Goal: Information Seeking & Learning: Learn about a topic

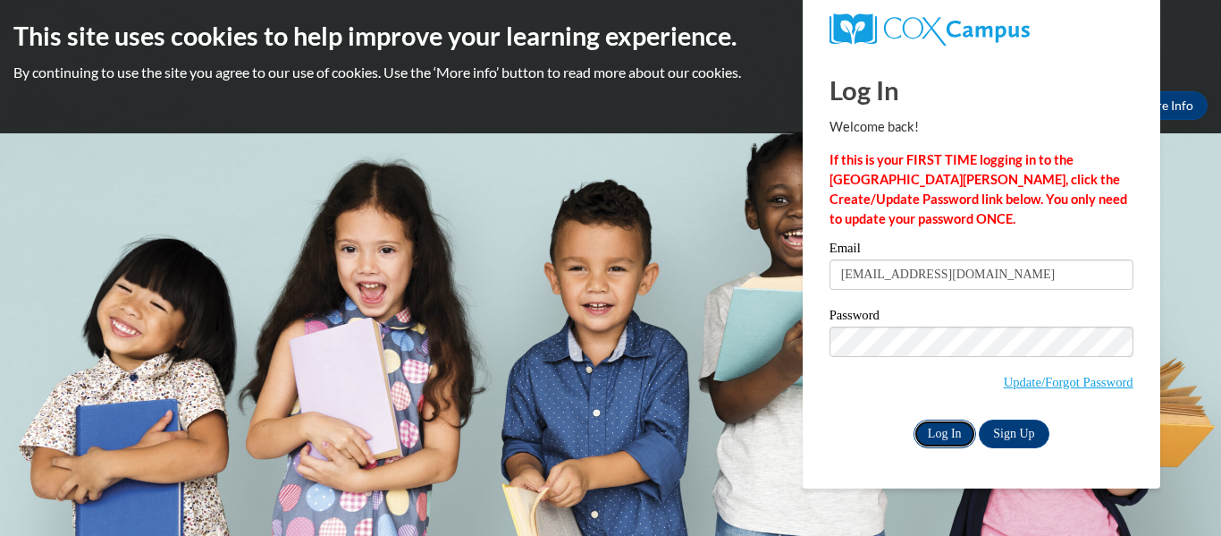
click at [958, 439] on input "Log In" at bounding box center [945, 433] width 63 height 29
click at [936, 439] on input "Log In" at bounding box center [945, 433] width 63 height 29
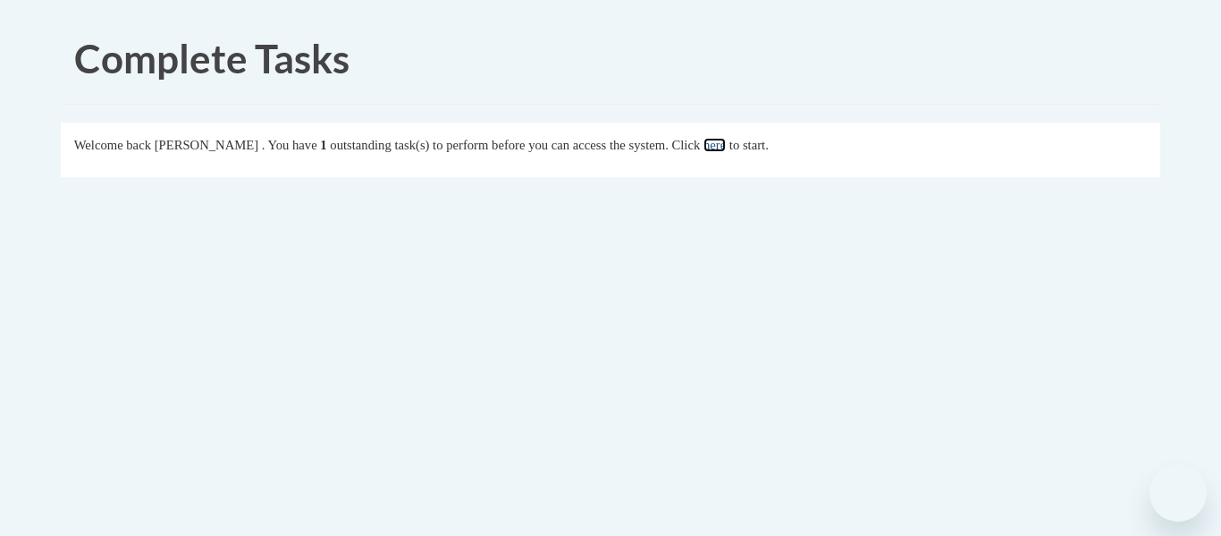
click at [726, 144] on link "here" at bounding box center [715, 145] width 22 height 14
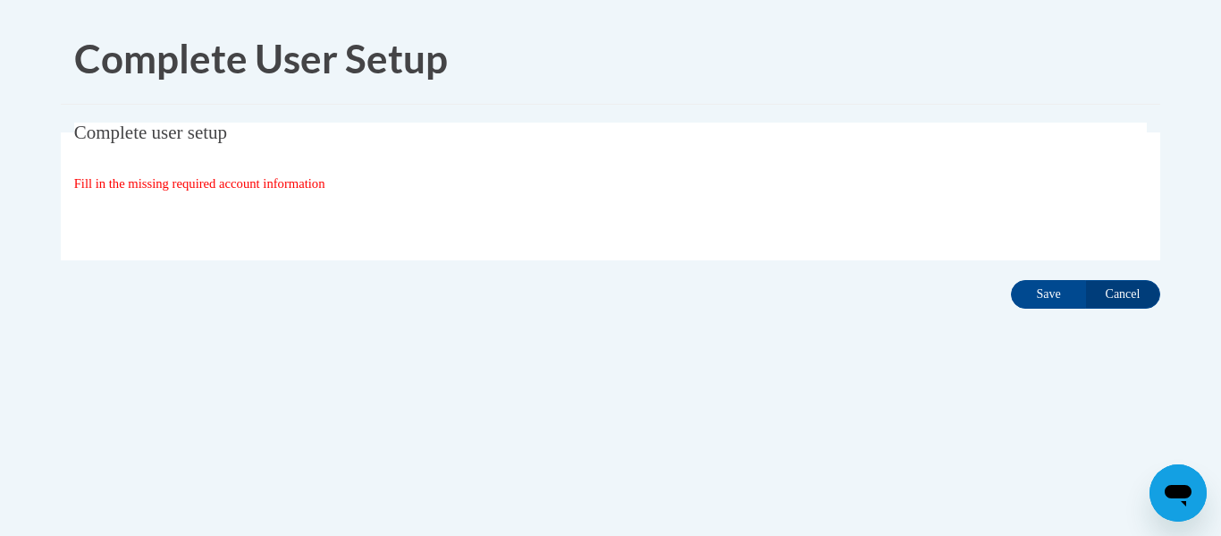
drag, startPoint x: 233, startPoint y: 172, endPoint x: 475, endPoint y: 232, distance: 248.7
click at [236, 173] on fieldset "Complete user setup Fill in the missing required account information User Profi…" at bounding box center [611, 191] width 1100 height 138
click at [205, 176] on span "Fill in the missing required account information" at bounding box center [199, 183] width 251 height 14
click at [1059, 299] on input "Save" at bounding box center [1048, 294] width 75 height 29
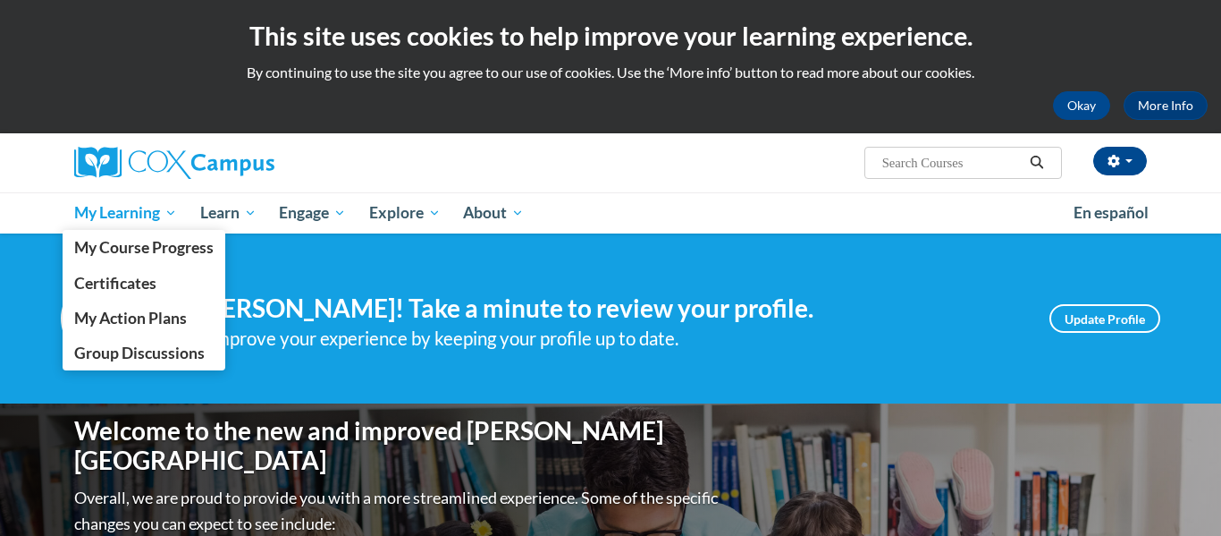
click at [173, 214] on span "My Learning" at bounding box center [125, 212] width 103 height 21
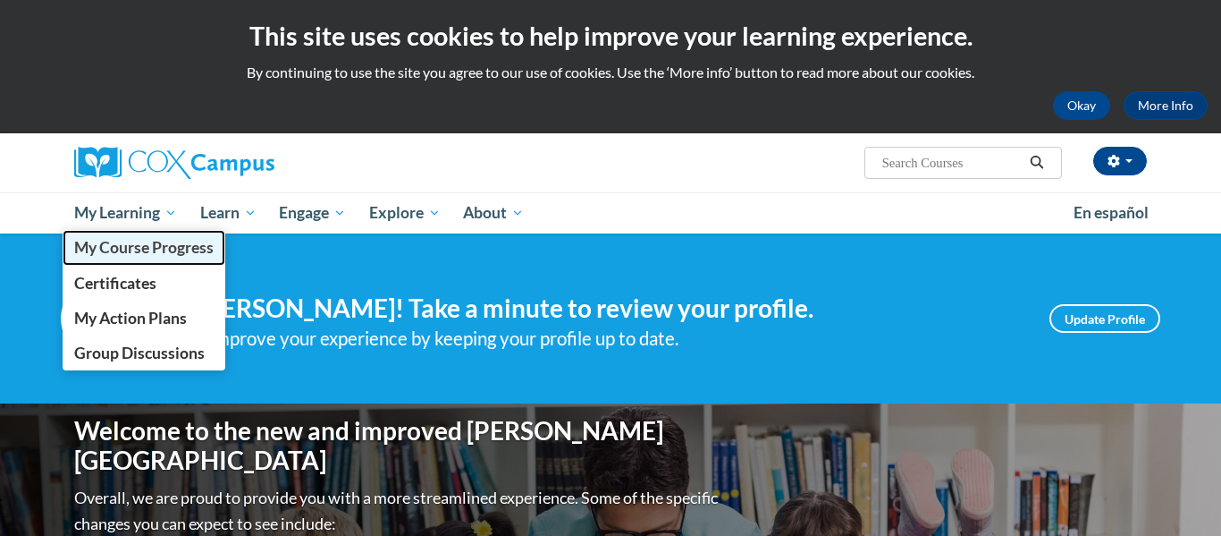
click at [167, 243] on span "My Course Progress" at bounding box center [143, 247] width 139 height 19
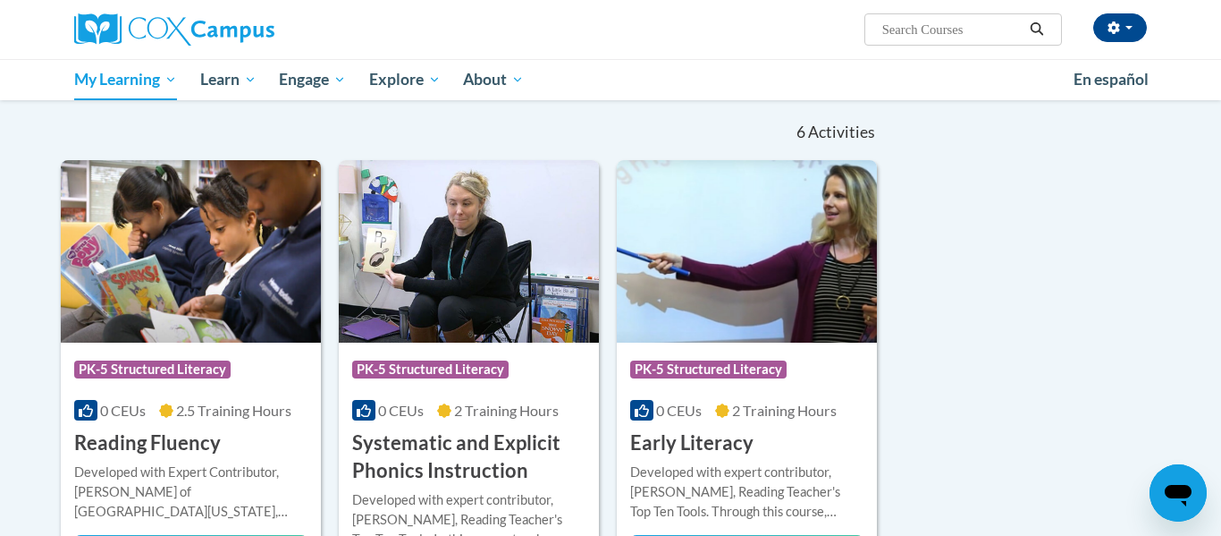
scroll to position [4, 0]
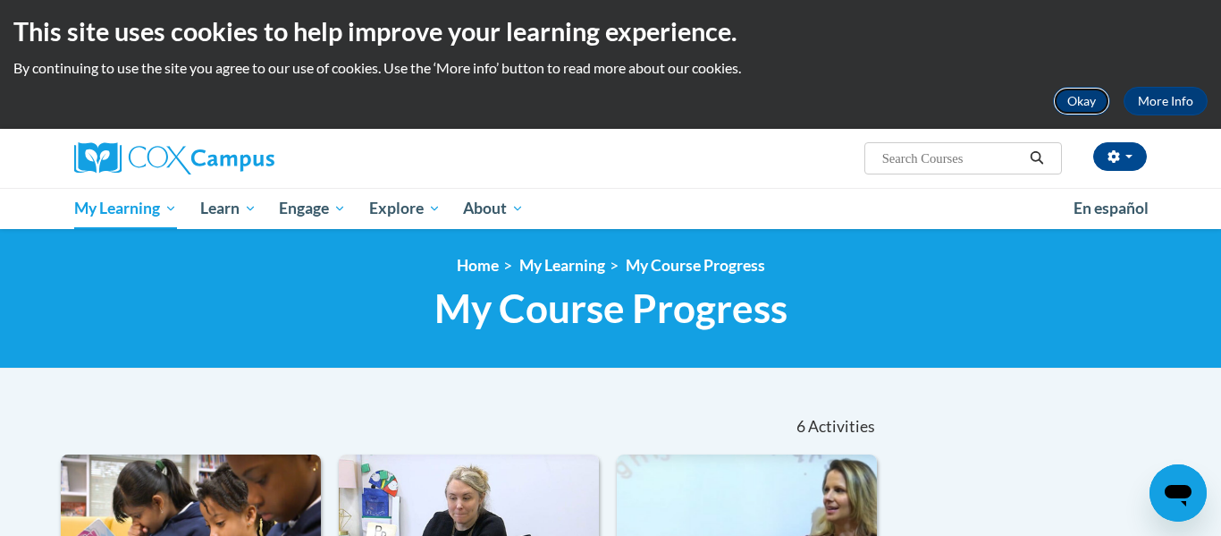
click at [1065, 97] on button "Okay" at bounding box center [1081, 101] width 57 height 29
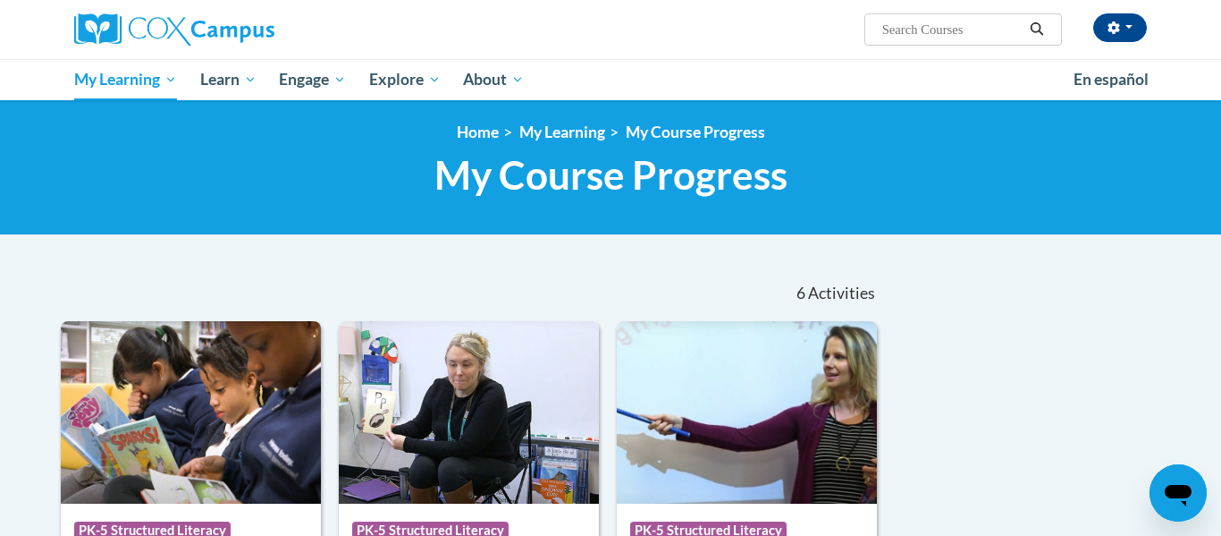
scroll to position [0, 0]
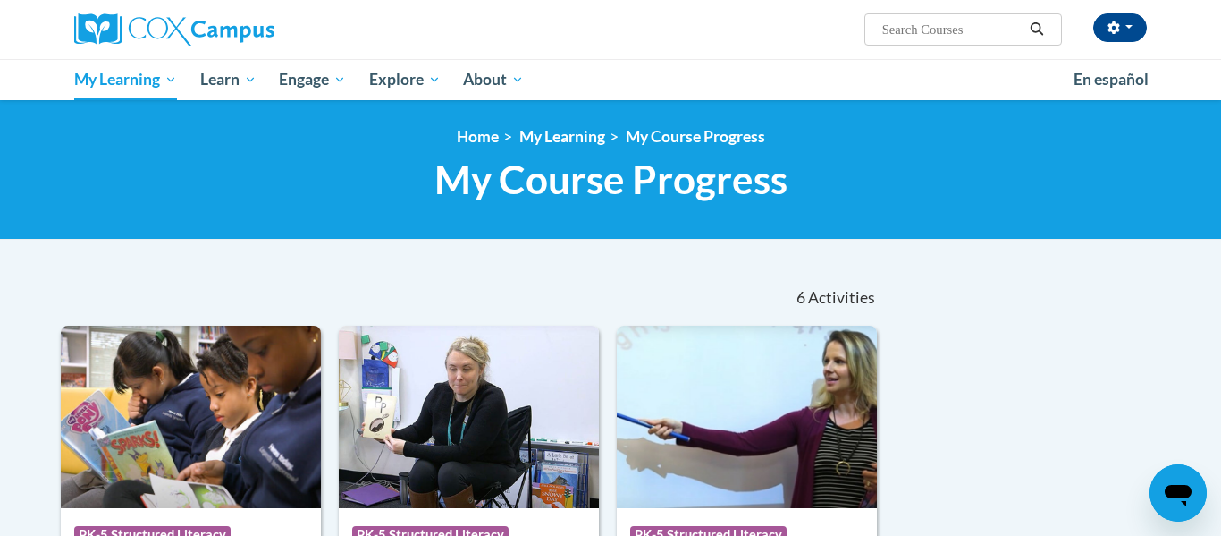
click at [1093, 113] on div "<en>My Learning</en><fr>New fr_My Learning</fr><it>New it_My Learning</it><de>N…" at bounding box center [610, 169] width 1221 height 139
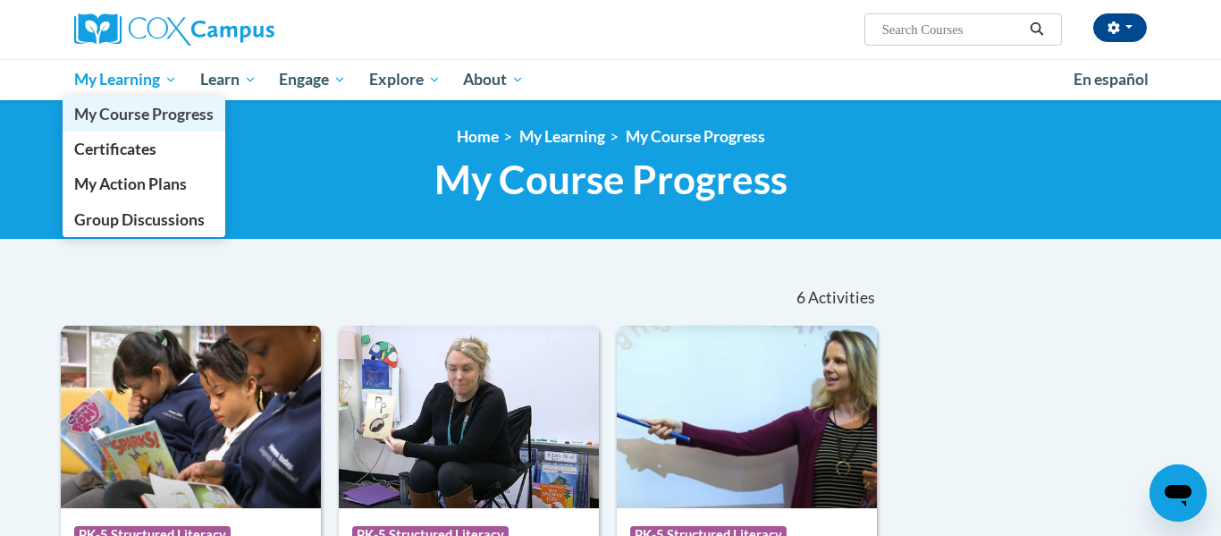
click at [145, 121] on span "My Course Progress" at bounding box center [143, 114] width 139 height 19
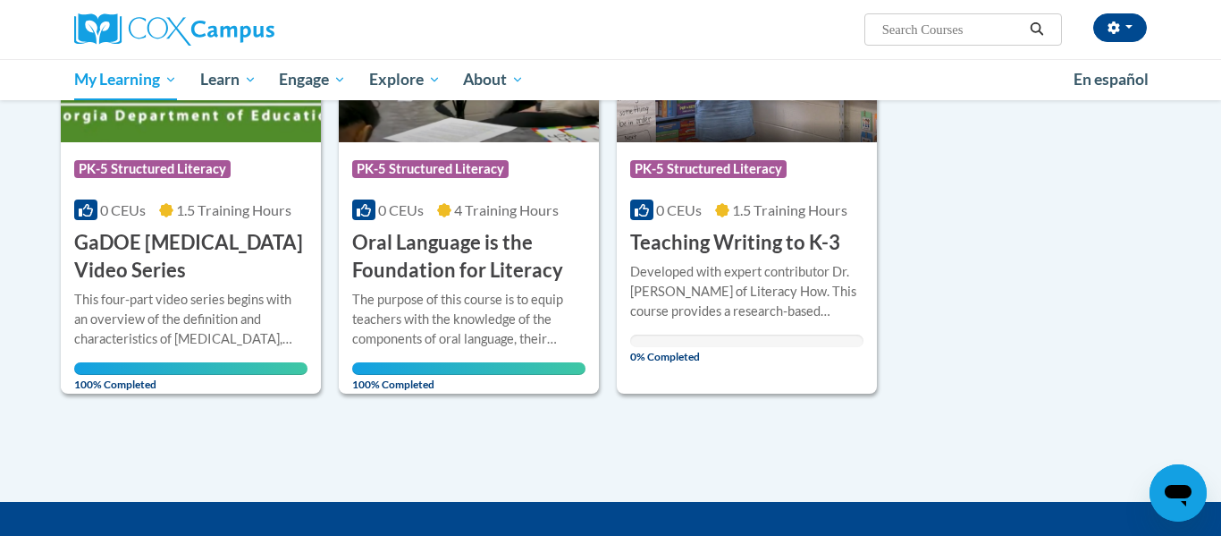
scroll to position [1094, 0]
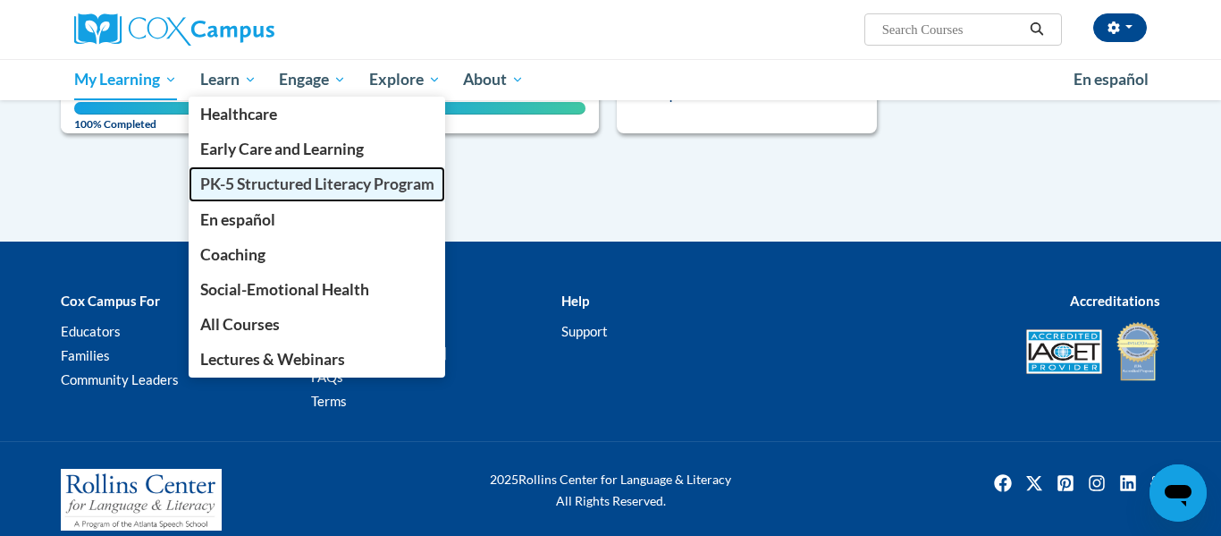
click at [226, 190] on span "PK-5 Structured Literacy Program" at bounding box center [317, 183] width 234 height 19
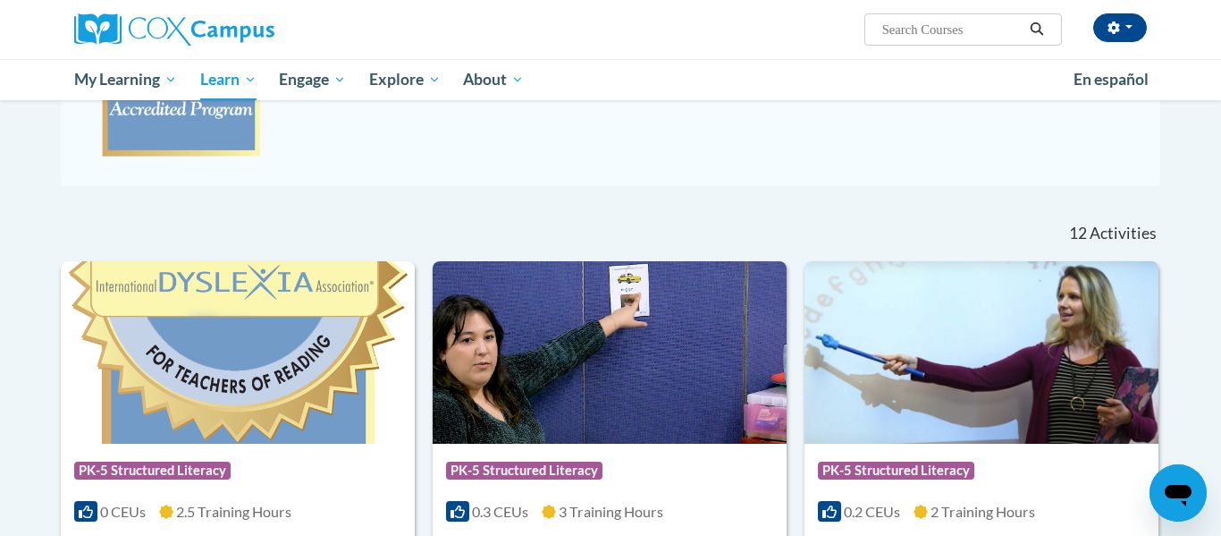
scroll to position [749, 0]
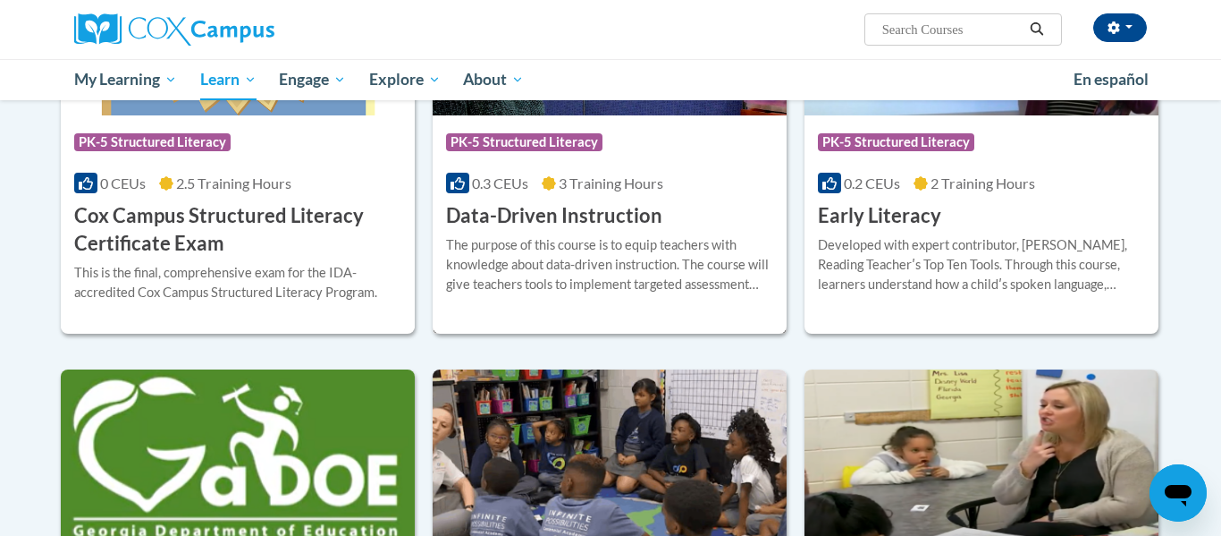
click at [570, 215] on h3 "Data-Driven Instruction" at bounding box center [554, 216] width 216 height 28
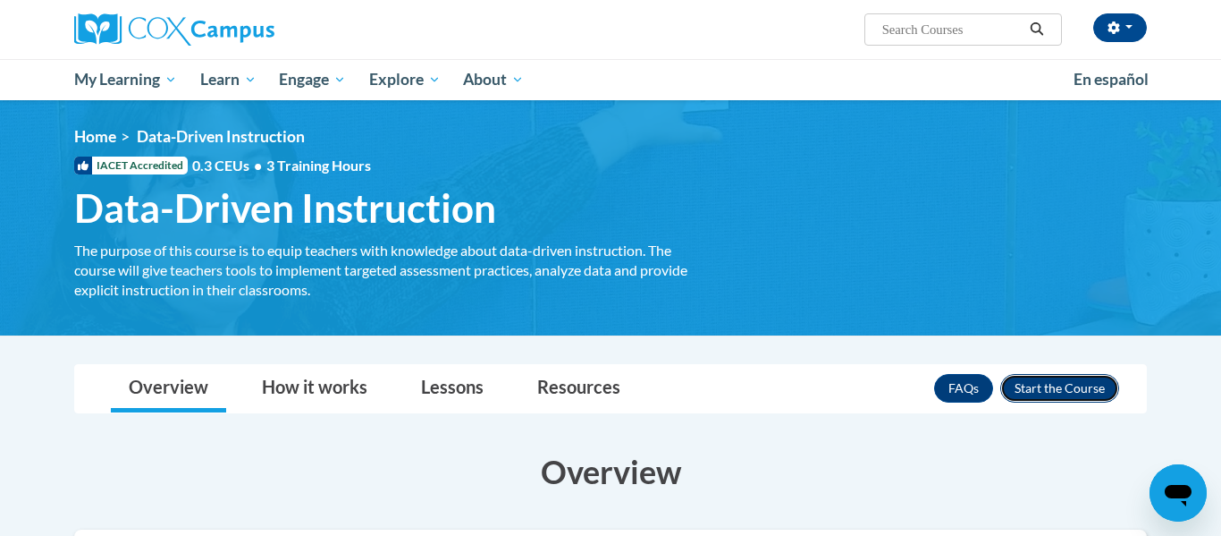
click at [1043, 394] on button "Enroll" at bounding box center [1059, 388] width 119 height 29
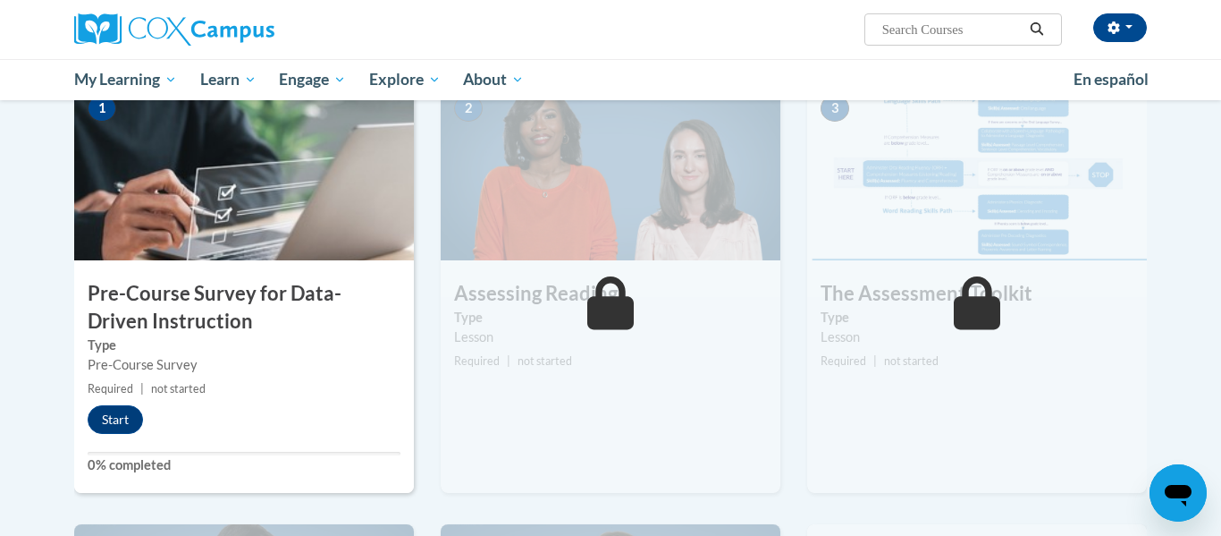
scroll to position [388, 0]
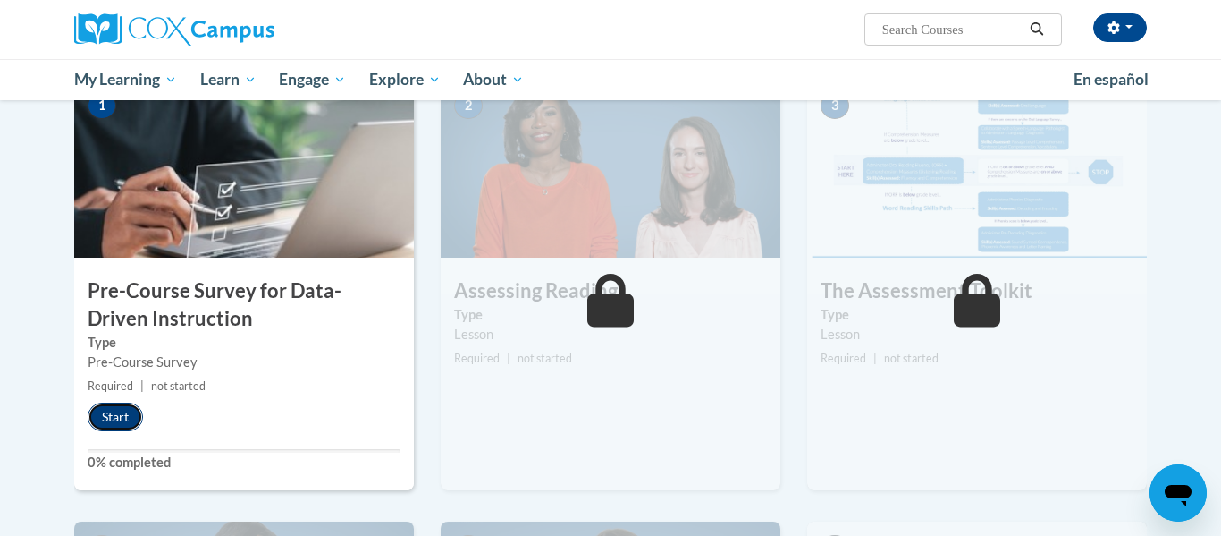
click at [112, 420] on button "Start" at bounding box center [115, 416] width 55 height 29
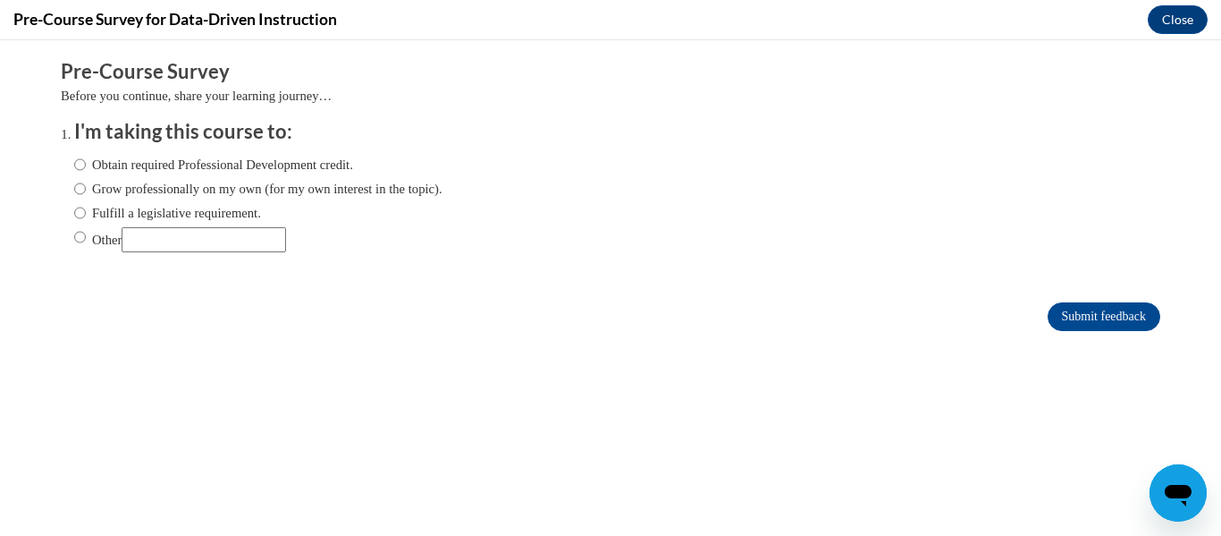
scroll to position [0, 0]
click at [81, 188] on input "Grow professionally on my own (for my own interest in the topic)." at bounding box center [80, 189] width 12 height 20
radio input "true"
click at [82, 165] on input "Obtain required Professional Development credit." at bounding box center [80, 165] width 12 height 20
radio input "true"
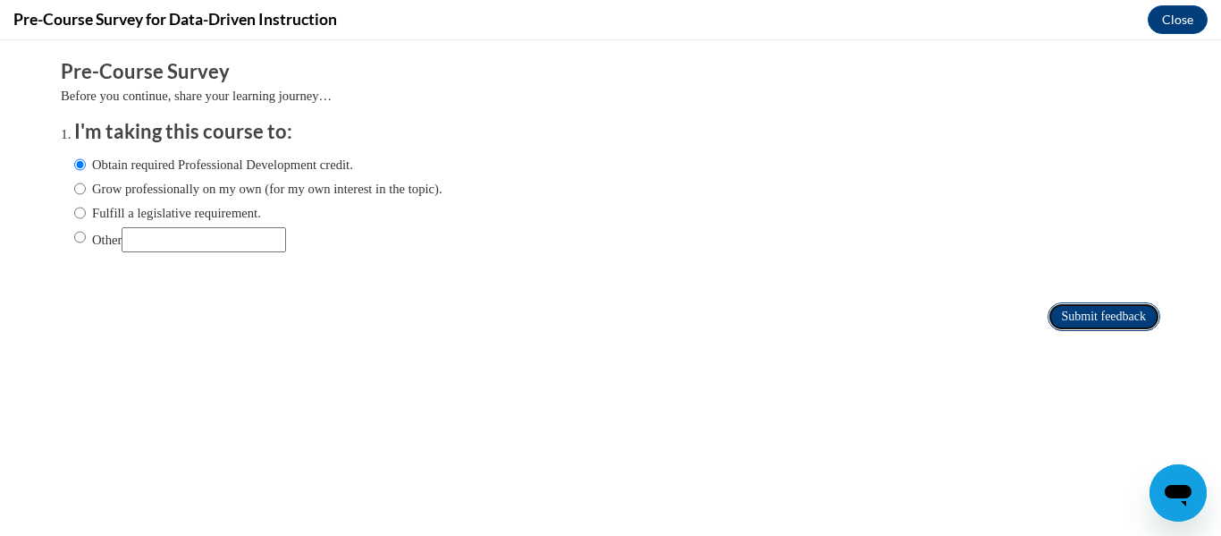
click at [1119, 308] on input "Submit feedback" at bounding box center [1104, 316] width 113 height 29
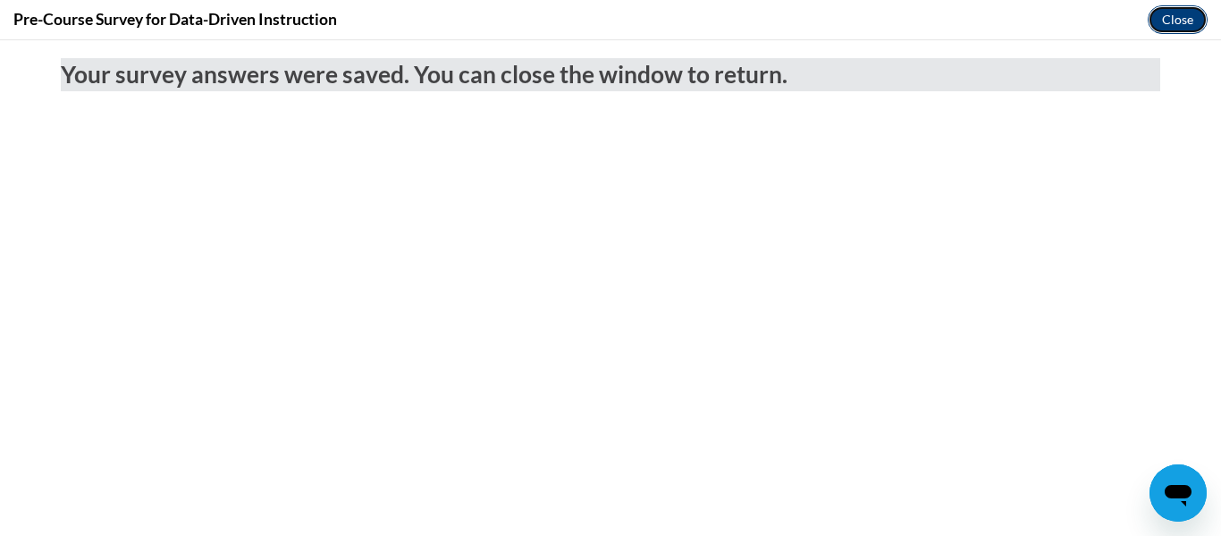
click at [1180, 23] on button "Close" at bounding box center [1178, 19] width 60 height 29
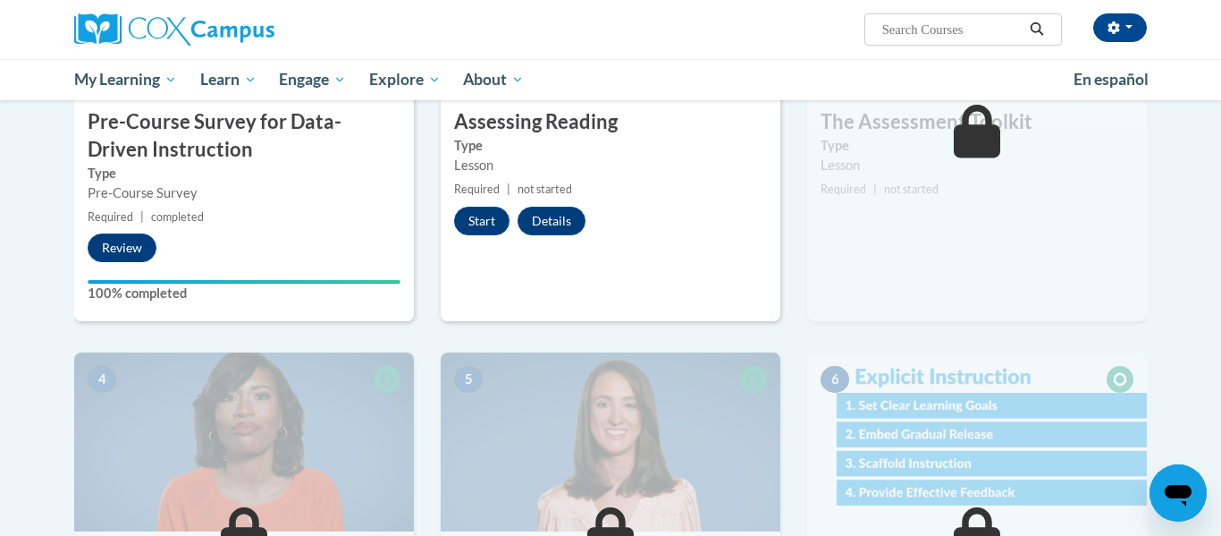
scroll to position [555, 0]
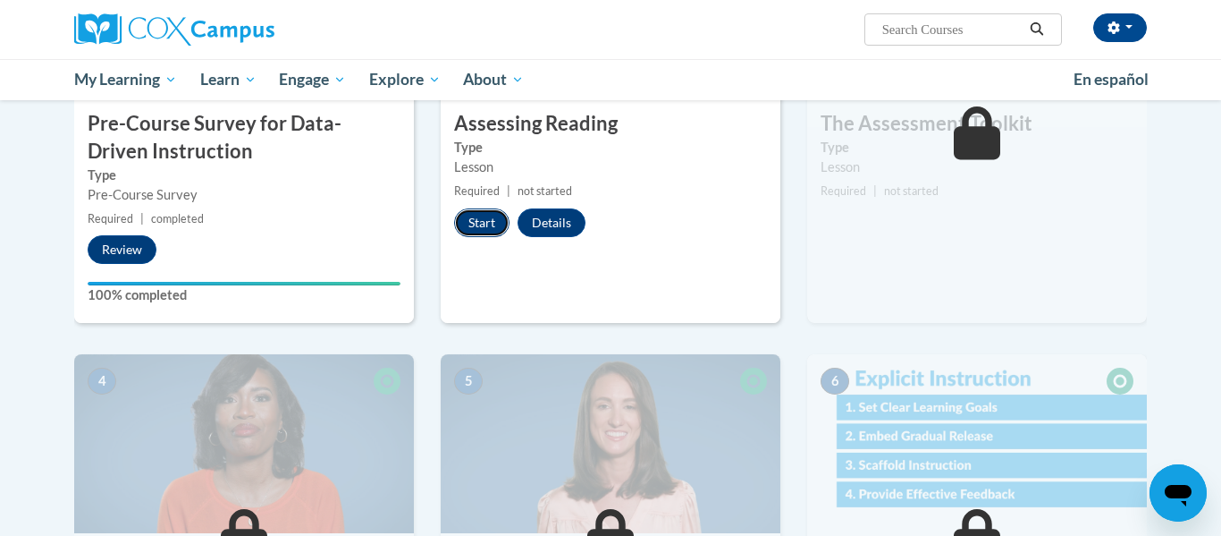
click at [467, 224] on button "Start" at bounding box center [481, 222] width 55 height 29
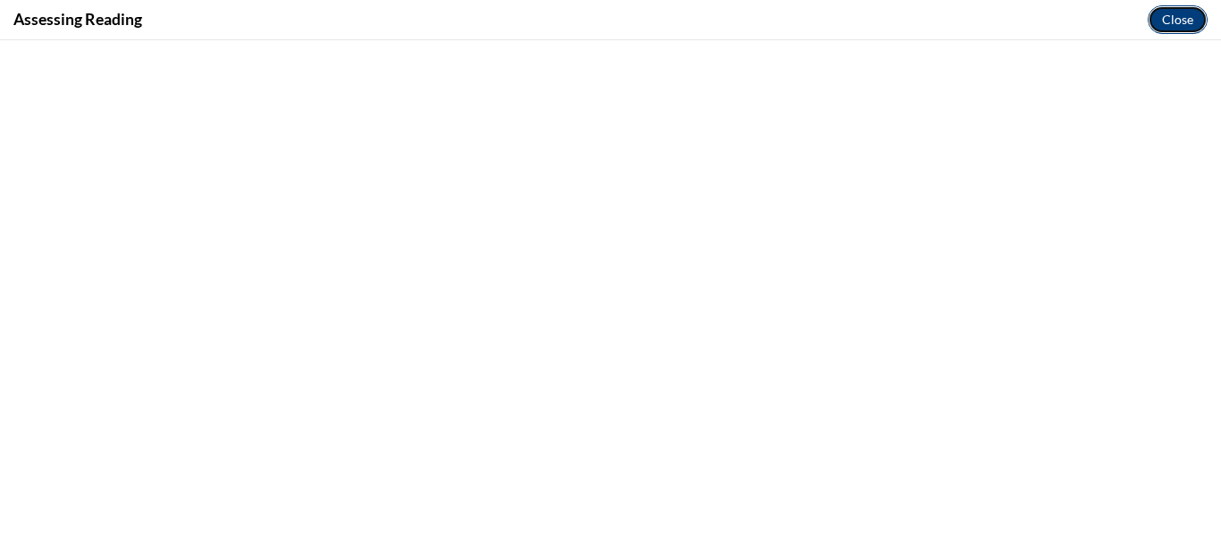
click at [1188, 13] on button "Close" at bounding box center [1178, 19] width 60 height 29
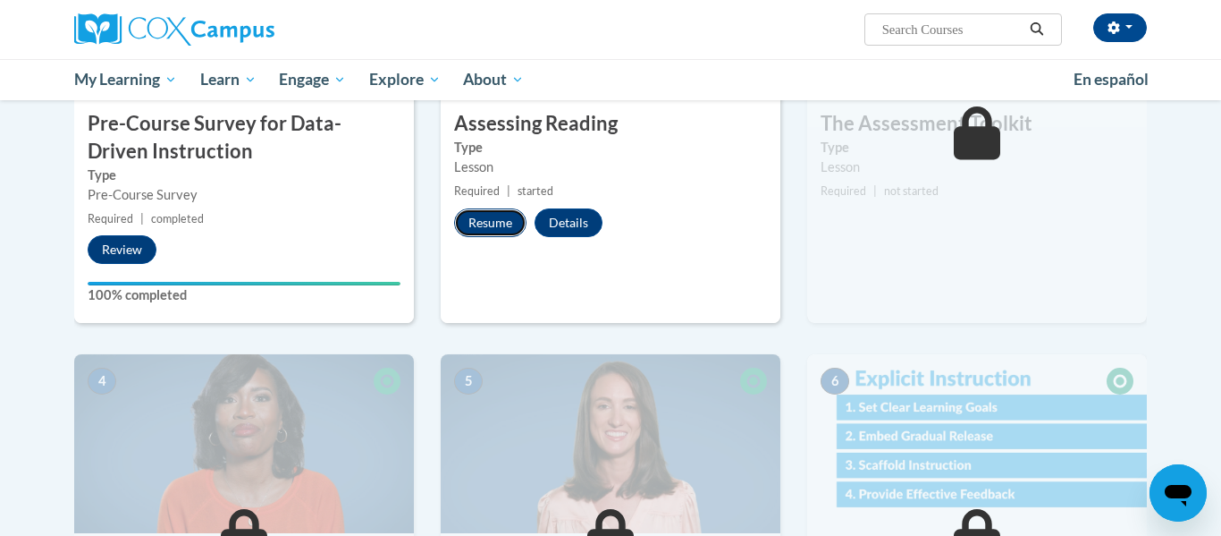
click at [491, 227] on button "Resume" at bounding box center [490, 222] width 72 height 29
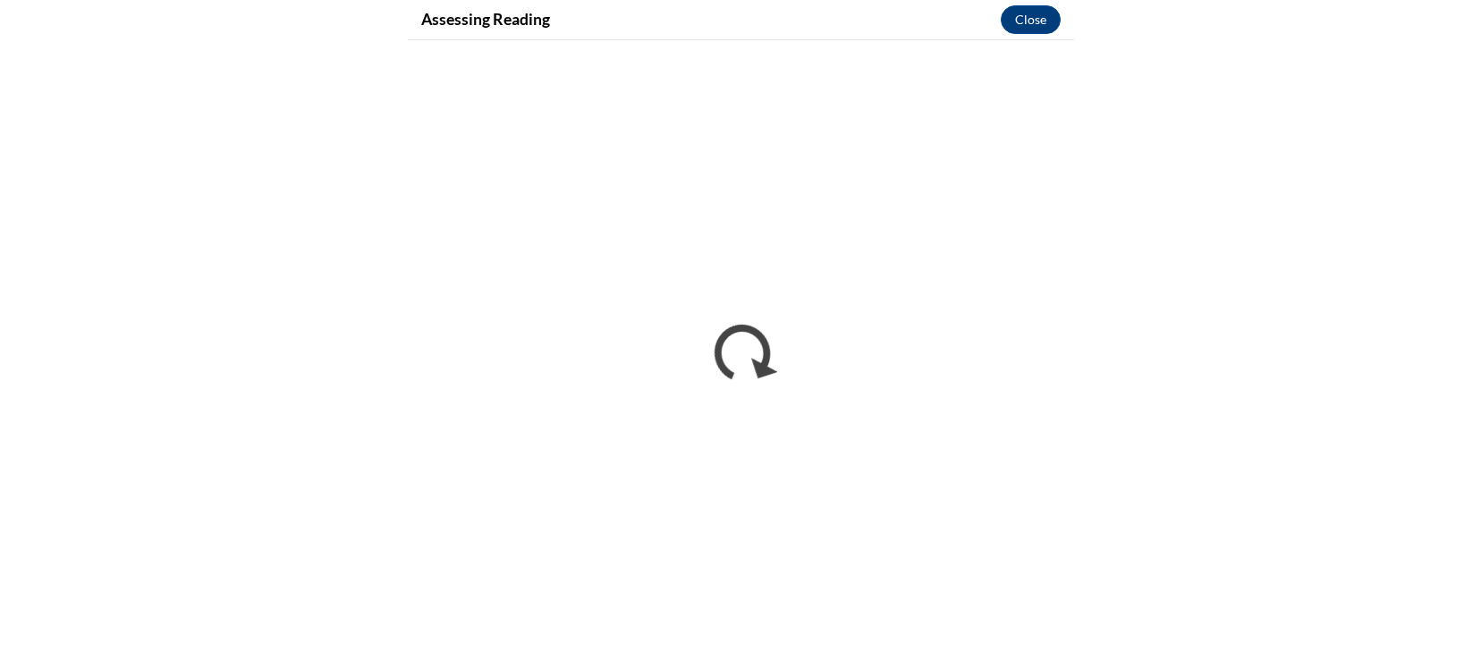
scroll to position [584, 0]
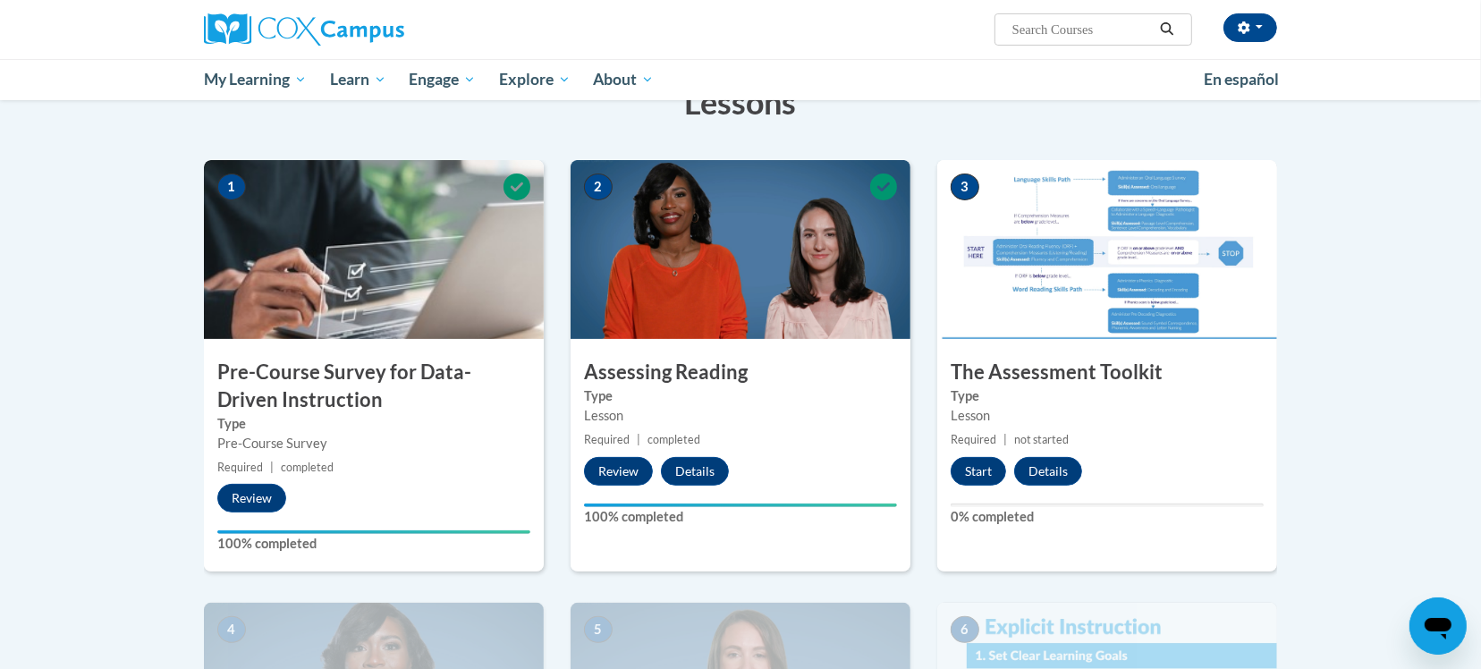
scroll to position [327, 0]
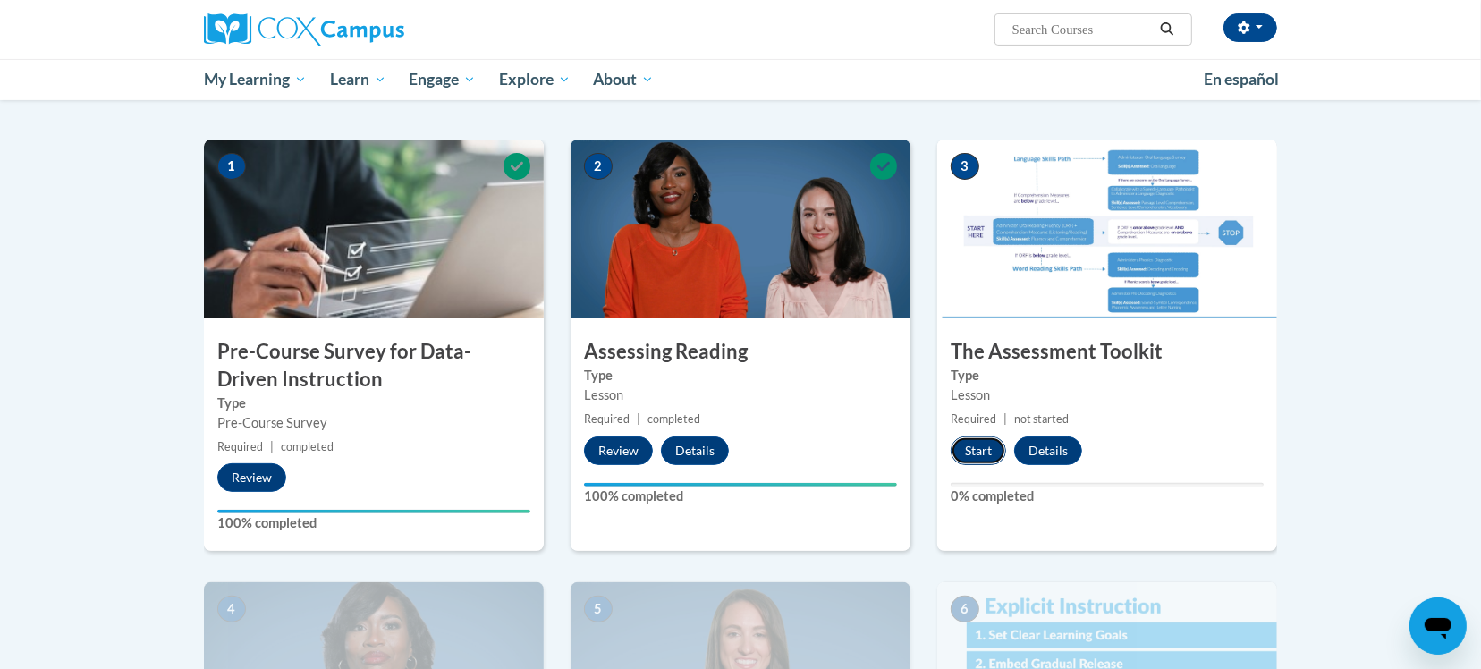
click at [974, 461] on button "Start" at bounding box center [977, 450] width 55 height 29
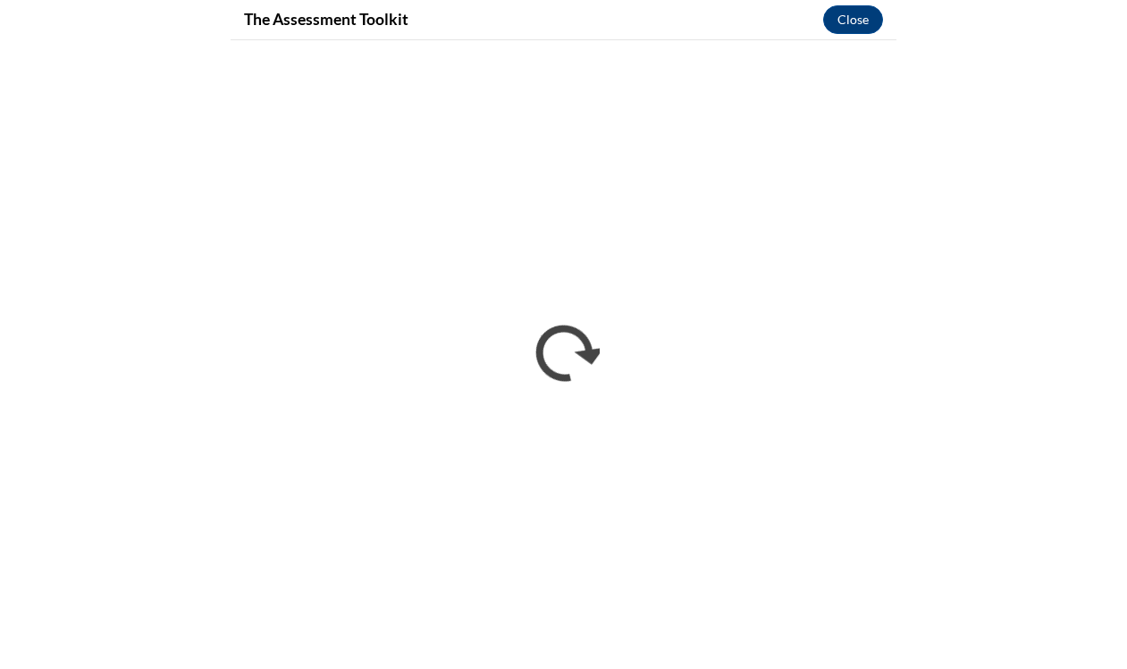
scroll to position [355, 0]
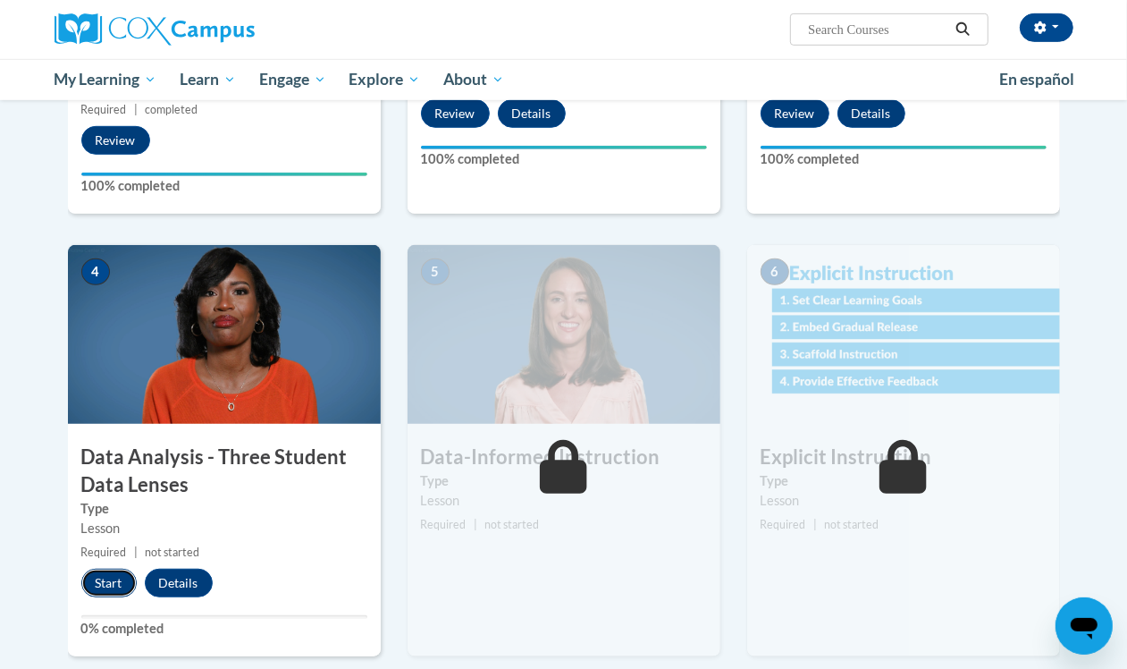
click at [113, 583] on button "Start" at bounding box center [108, 583] width 55 height 29
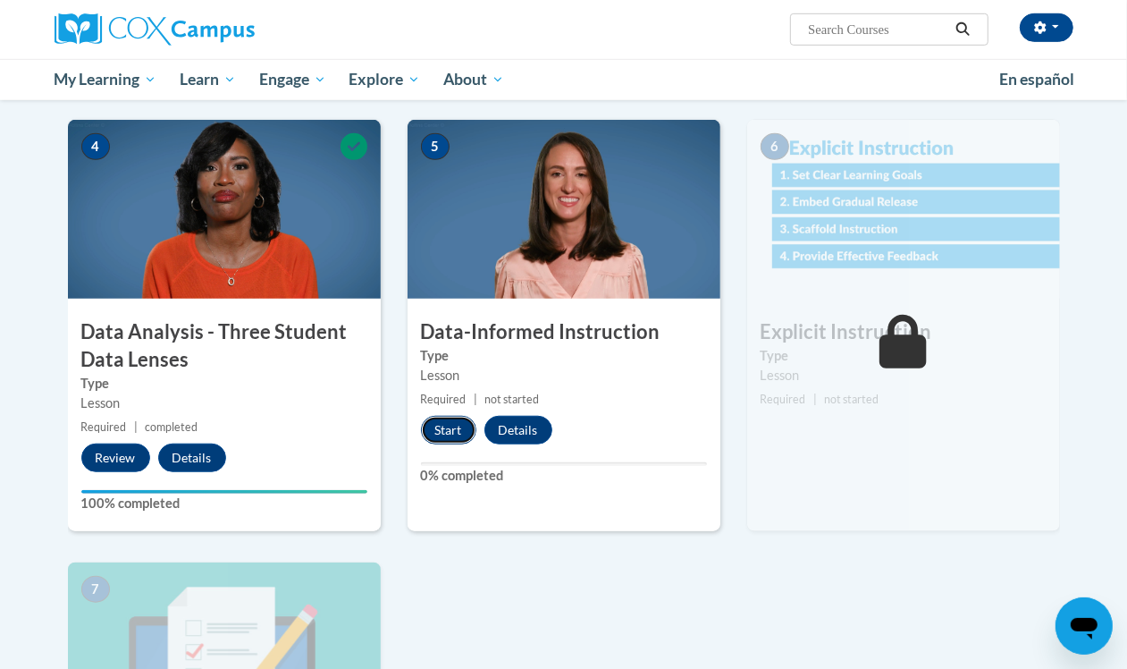
click at [450, 421] on button "Start" at bounding box center [448, 430] width 55 height 29
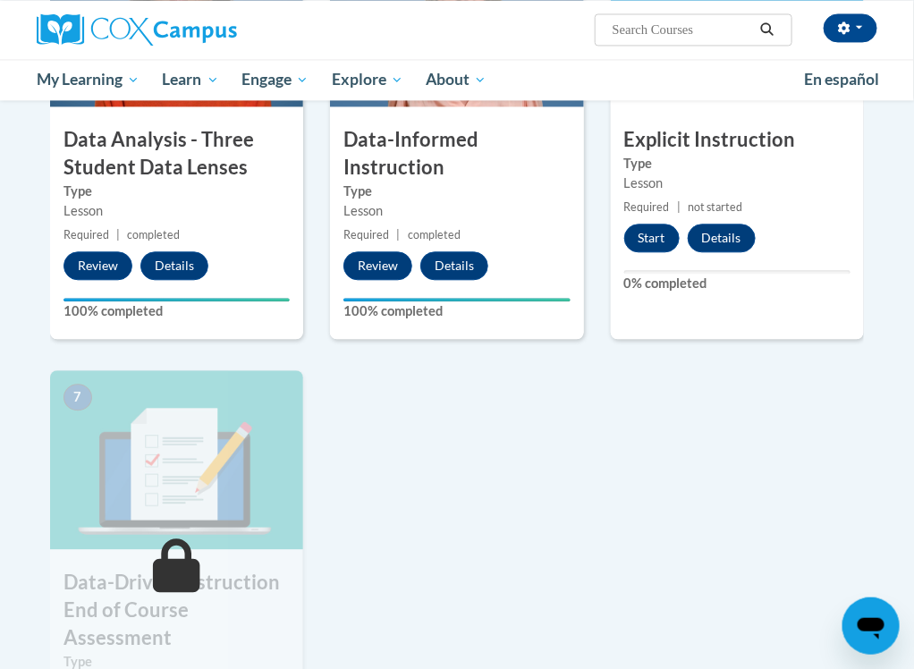
scroll to position [904, 0]
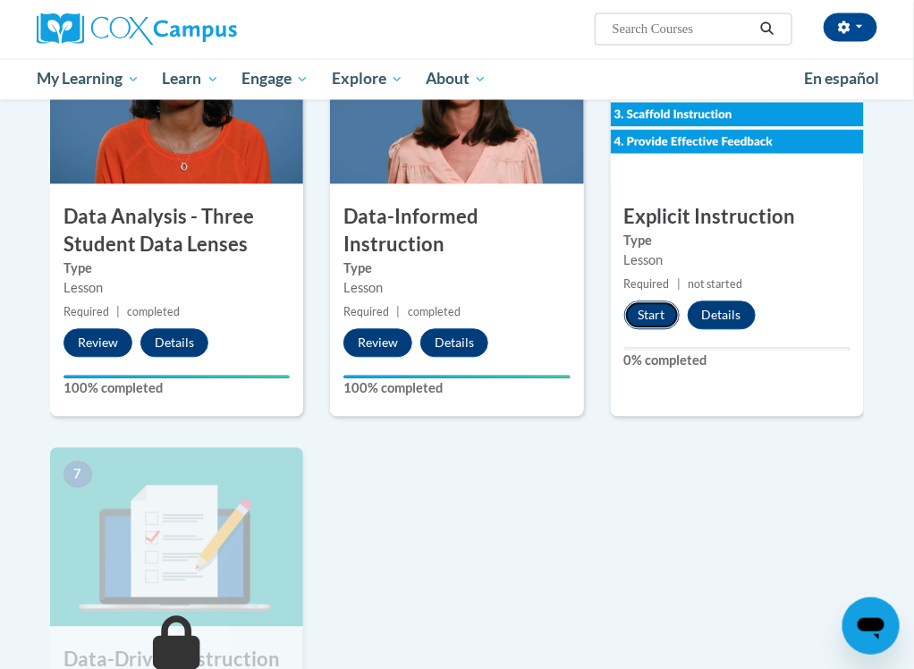
click at [650, 308] on button "Start" at bounding box center [651, 315] width 55 height 29
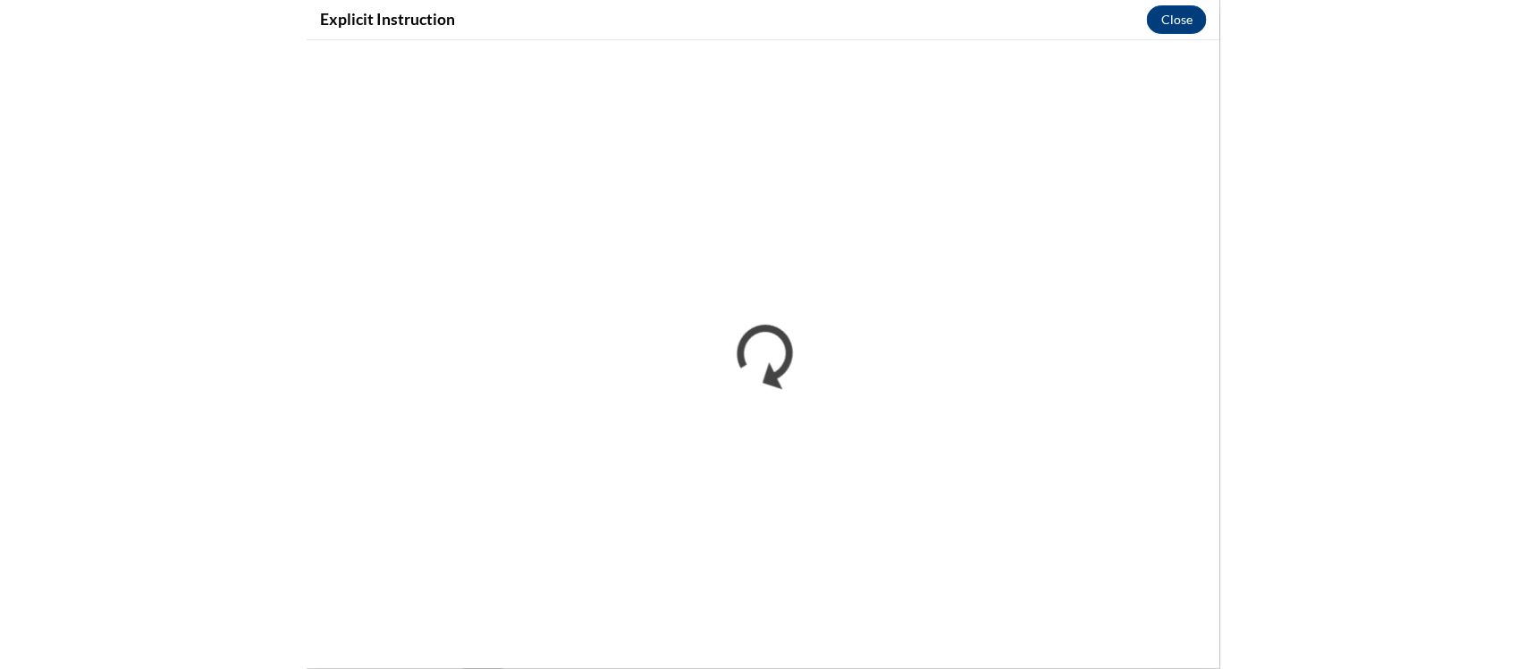
scroll to position [0, 0]
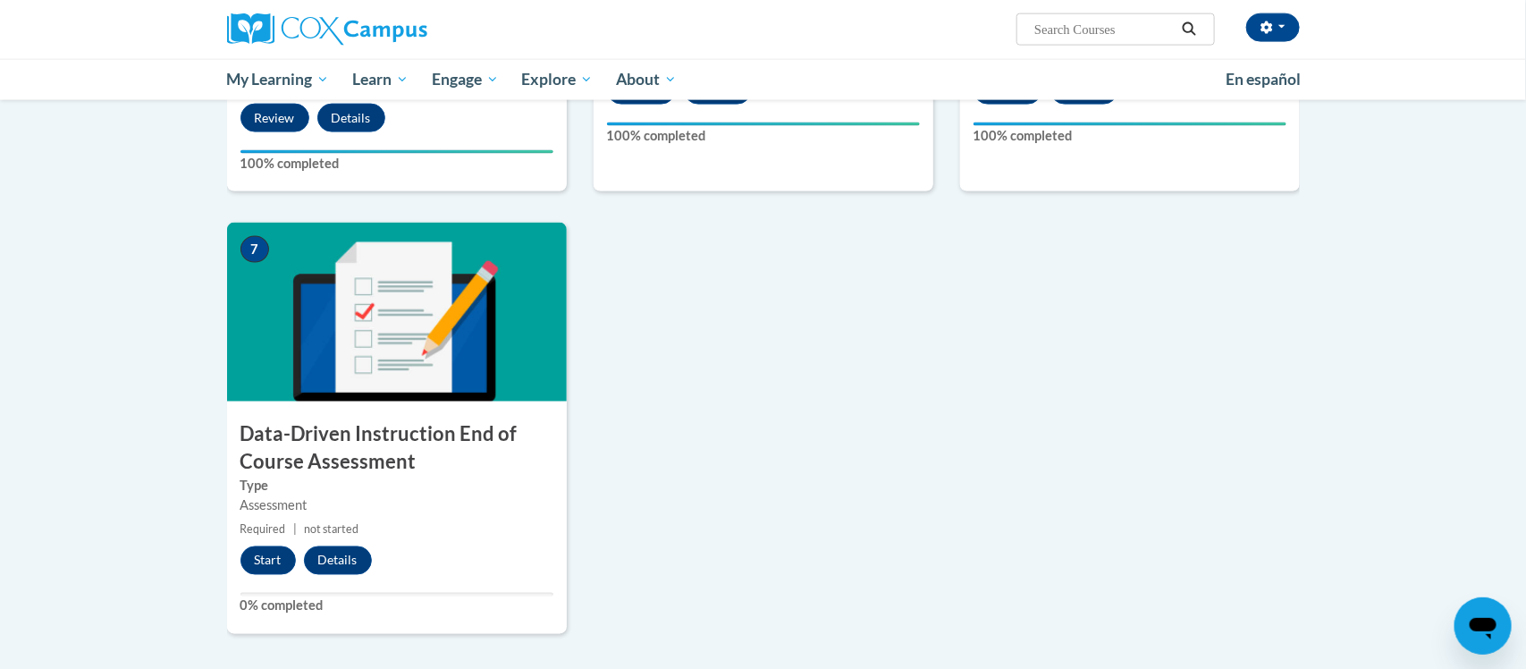
scroll to position [1142, 0]
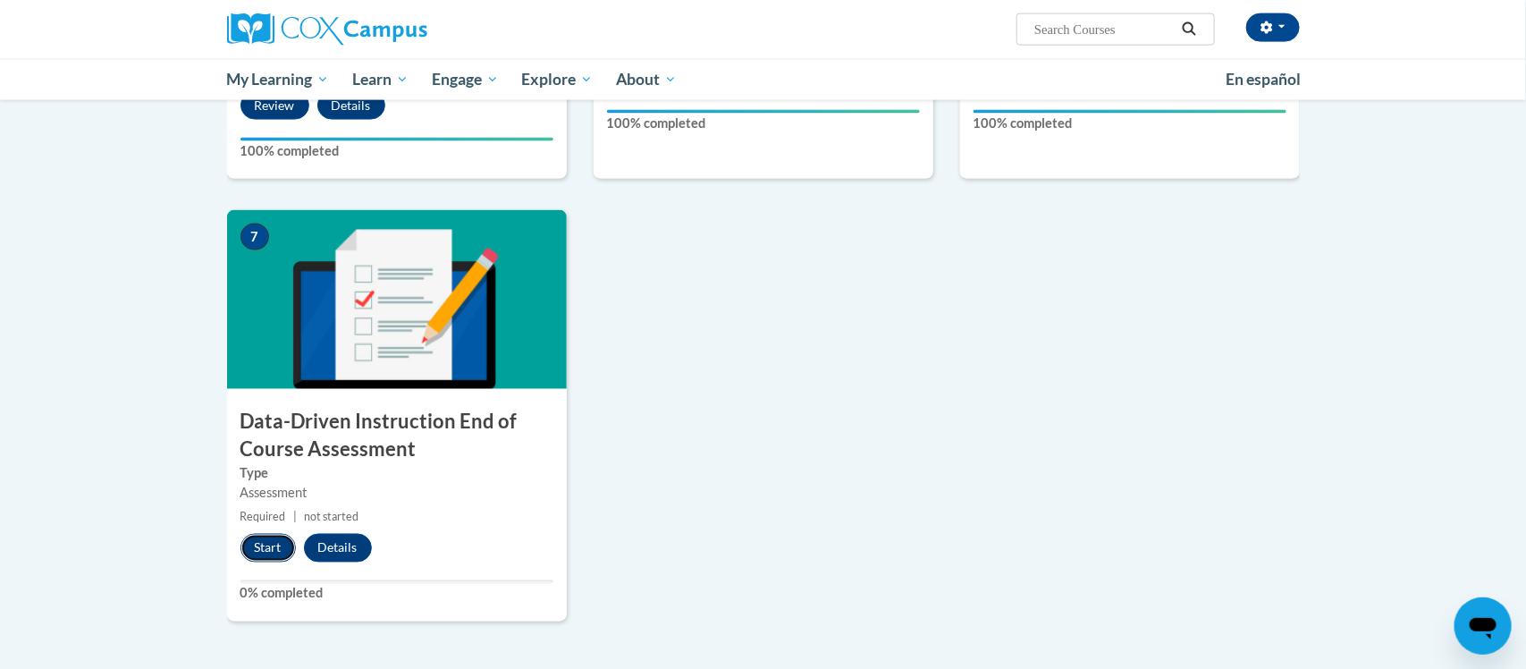
click at [264, 557] on button "Start" at bounding box center [267, 548] width 55 height 29
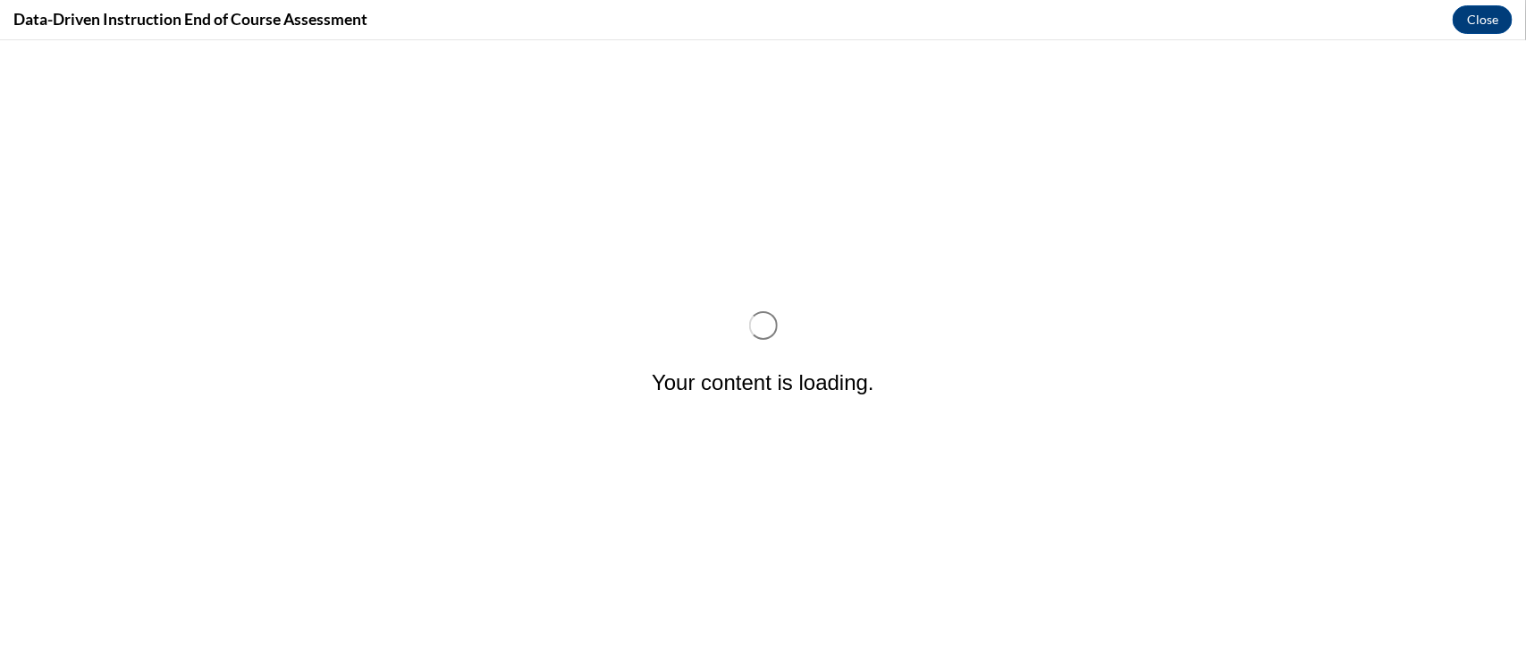
scroll to position [0, 0]
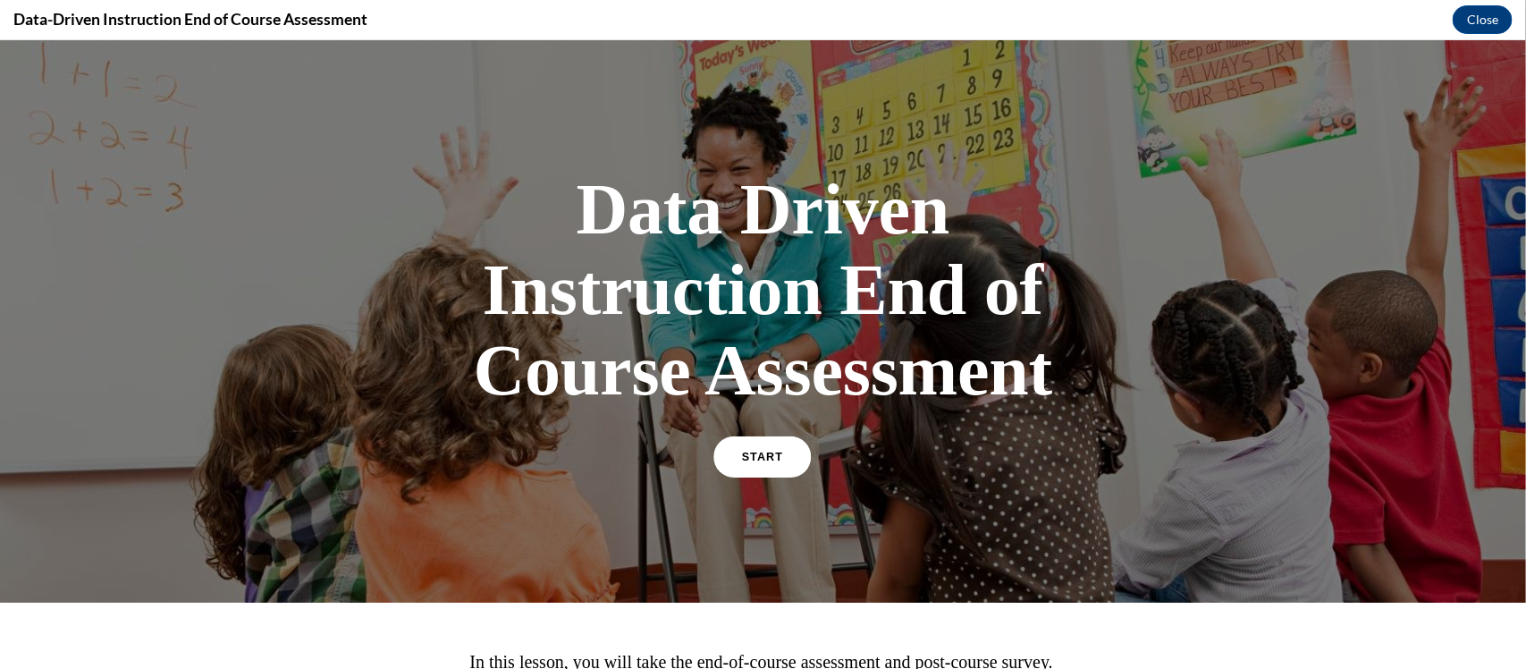
click at [762, 446] on link "START" at bounding box center [762, 455] width 97 height 41
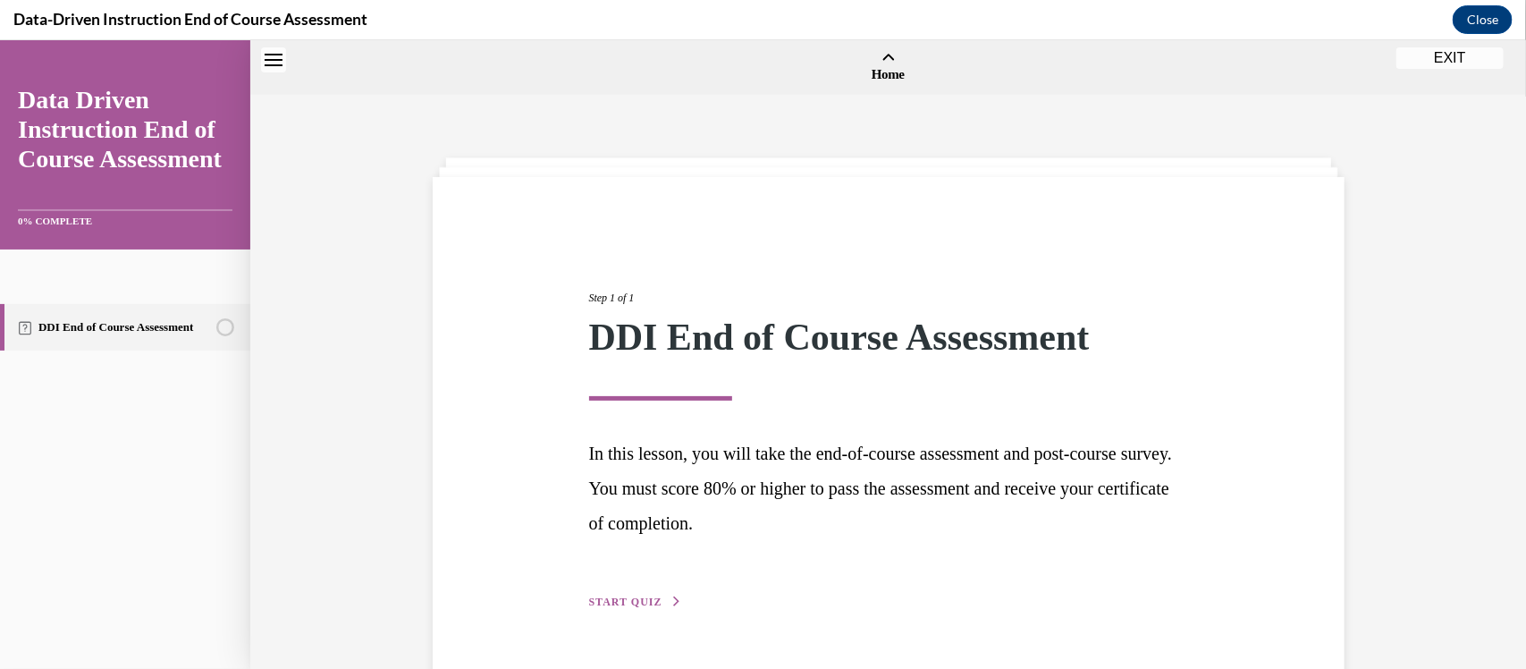
scroll to position [55, 0]
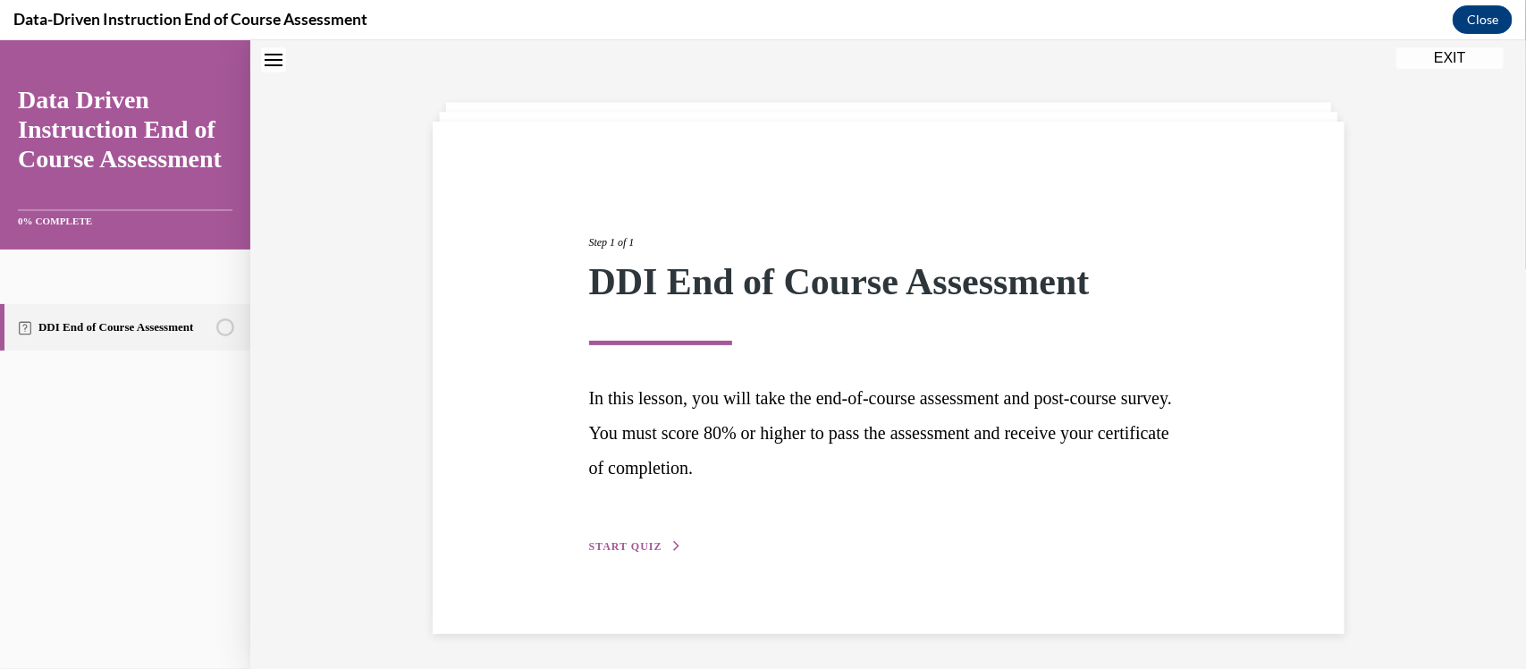
click at [642, 550] on span "START QUIZ" at bounding box center [625, 545] width 73 height 13
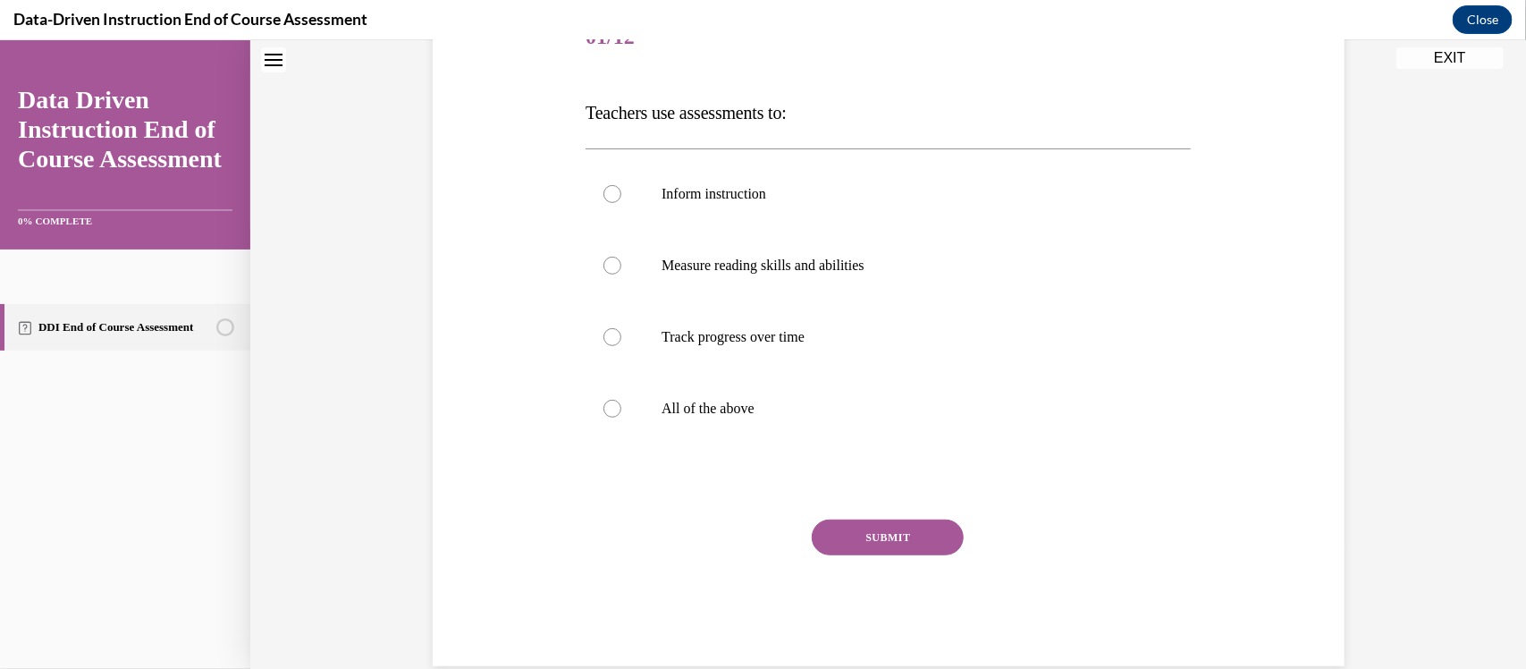
scroll to position [252, 0]
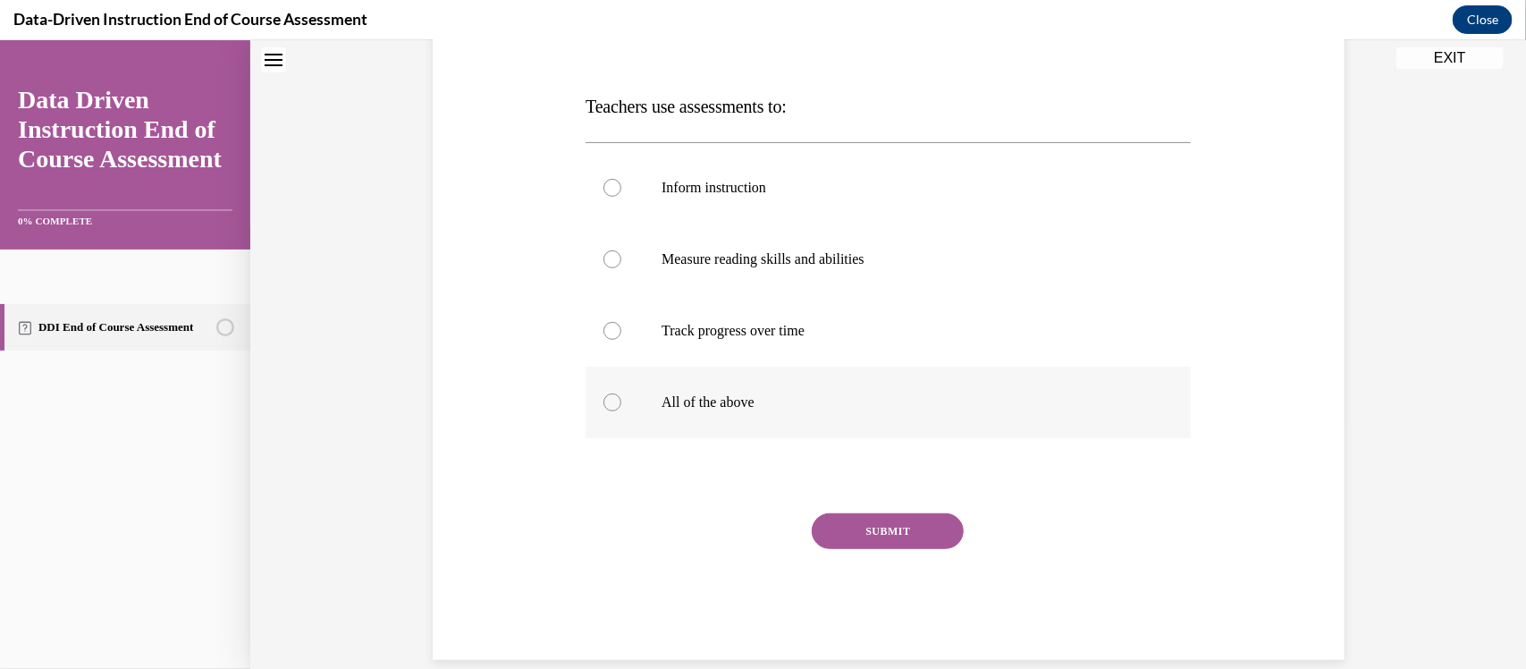
click at [601, 405] on label "All of the above" at bounding box center [888, 402] width 605 height 72
click at [603, 405] on input "All of the above" at bounding box center [612, 401] width 18 height 18
radio input "true"
click at [861, 530] on button "SUBMIT" at bounding box center [888, 530] width 152 height 36
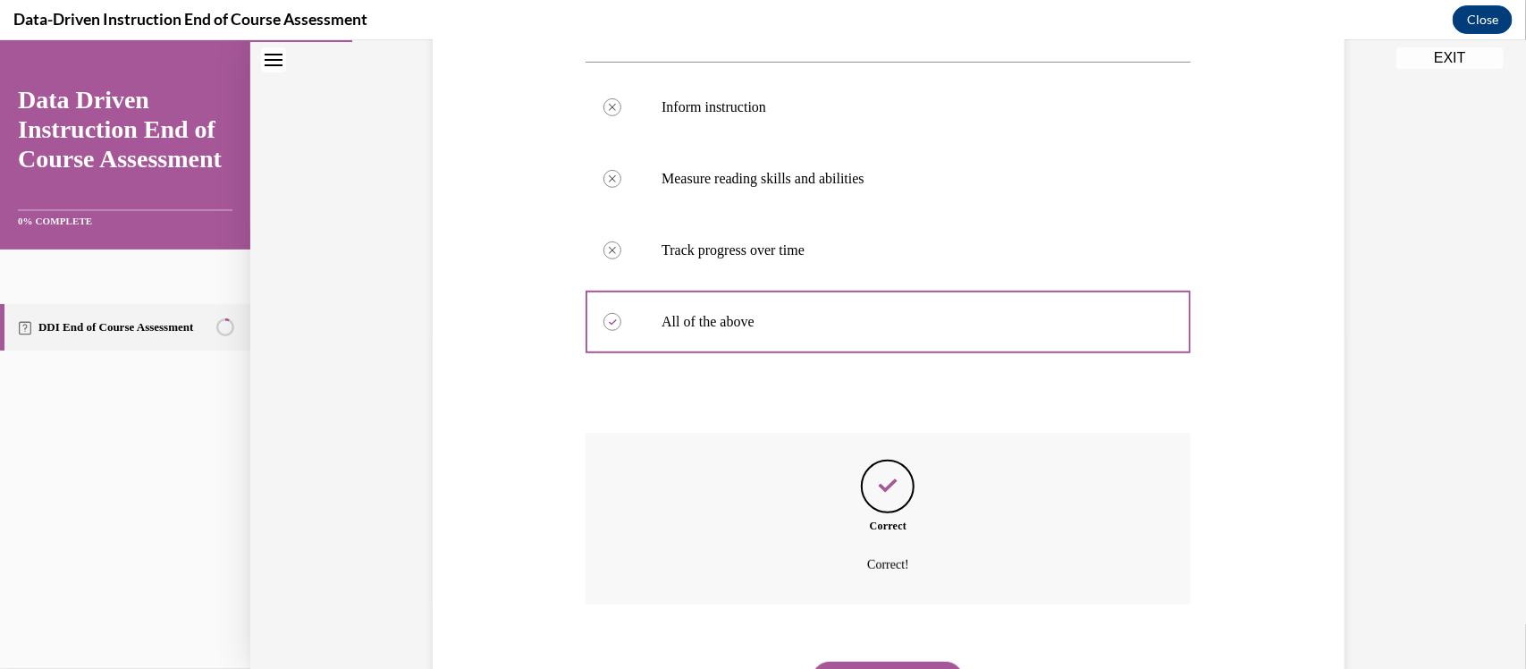
scroll to position [423, 0]
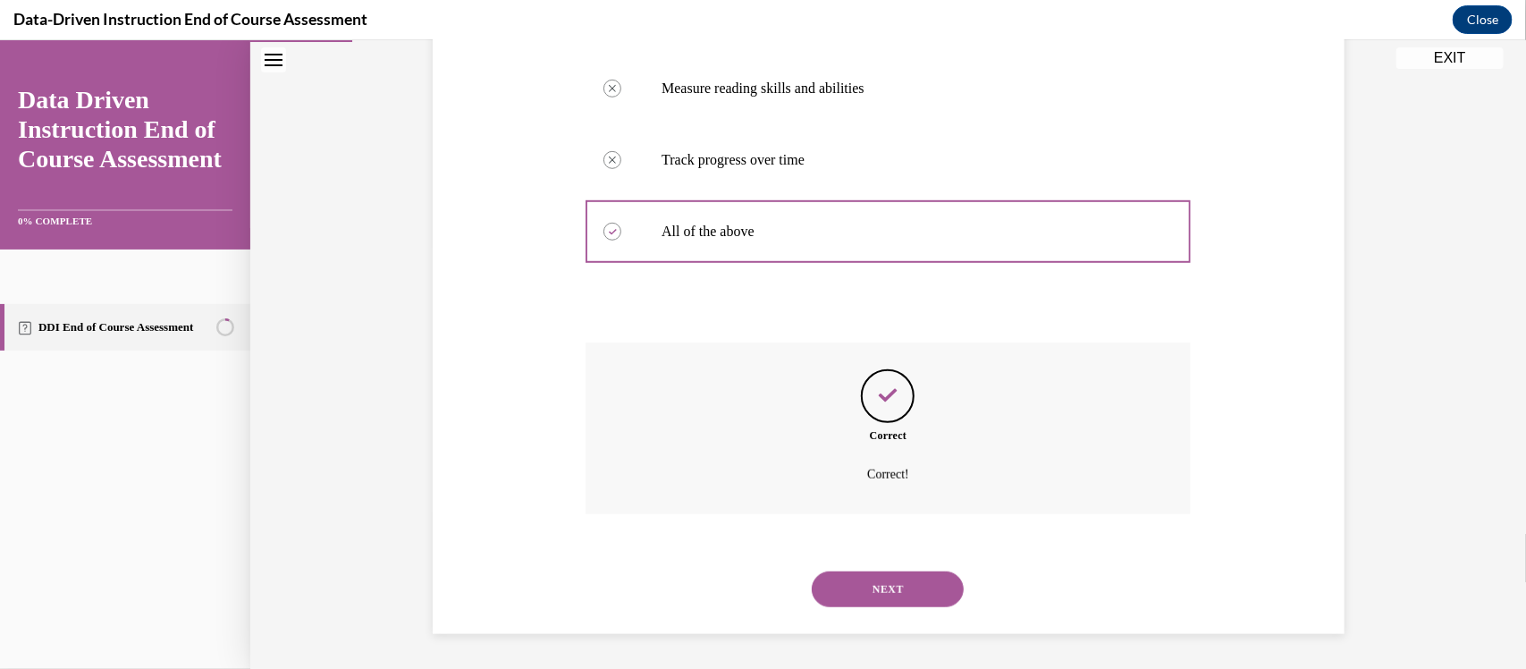
click at [907, 587] on button "NEXT" at bounding box center [888, 588] width 152 height 36
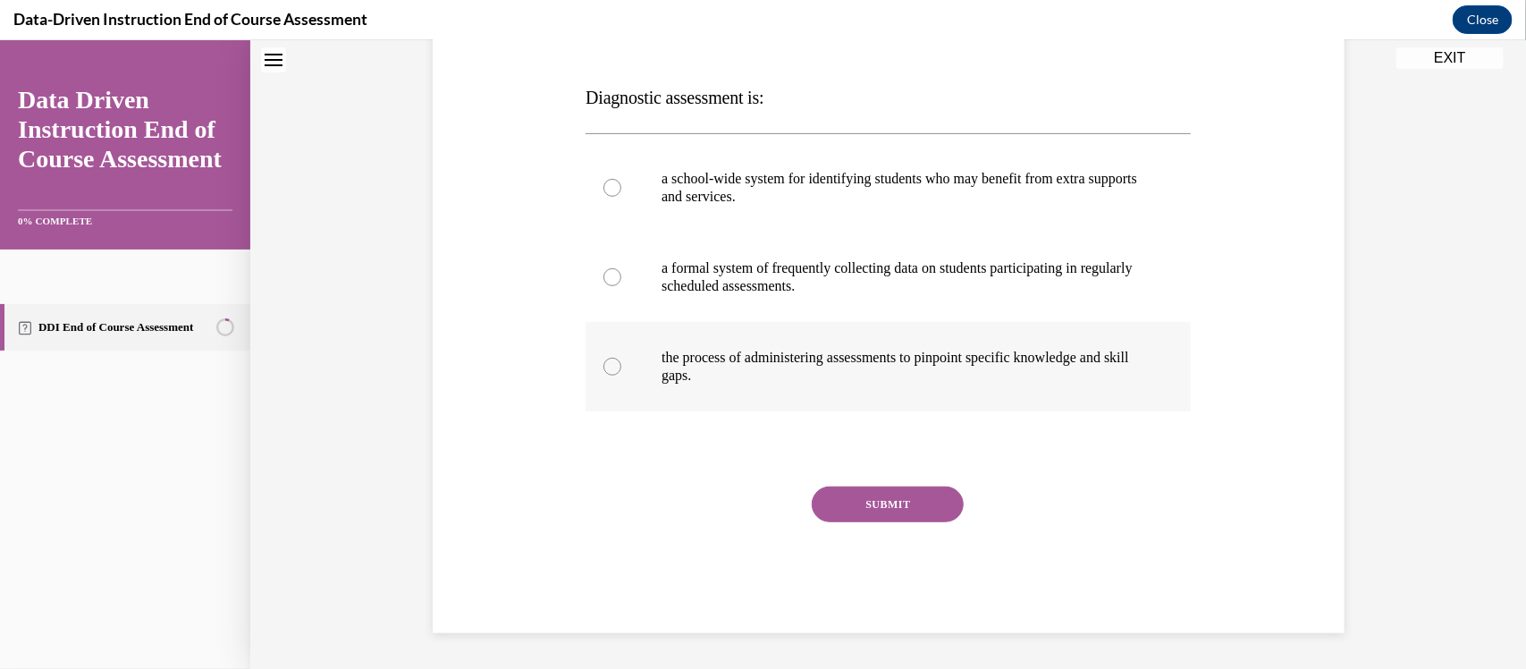
scroll to position [0, 0]
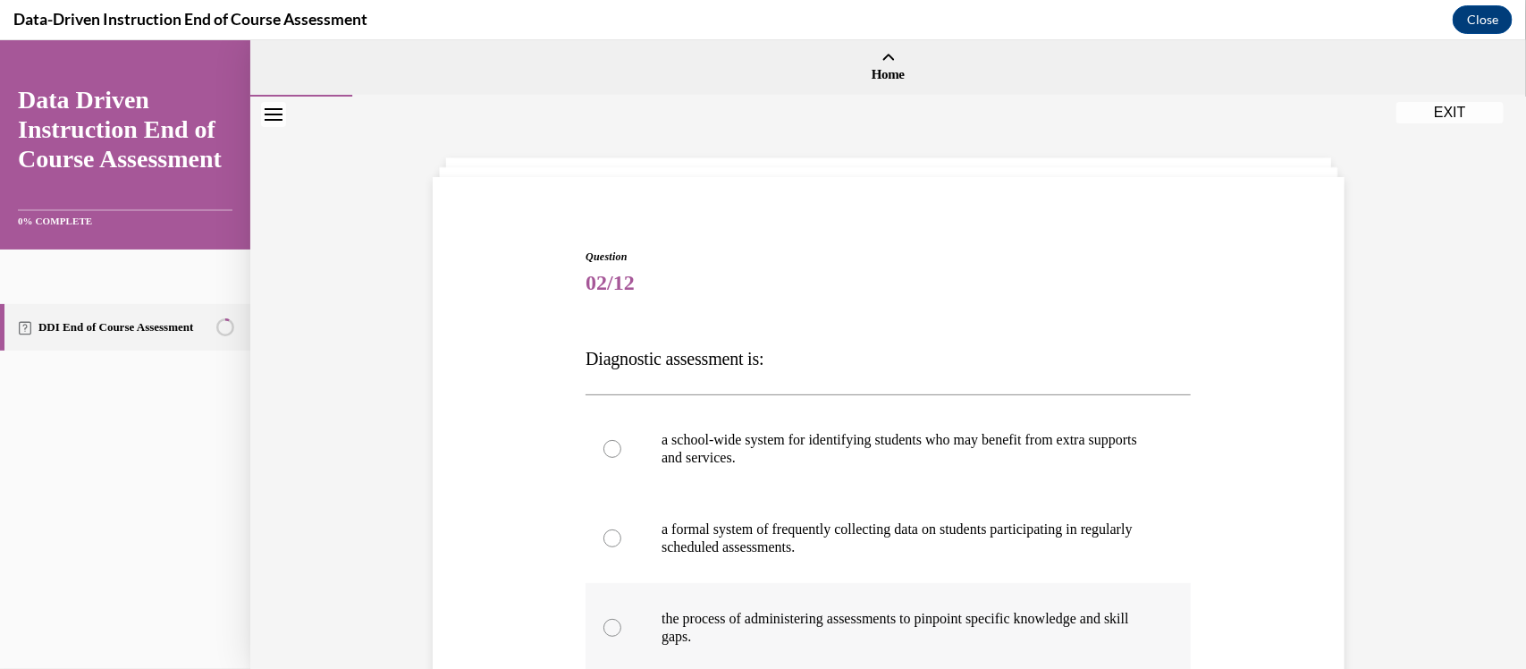
click at [612, 635] on div at bounding box center [612, 627] width 18 height 18
click at [612, 635] on input "the process of administering assessments to pinpoint specific knowledge and ski…" at bounding box center [612, 627] width 18 height 18
radio input "true"
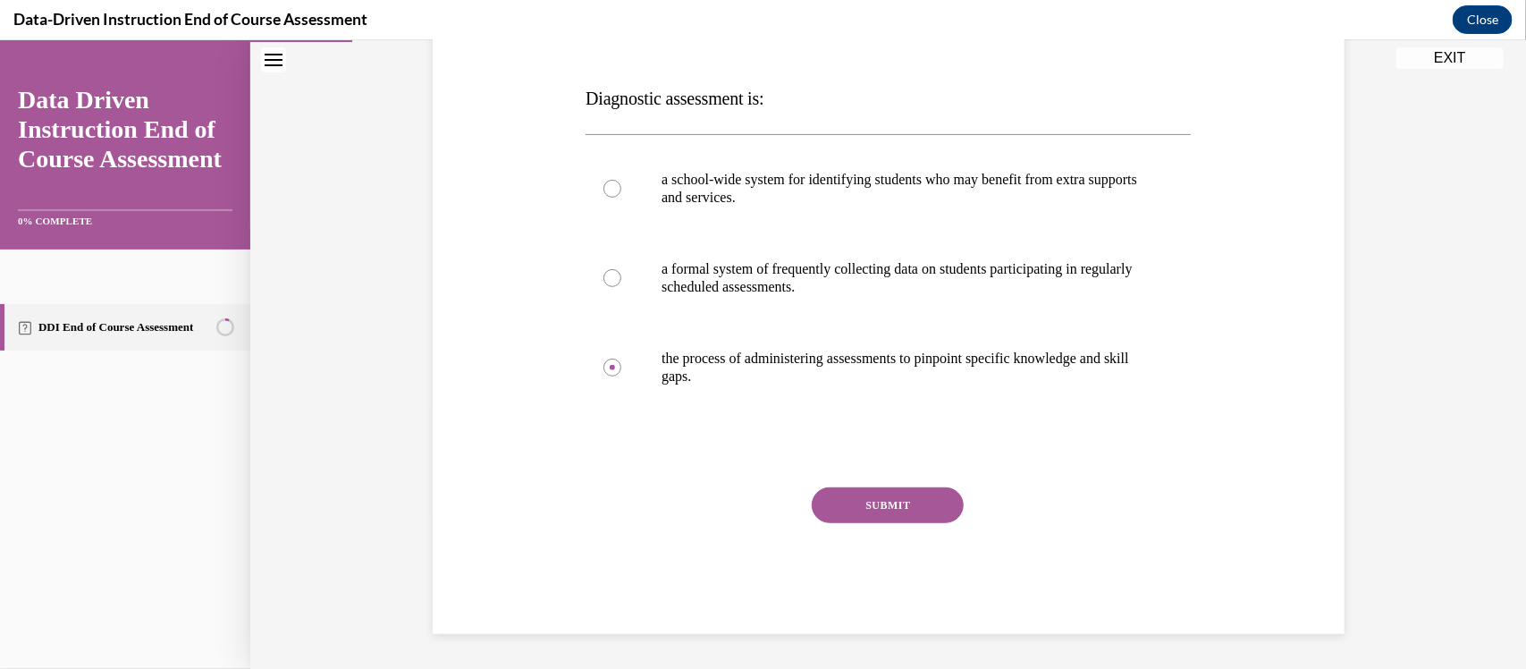
click at [898, 505] on button "SUBMIT" at bounding box center [888, 504] width 152 height 36
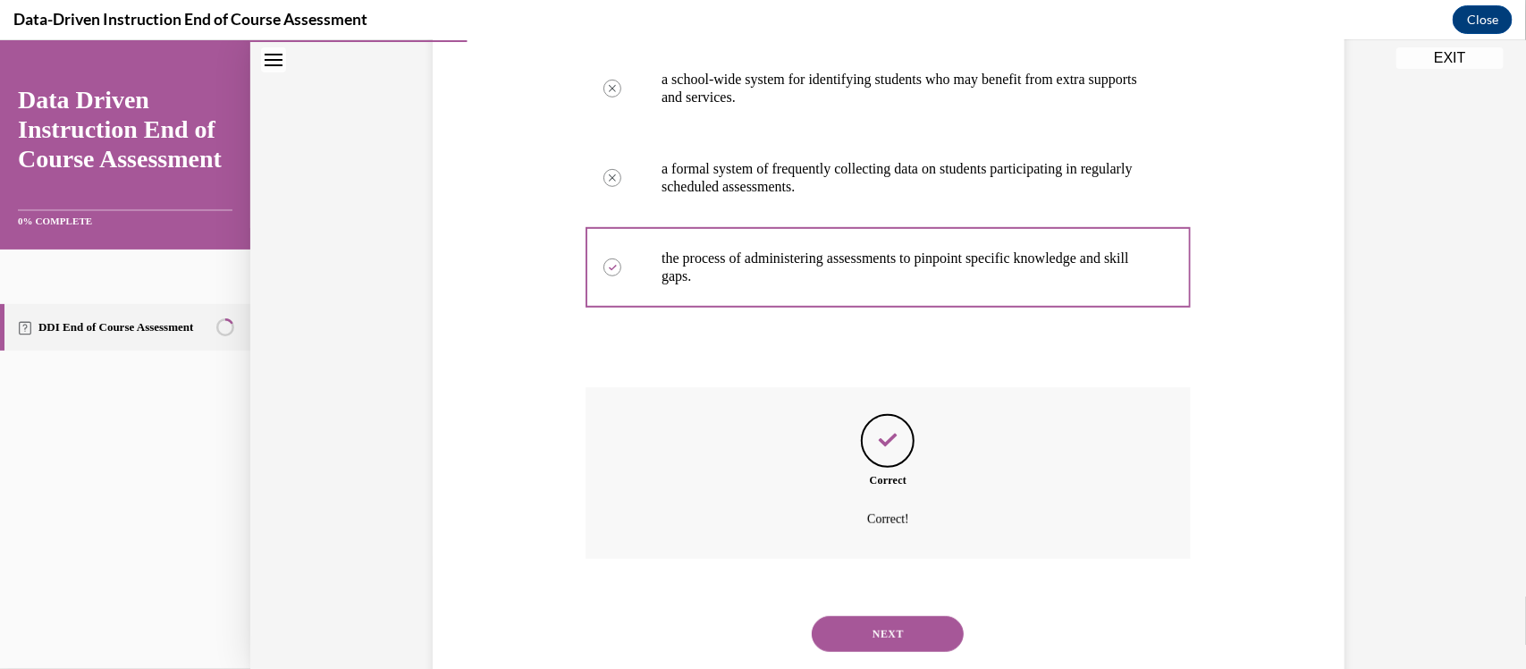
scroll to position [405, 0]
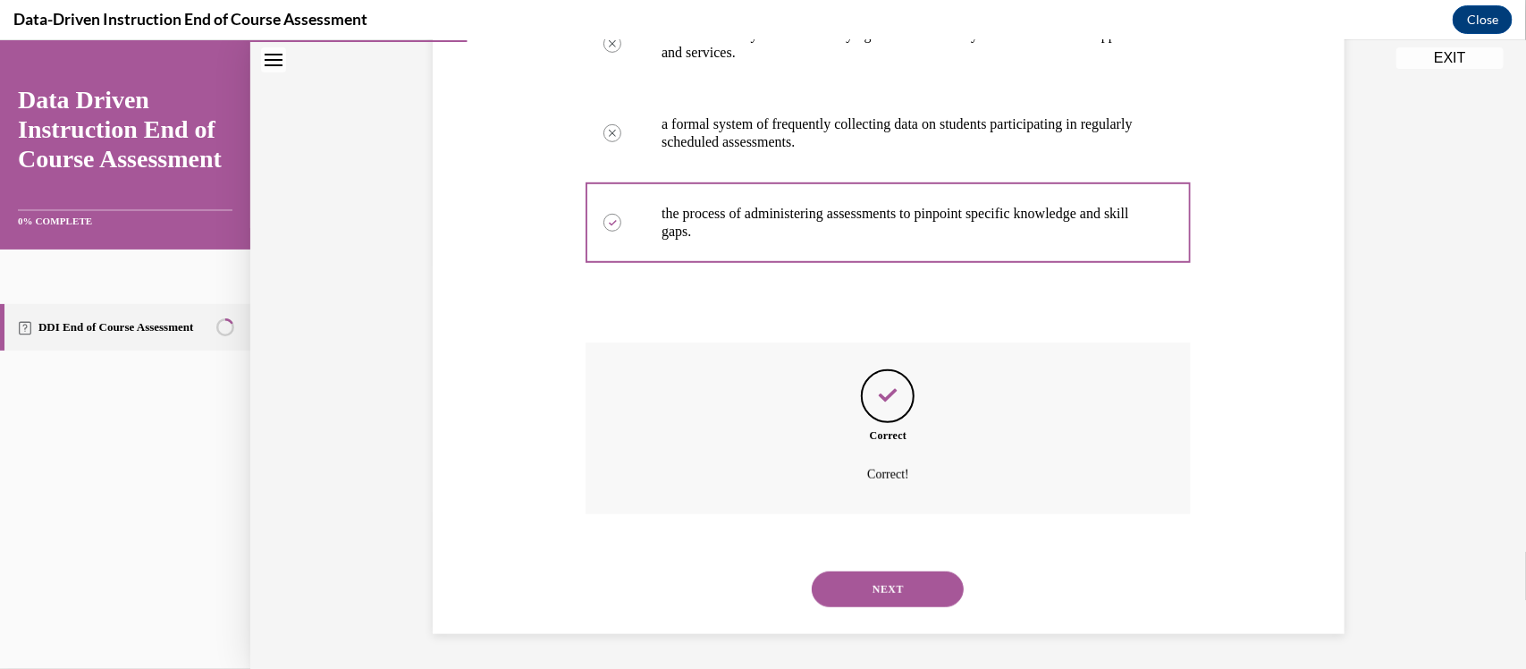
click at [899, 589] on button "NEXT" at bounding box center [888, 588] width 152 height 36
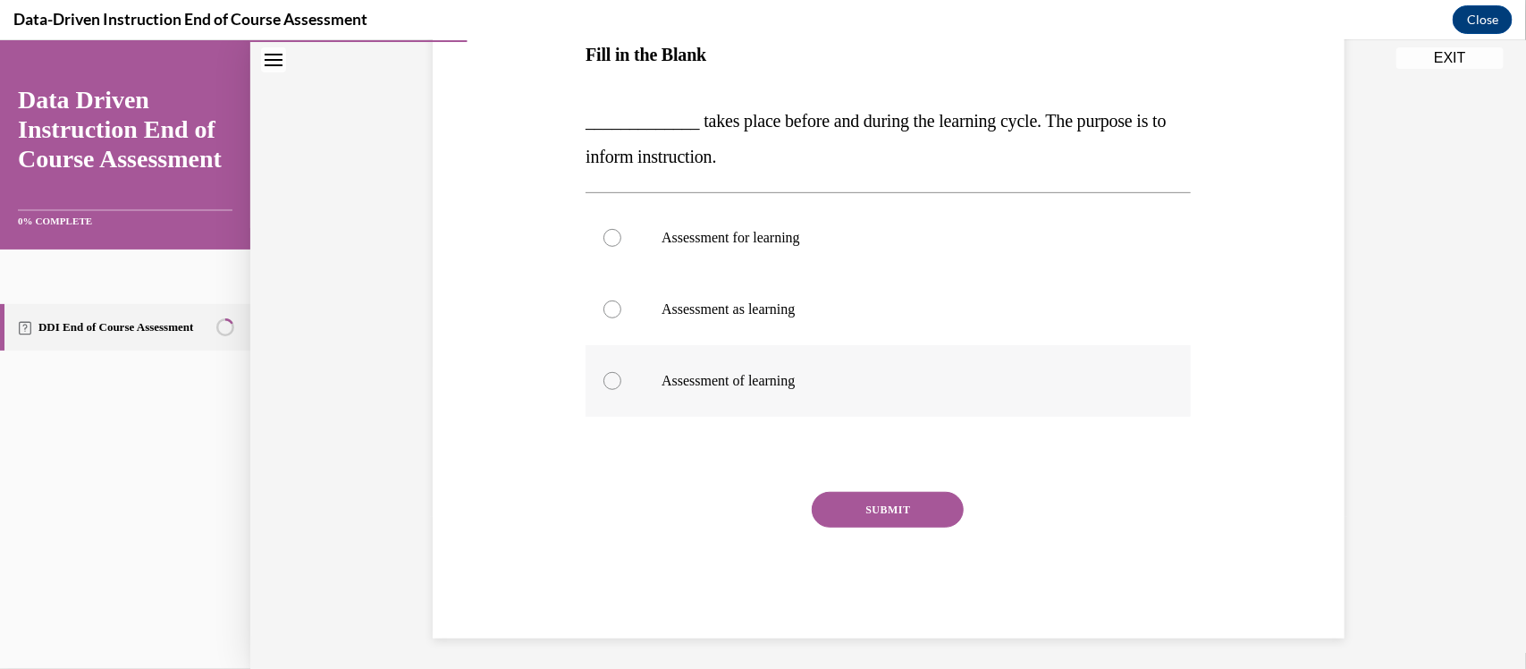
scroll to position [308, 0]
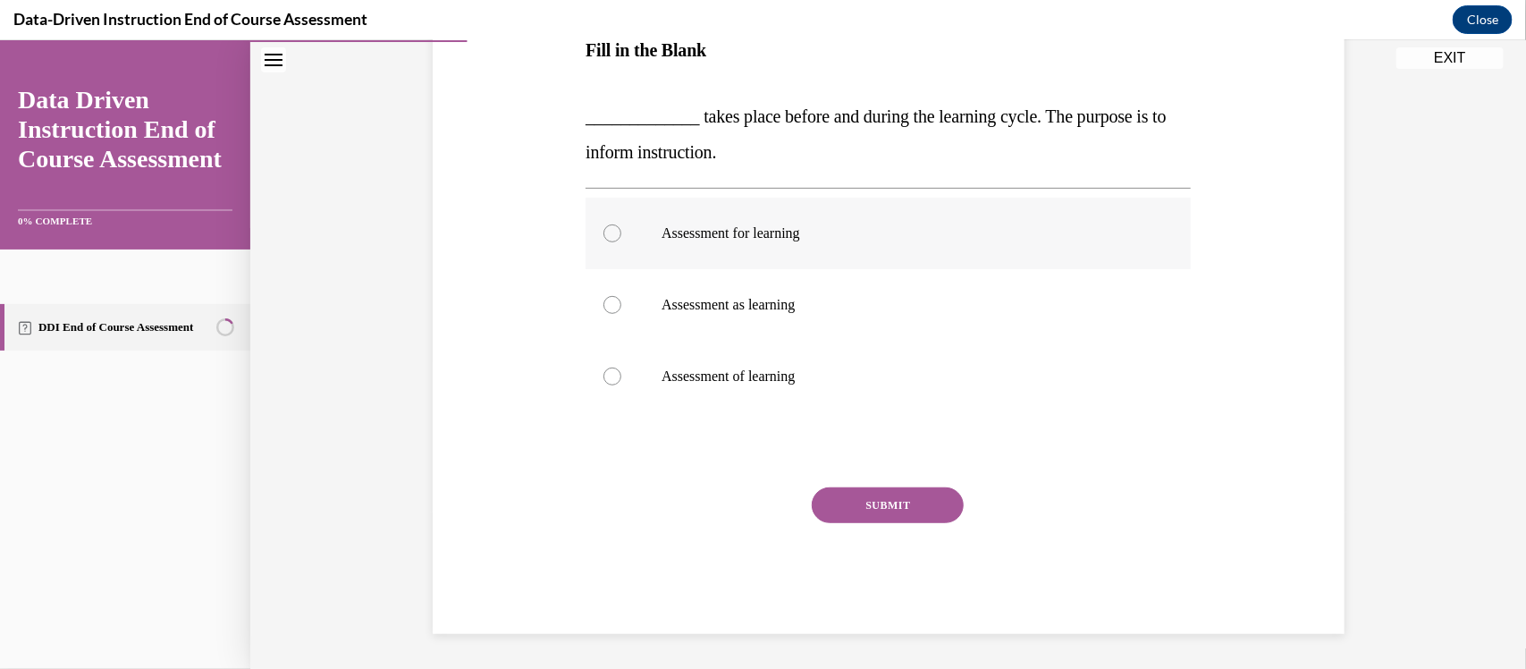
click at [622, 246] on label "Assessment for learning" at bounding box center [888, 233] width 605 height 72
click at [621, 241] on input "Assessment for learning" at bounding box center [612, 233] width 18 height 18
radio input "true"
click at [945, 502] on button "SUBMIT" at bounding box center [888, 504] width 152 height 36
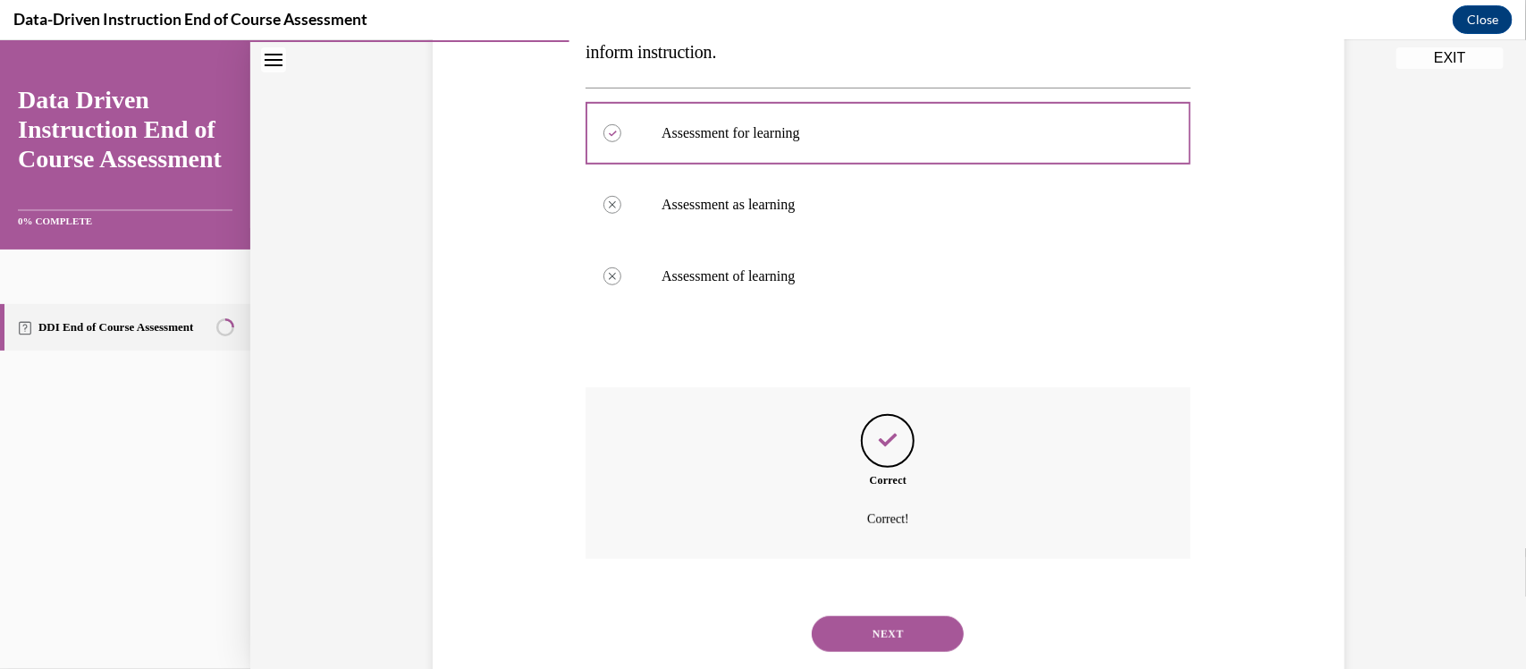
scroll to position [453, 0]
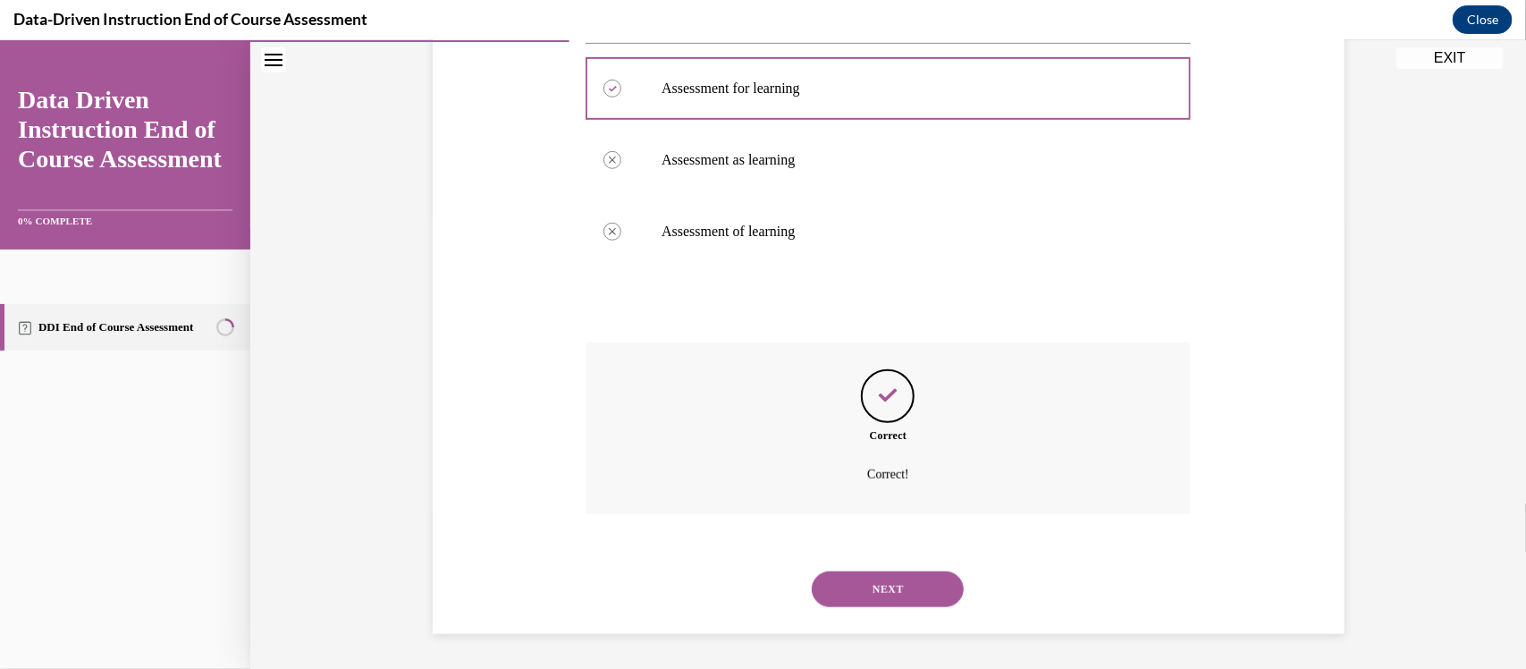
click at [879, 590] on button "NEXT" at bounding box center [888, 588] width 152 height 36
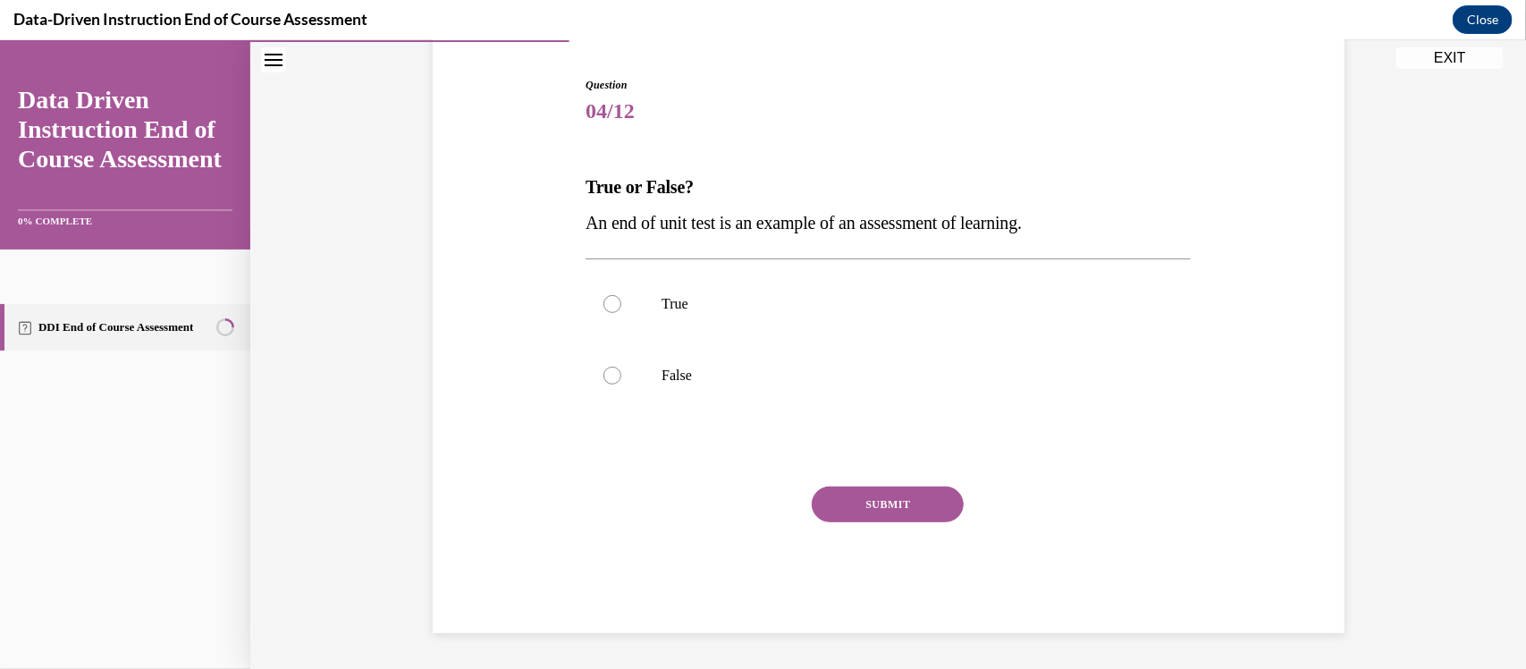
scroll to position [171, 0]
drag, startPoint x: 615, startPoint y: 310, endPoint x: 646, endPoint y: 364, distance: 62.1
click at [614, 309] on div at bounding box center [612, 304] width 18 height 18
click at [614, 309] on input "True" at bounding box center [612, 304] width 18 height 18
radio input "true"
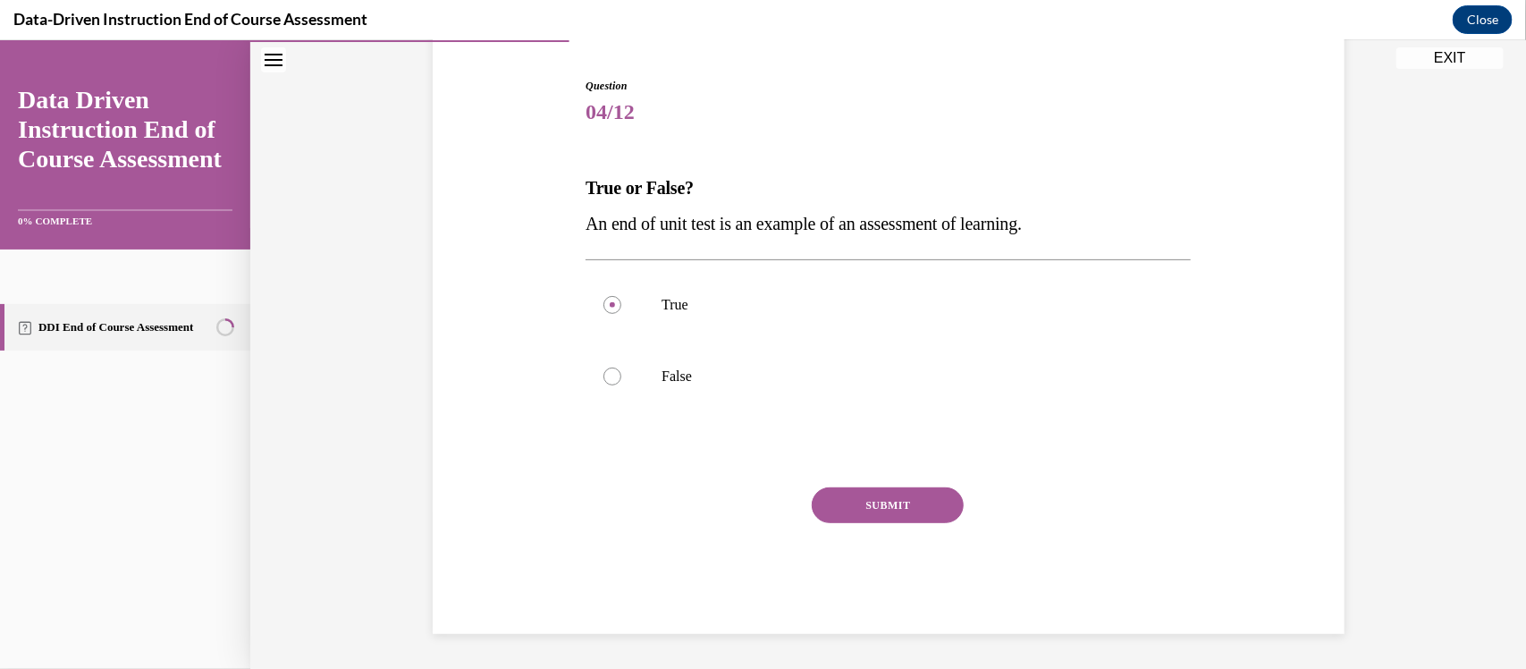
click at [941, 512] on button "SUBMIT" at bounding box center [888, 504] width 152 height 36
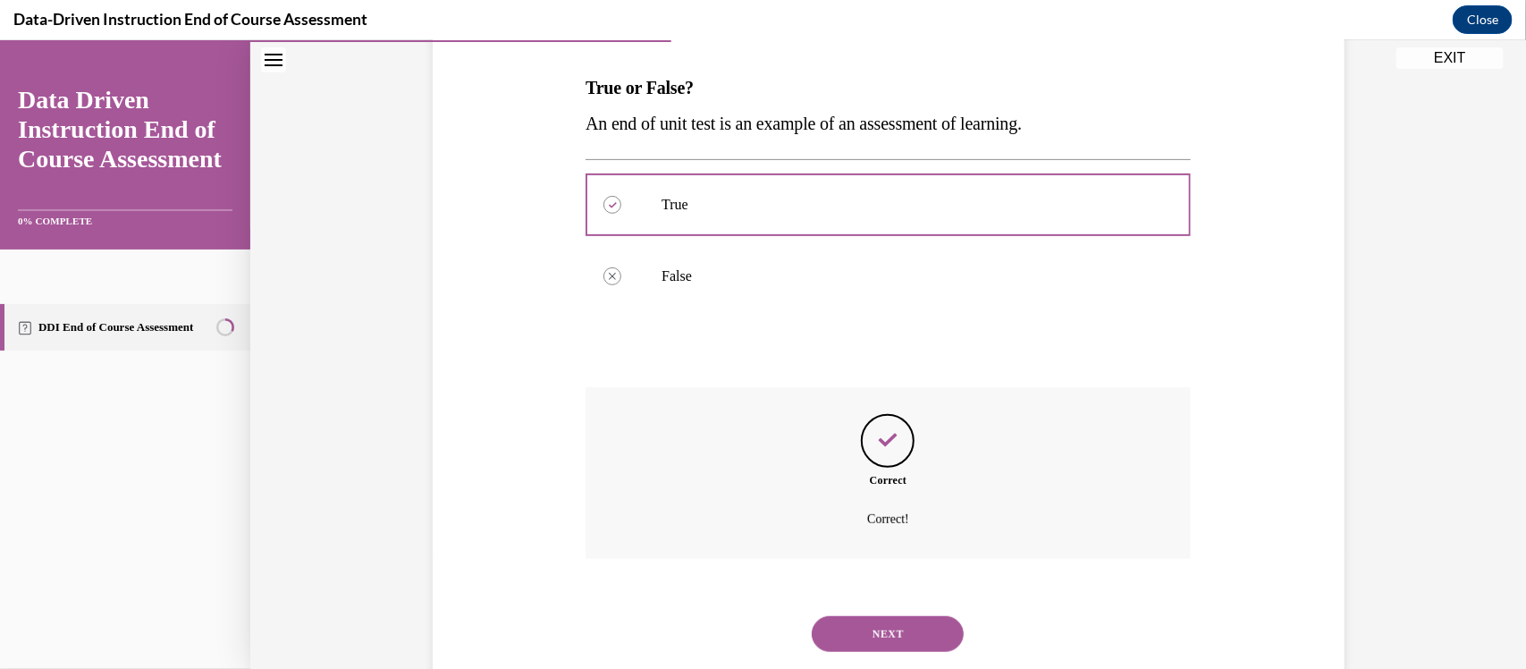
scroll to position [316, 0]
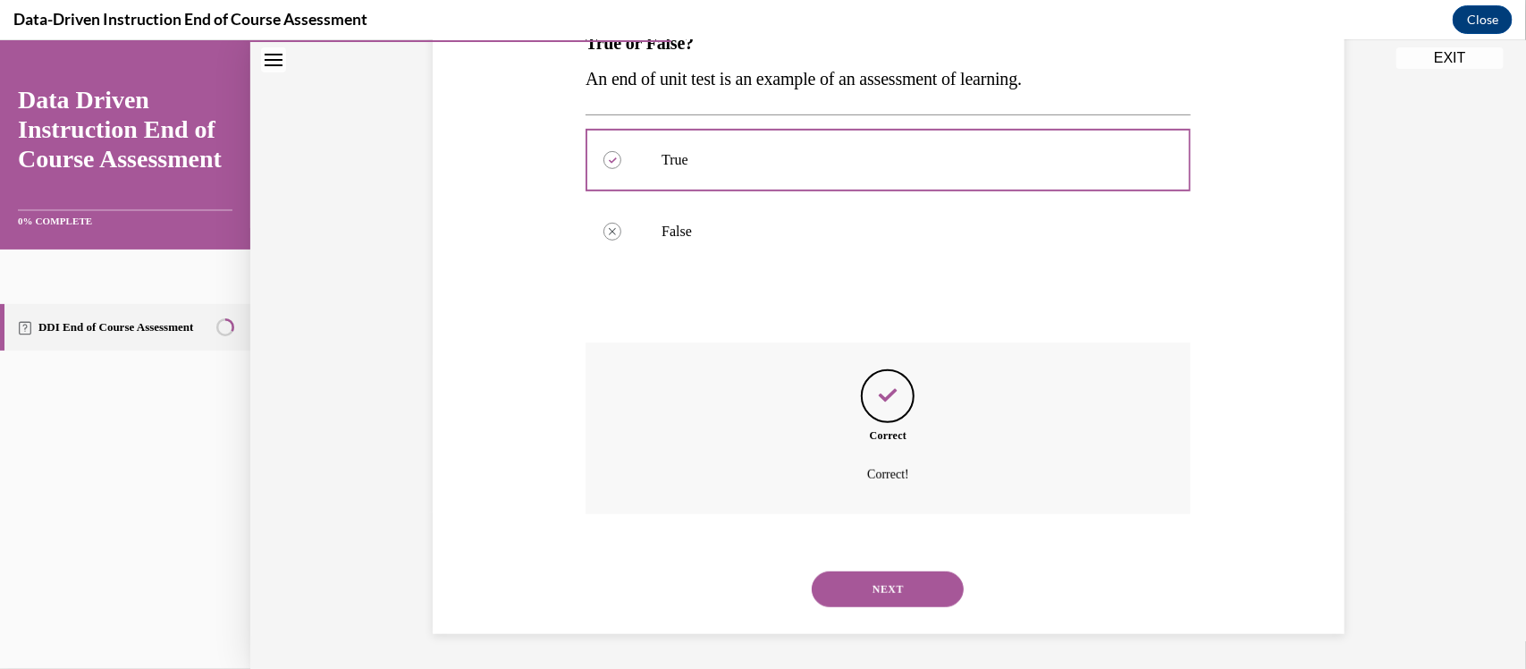
click at [903, 591] on button "NEXT" at bounding box center [888, 588] width 152 height 36
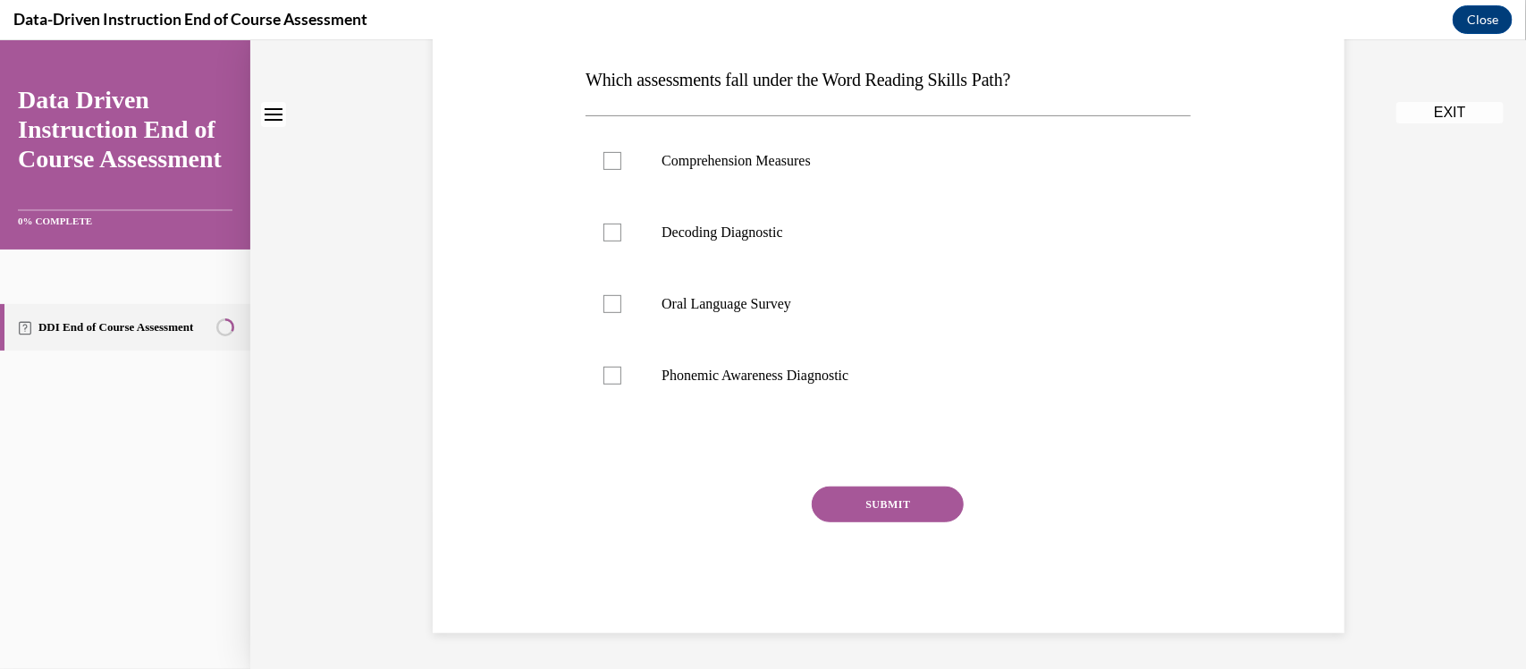
scroll to position [0, 0]
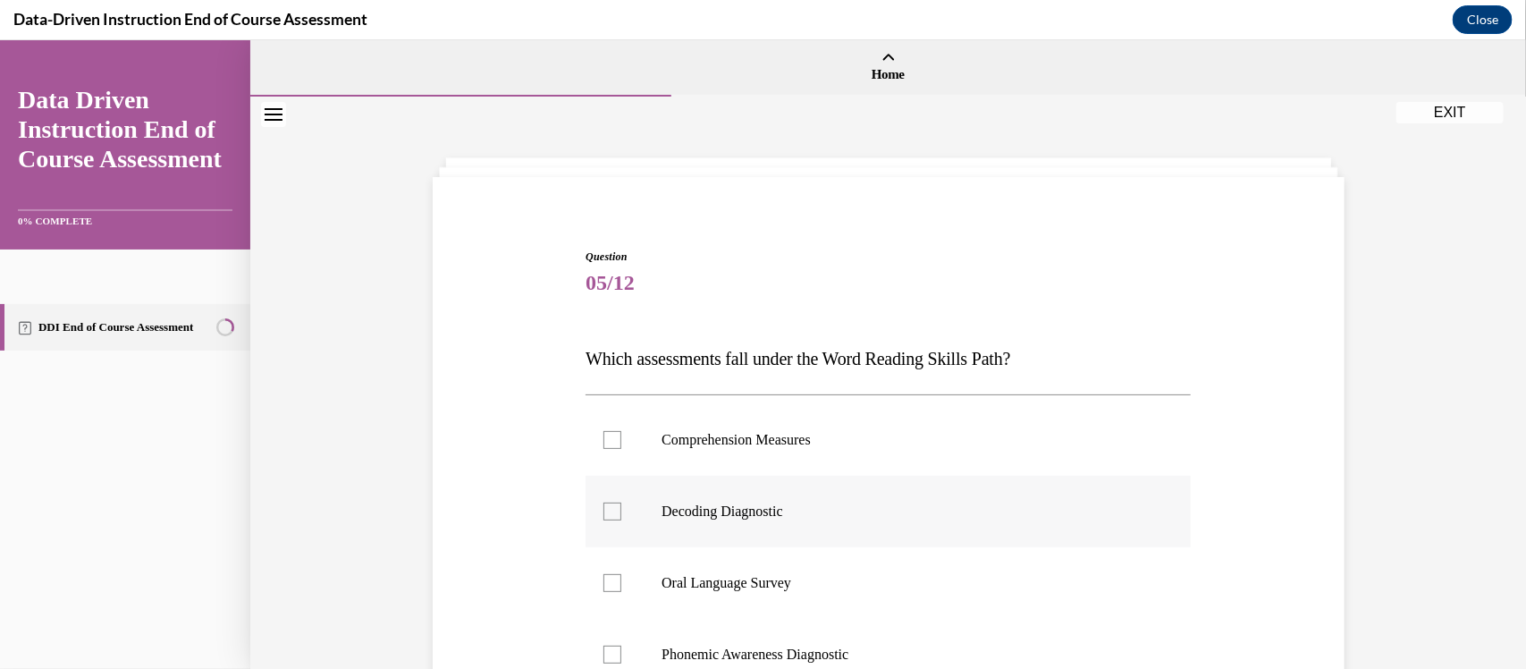
click at [617, 510] on div at bounding box center [612, 511] width 18 height 18
click at [617, 510] on input "Decoding Diagnostic" at bounding box center [612, 511] width 18 height 18
checkbox input "true"
drag, startPoint x: 606, startPoint y: 650, endPoint x: 629, endPoint y: 633, distance: 28.1
click at [607, 652] on div at bounding box center [612, 654] width 18 height 18
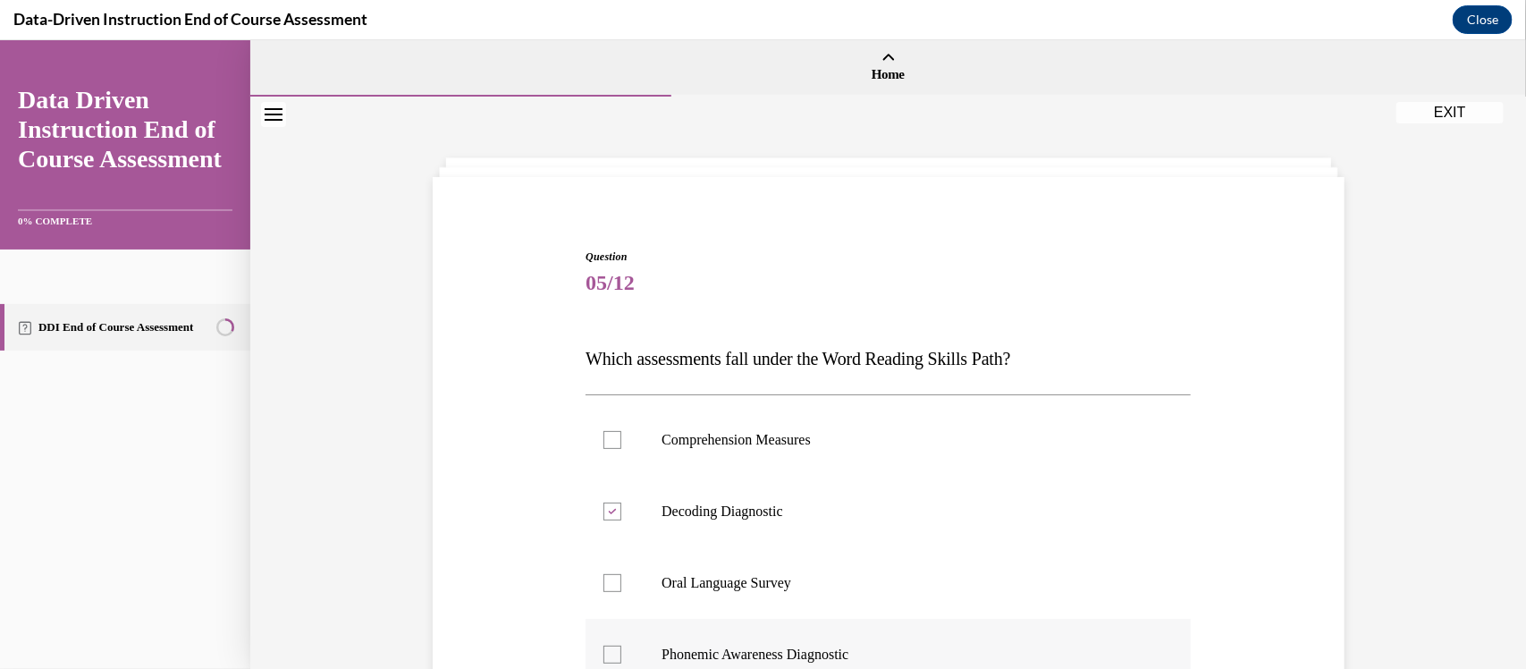
click at [607, 652] on input "Phonemic Awareness Diagnostic" at bounding box center [612, 654] width 18 height 18
checkbox input "true"
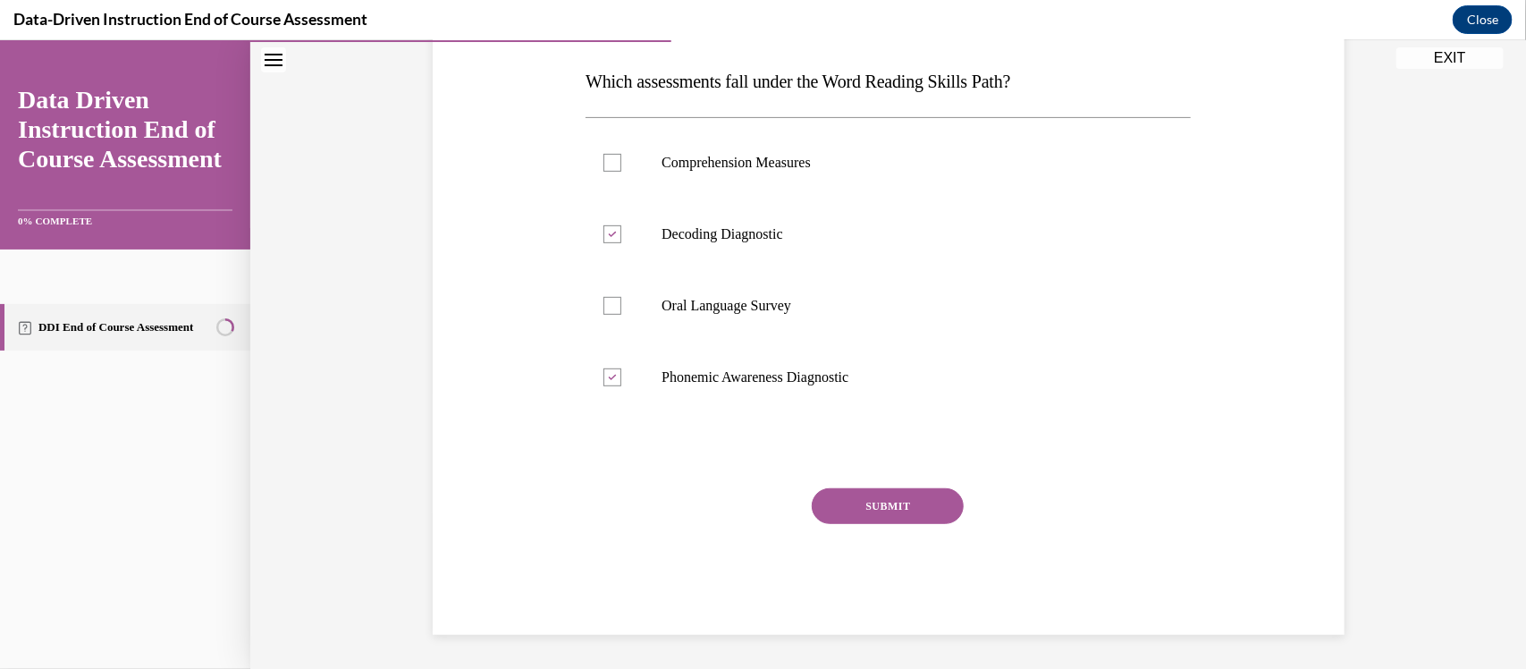
scroll to position [278, 0]
click at [938, 503] on button "SUBMIT" at bounding box center [888, 504] width 152 height 36
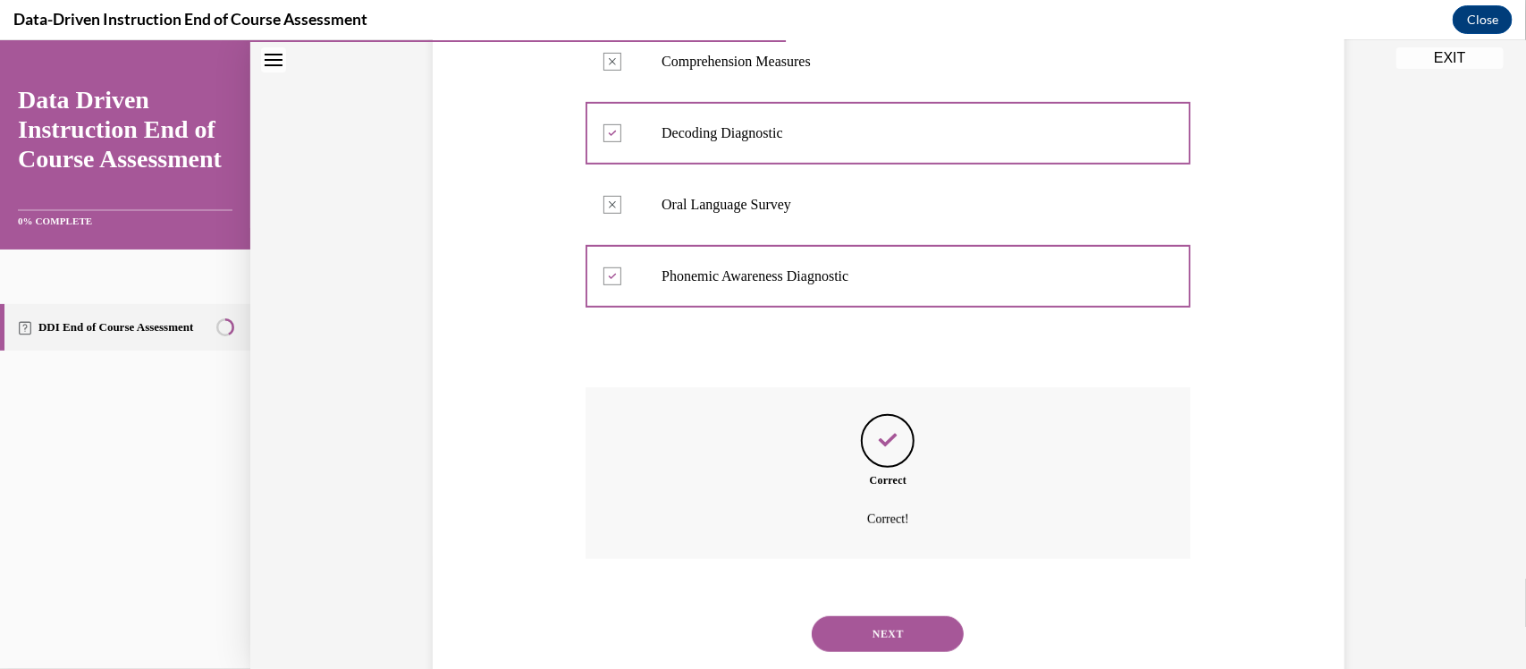
scroll to position [423, 0]
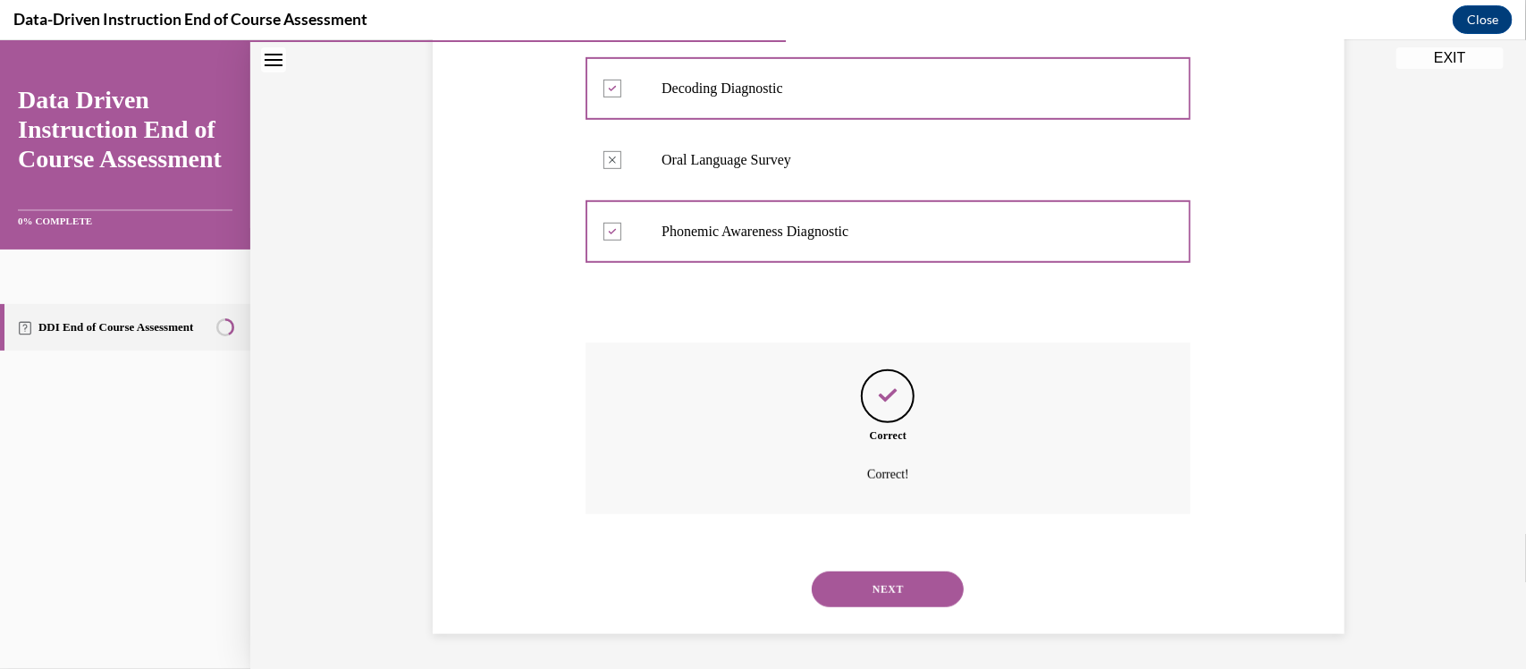
click at [938, 595] on button "NEXT" at bounding box center [888, 588] width 152 height 36
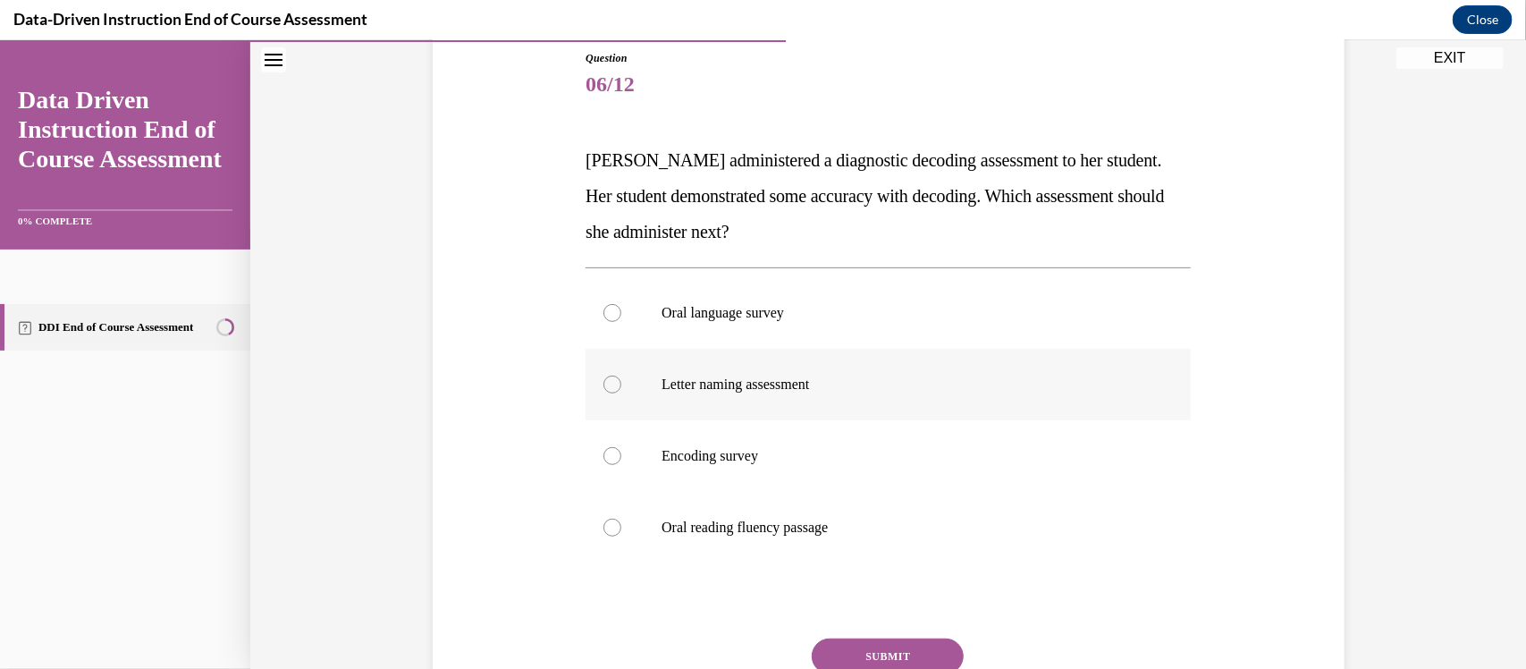
scroll to position [215, 0]
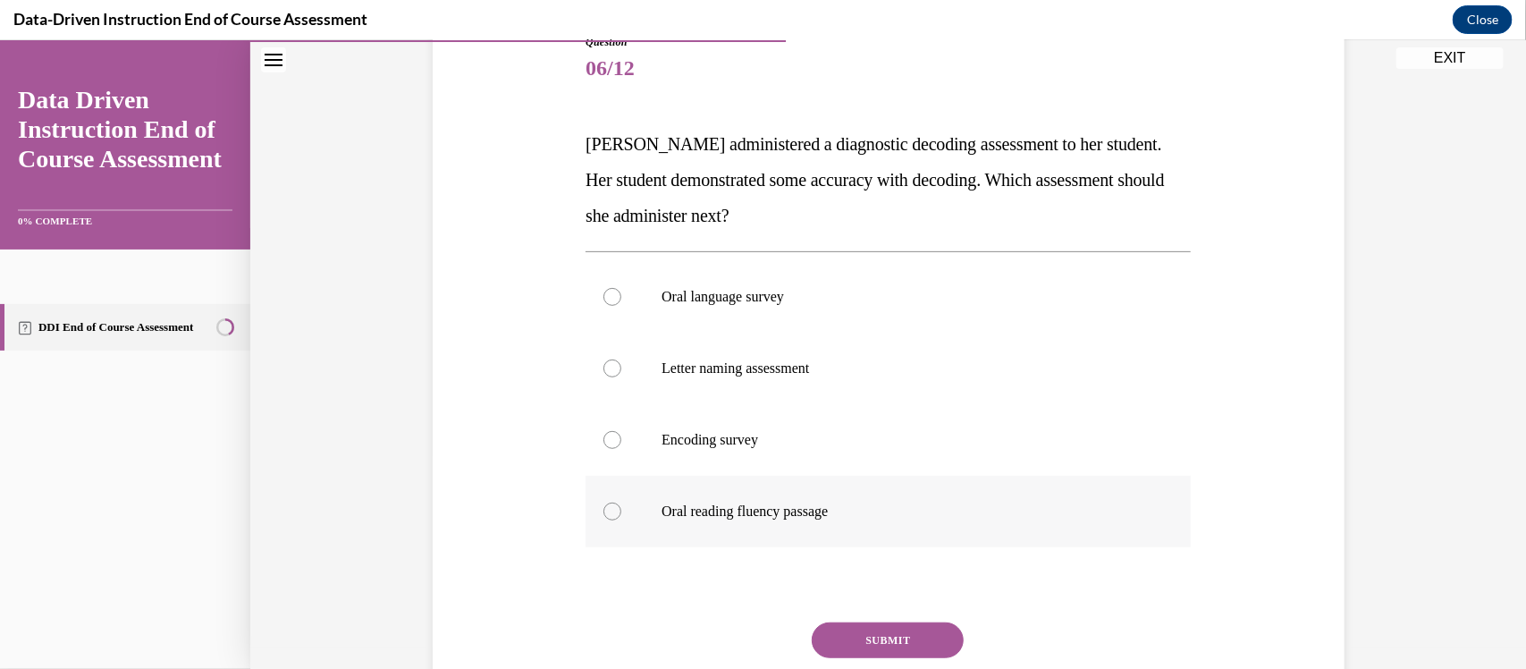
click at [602, 508] on label "Oral reading fluency passage" at bounding box center [888, 511] width 605 height 72
click at [603, 508] on input "Oral reading fluency passage" at bounding box center [612, 511] width 18 height 18
radio input "true"
click at [911, 647] on button "SUBMIT" at bounding box center [888, 639] width 152 height 36
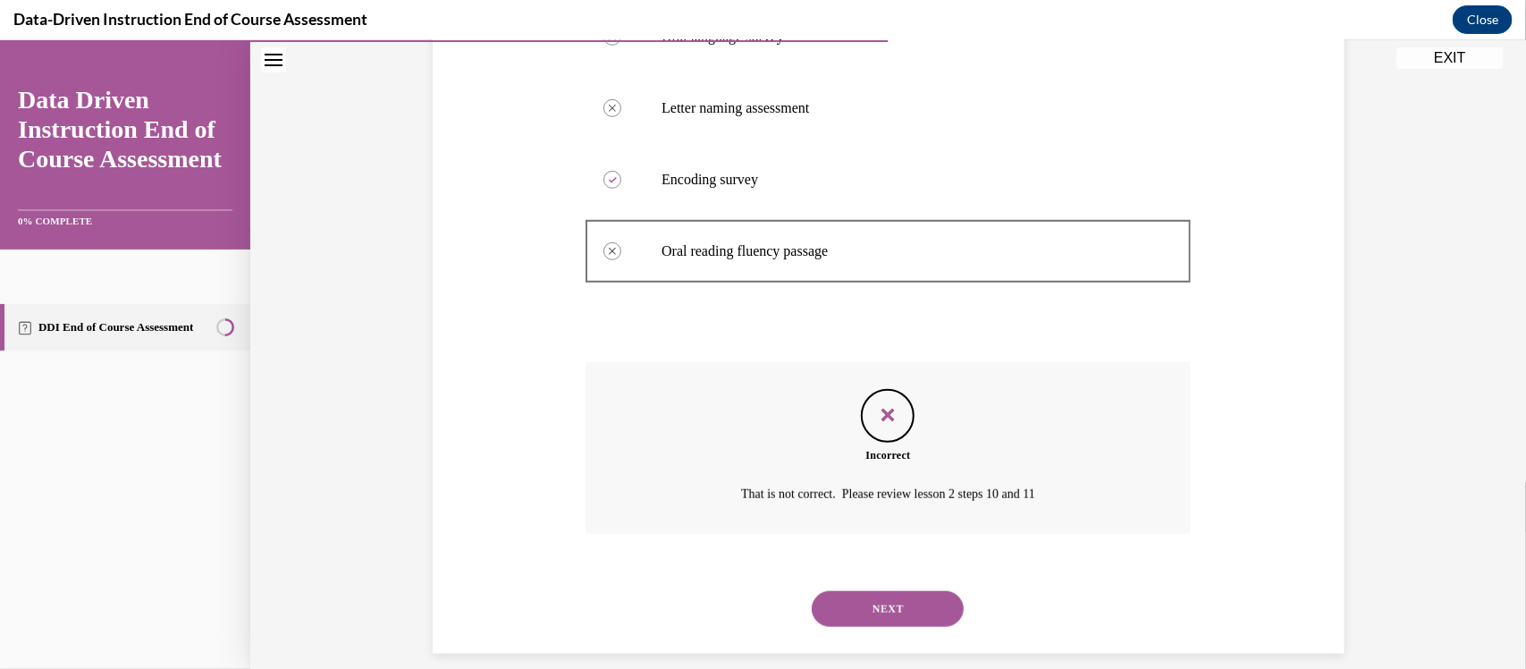
scroll to position [494, 0]
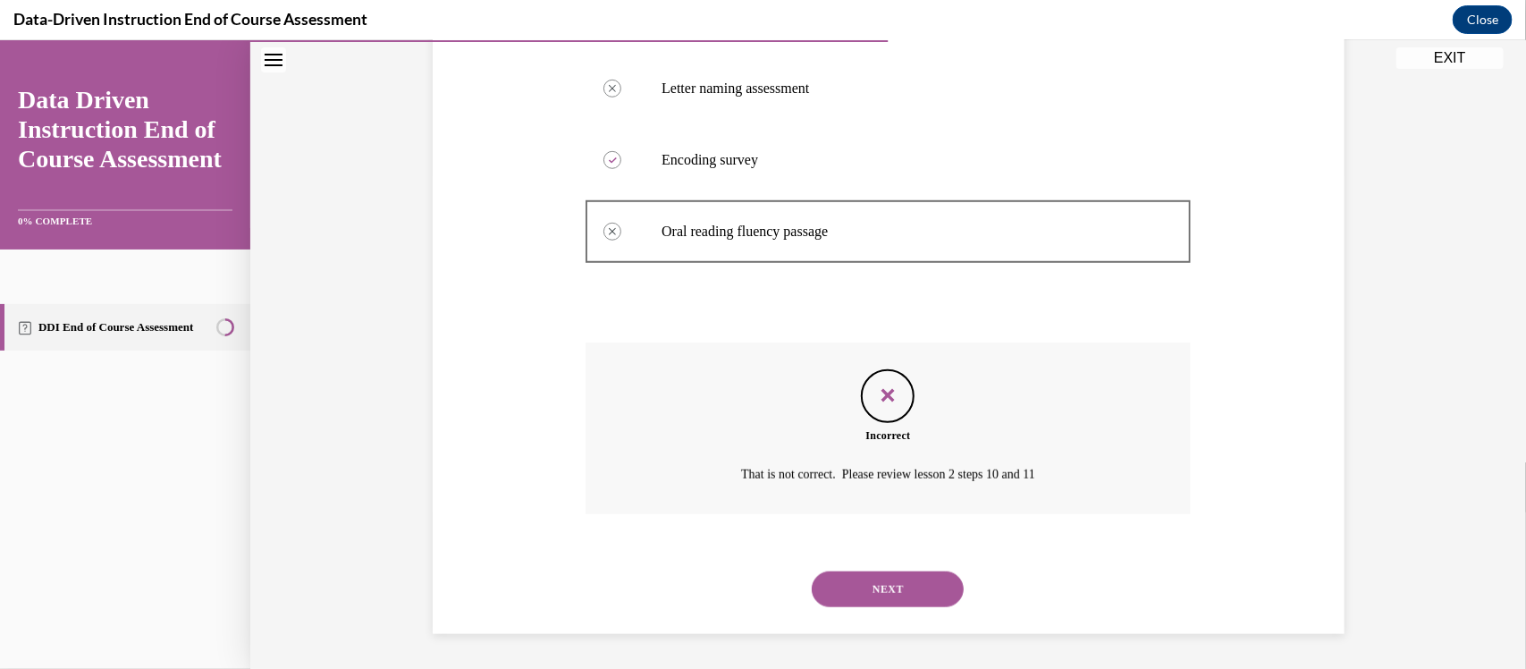
click at [907, 592] on button "NEXT" at bounding box center [888, 588] width 152 height 36
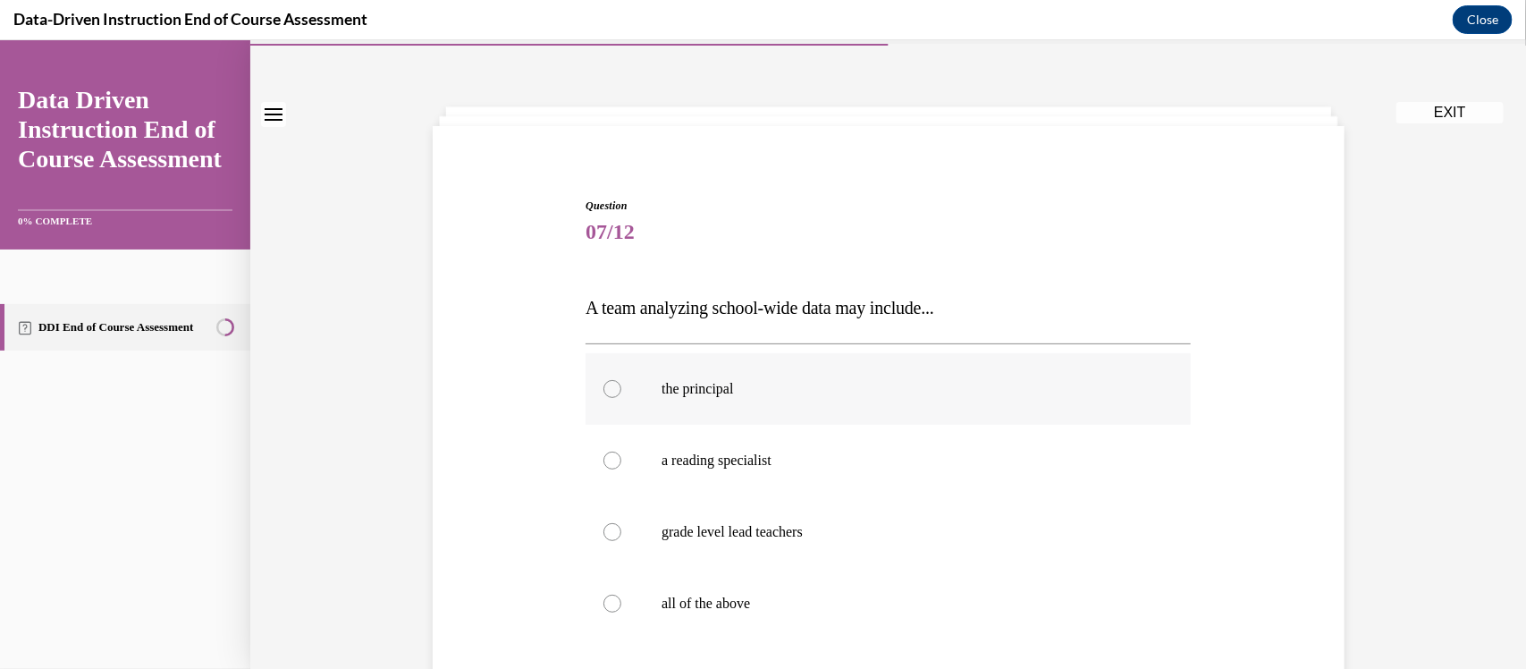
scroll to position [76, 0]
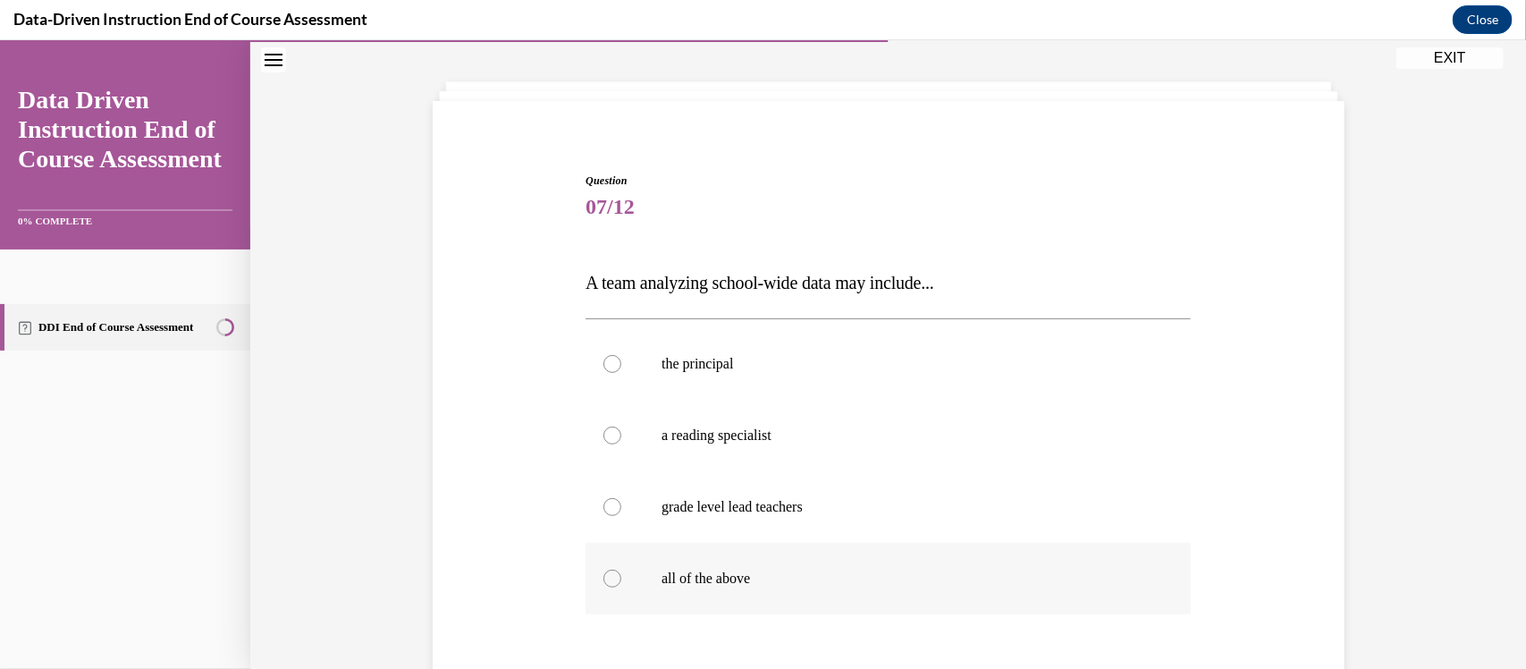
click at [610, 577] on div at bounding box center [612, 578] width 18 height 18
click at [610, 577] on input "all of the above" at bounding box center [612, 578] width 18 height 18
radio input "true"
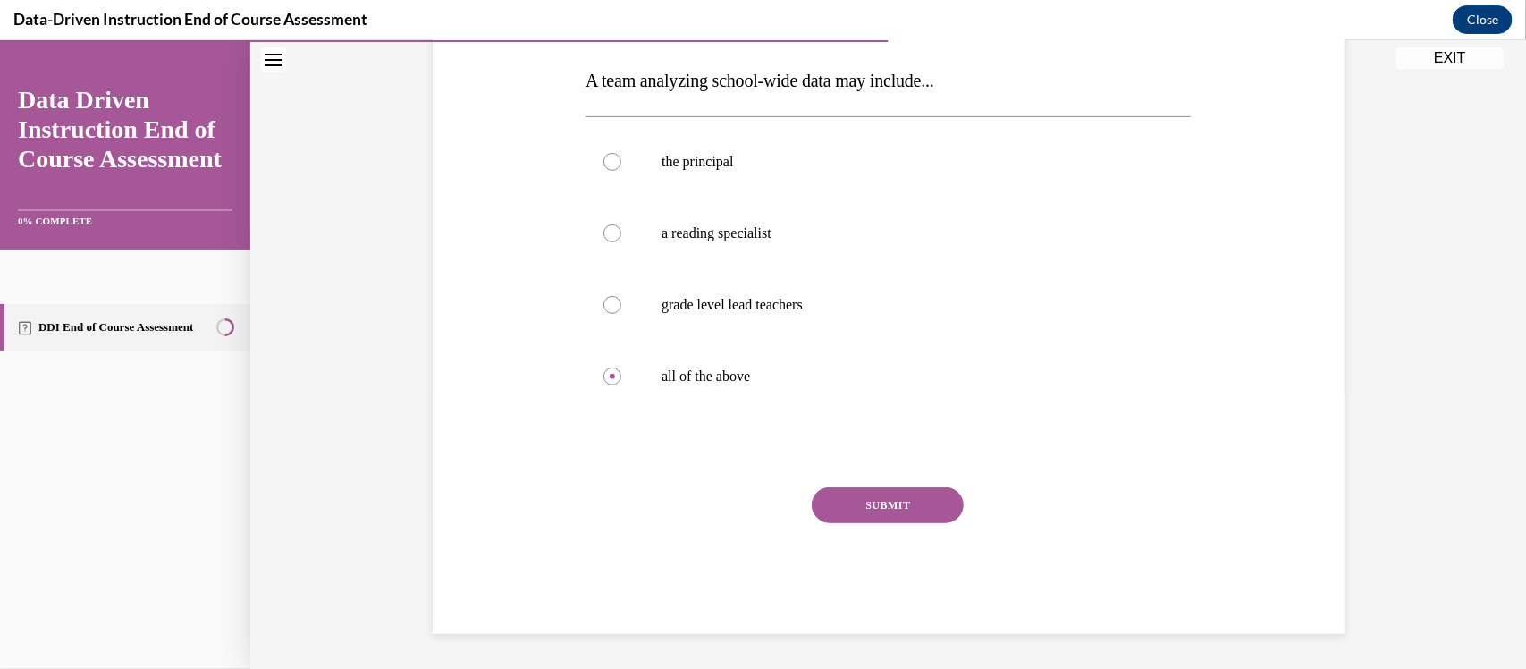
click at [920, 496] on button "SUBMIT" at bounding box center [888, 504] width 152 height 36
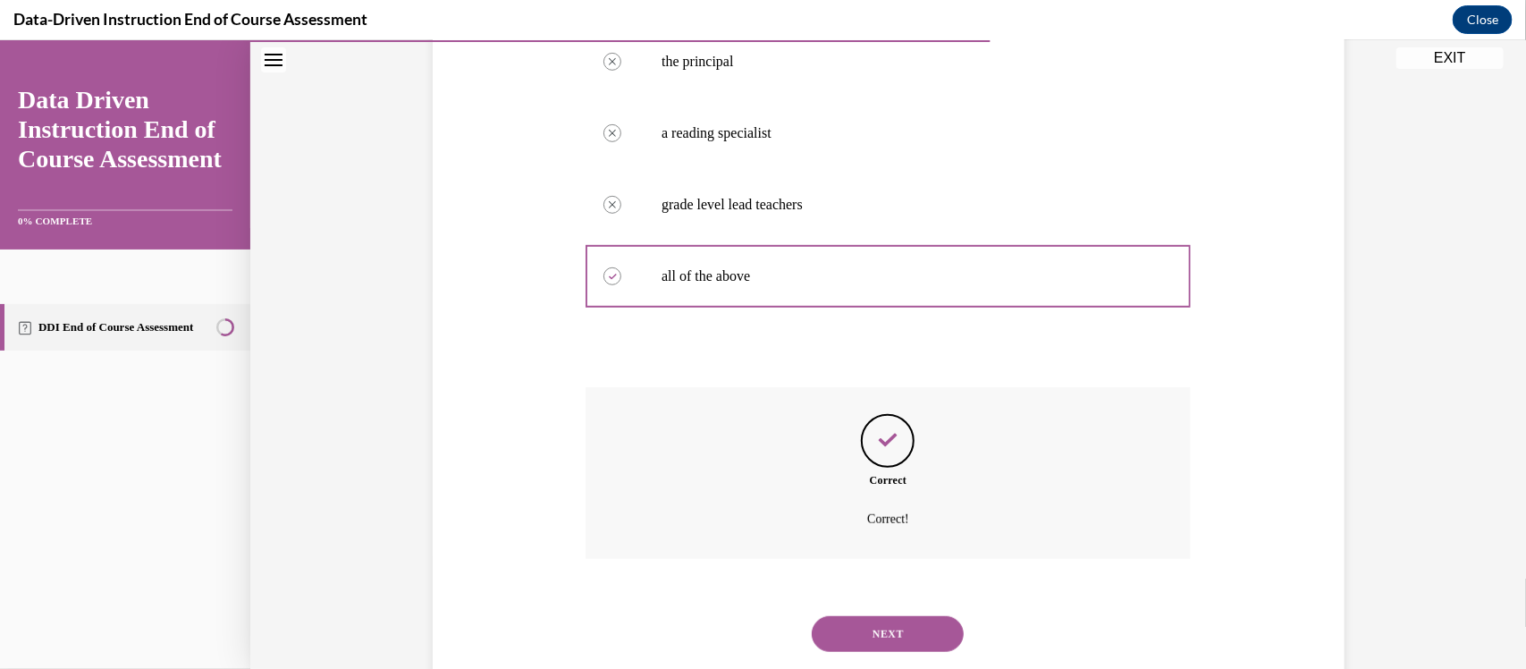
scroll to position [423, 0]
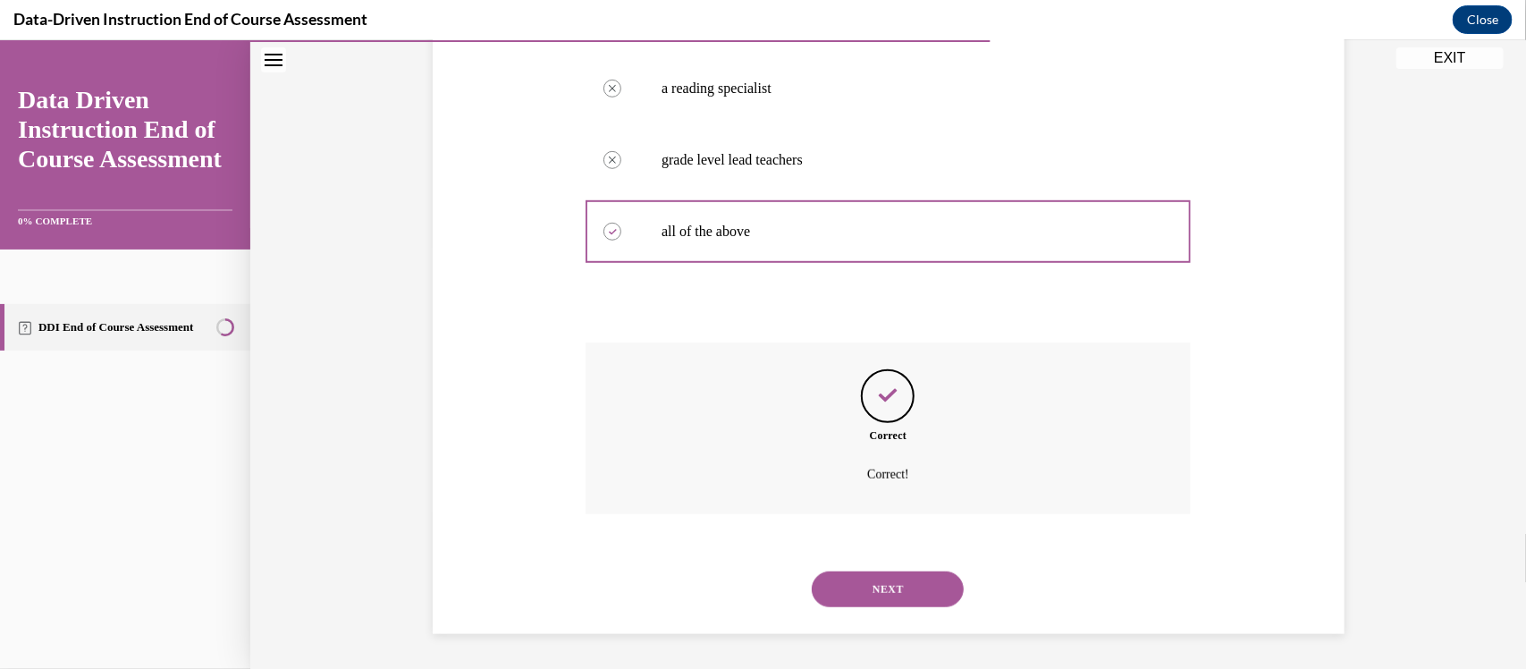
click at [912, 589] on button "NEXT" at bounding box center [888, 588] width 152 height 36
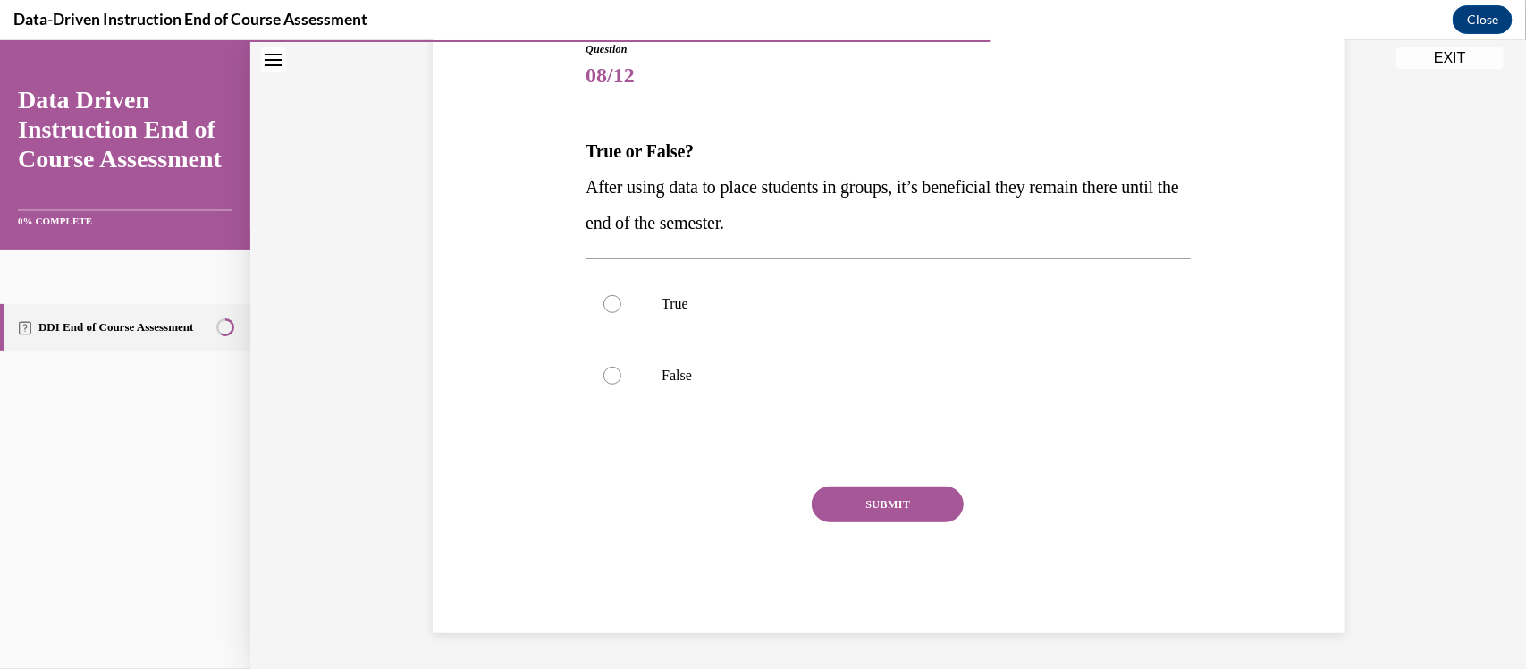
scroll to position [198, 0]
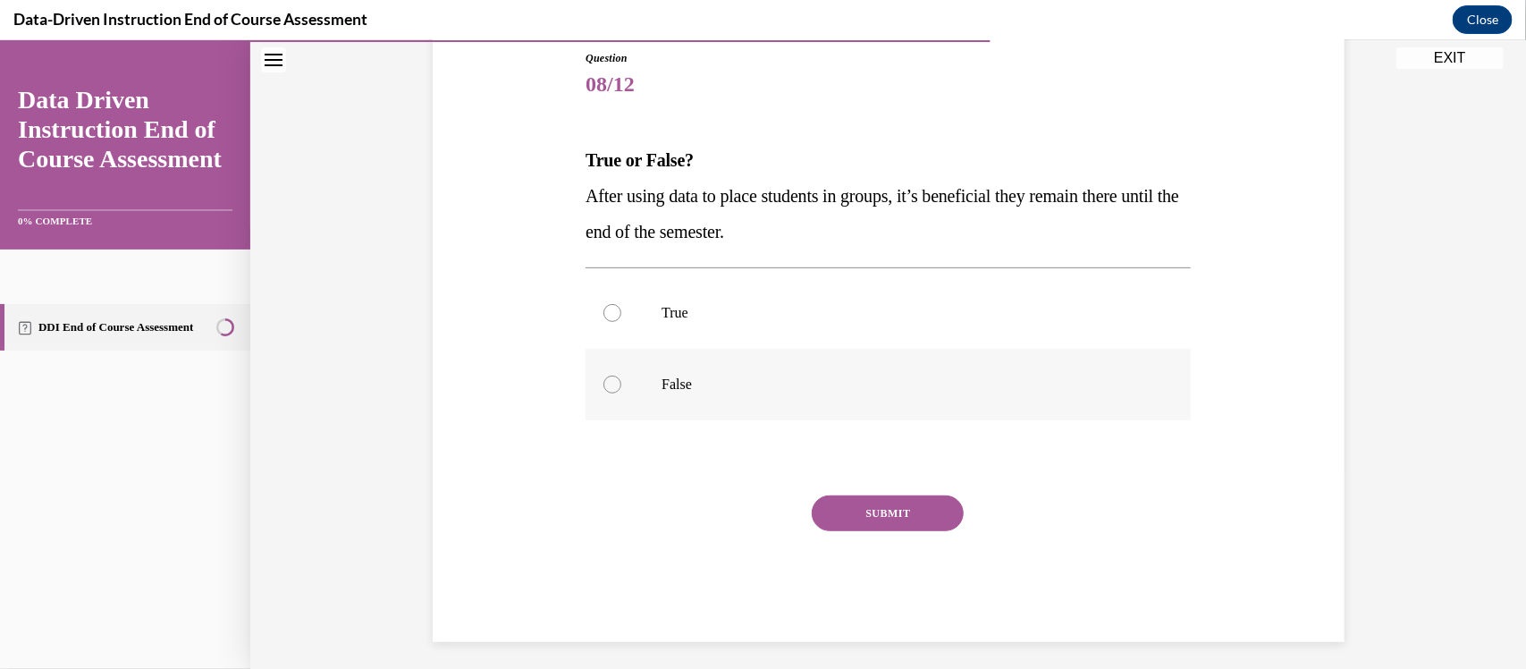
click at [615, 383] on div at bounding box center [612, 384] width 18 height 18
click at [615, 383] on input "False" at bounding box center [612, 384] width 18 height 18
radio input "true"
click at [895, 523] on button "SUBMIT" at bounding box center [888, 512] width 152 height 36
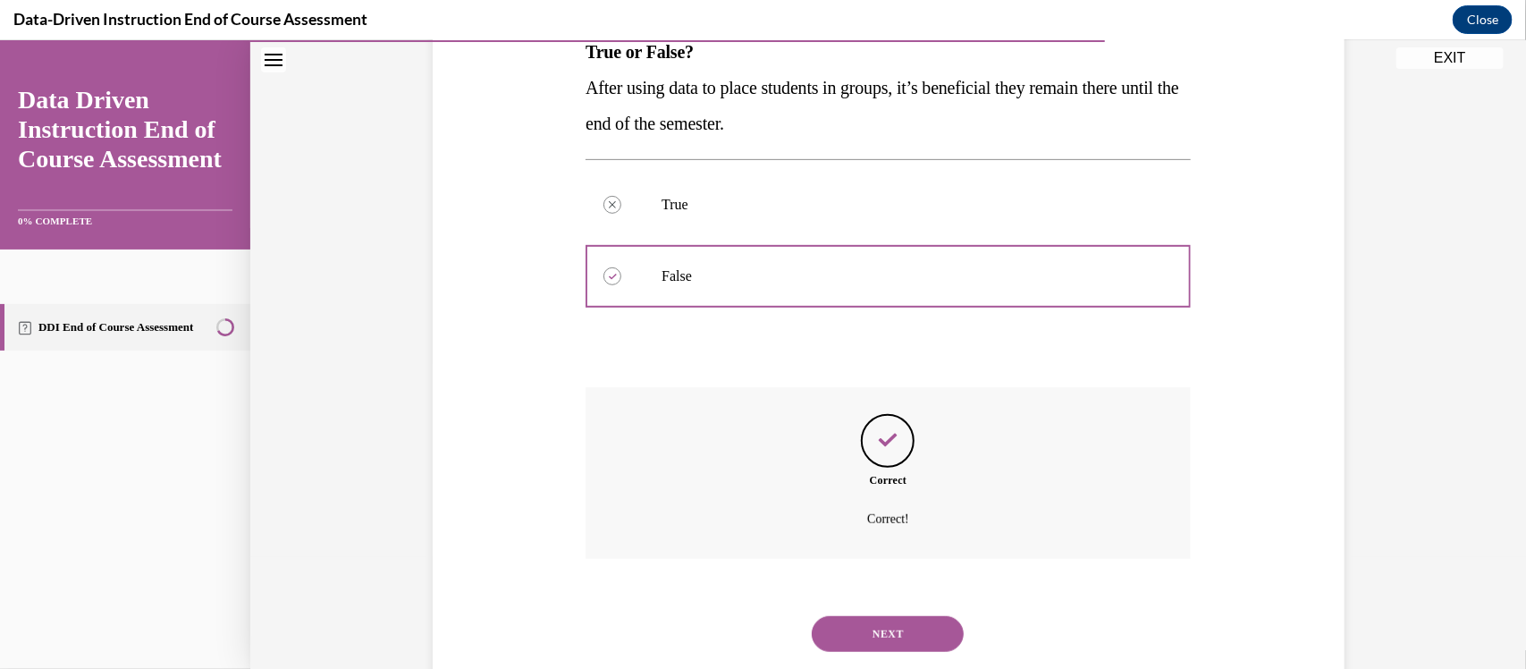
scroll to position [351, 0]
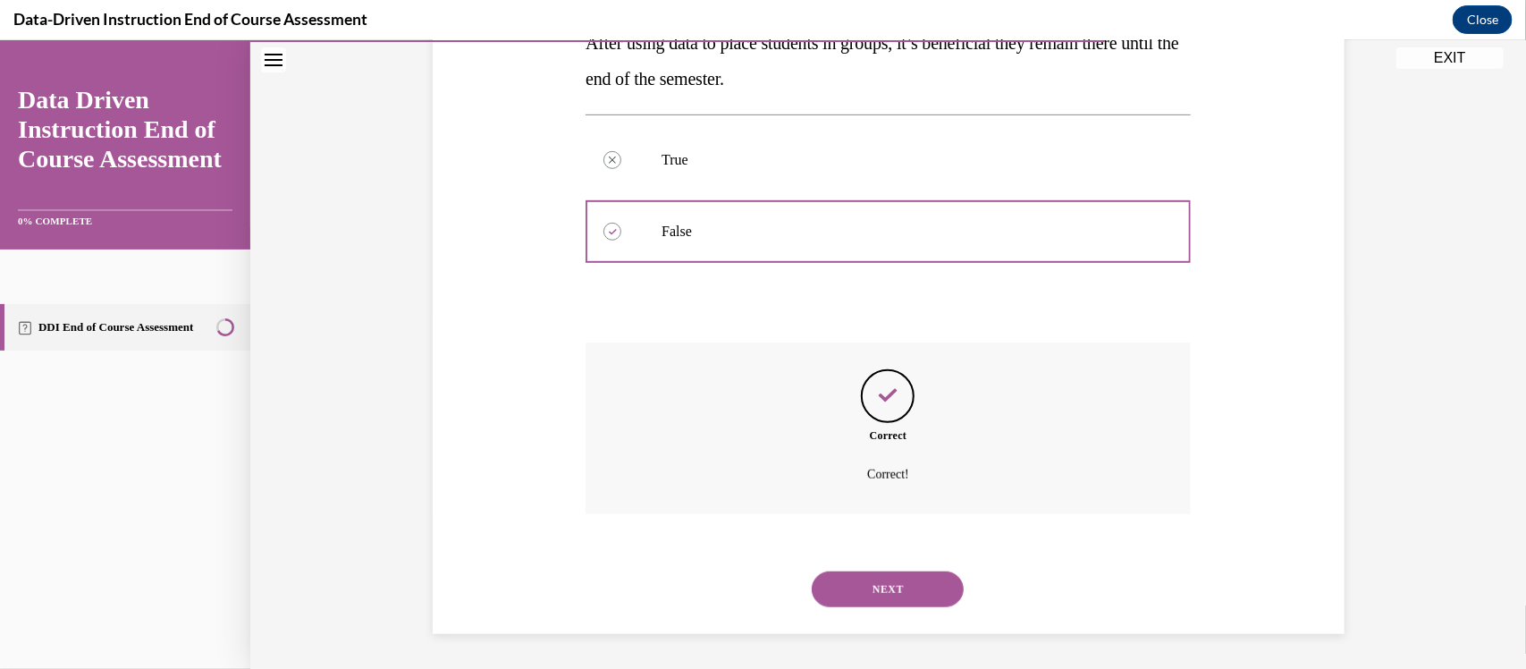
click at [898, 581] on button "NEXT" at bounding box center [888, 588] width 152 height 36
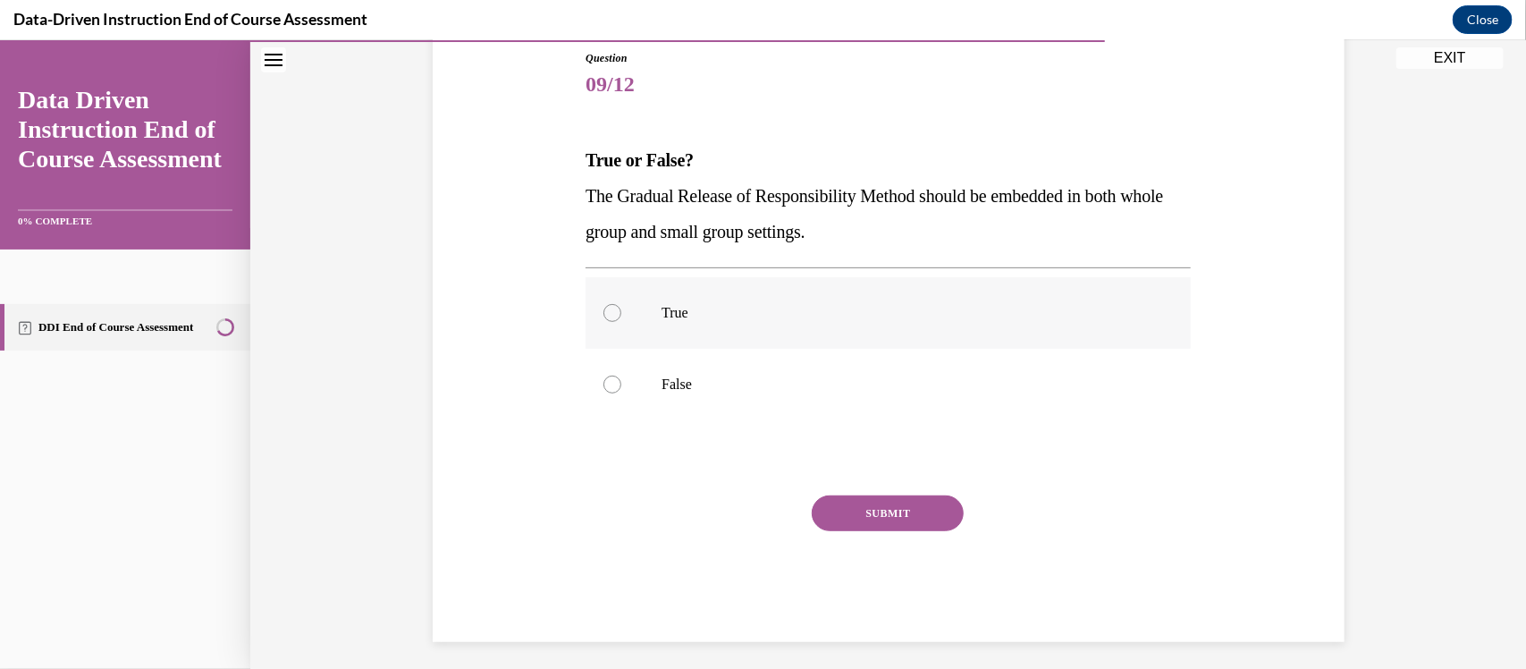
click at [614, 309] on div at bounding box center [612, 312] width 18 height 18
click at [614, 309] on input "True" at bounding box center [612, 312] width 18 height 18
radio input "true"
click at [910, 517] on button "SUBMIT" at bounding box center [888, 512] width 152 height 36
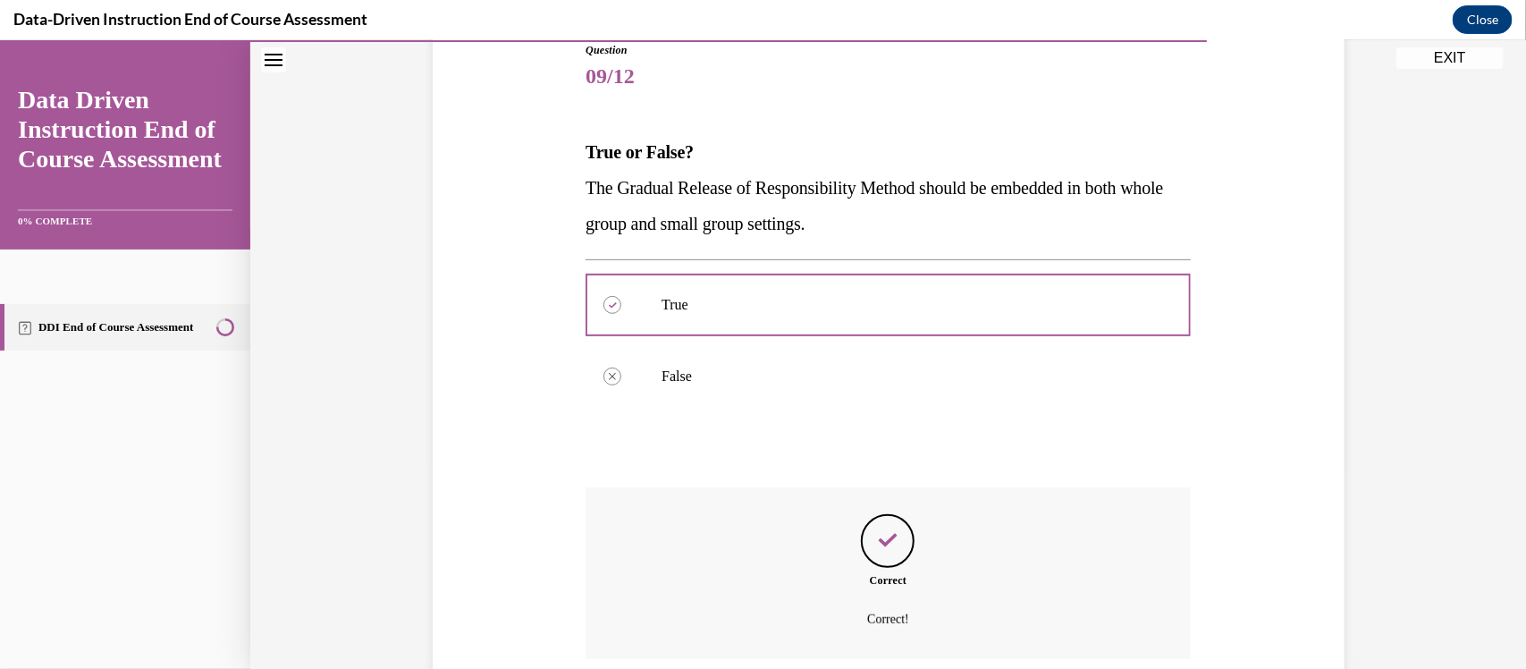
scroll to position [351, 0]
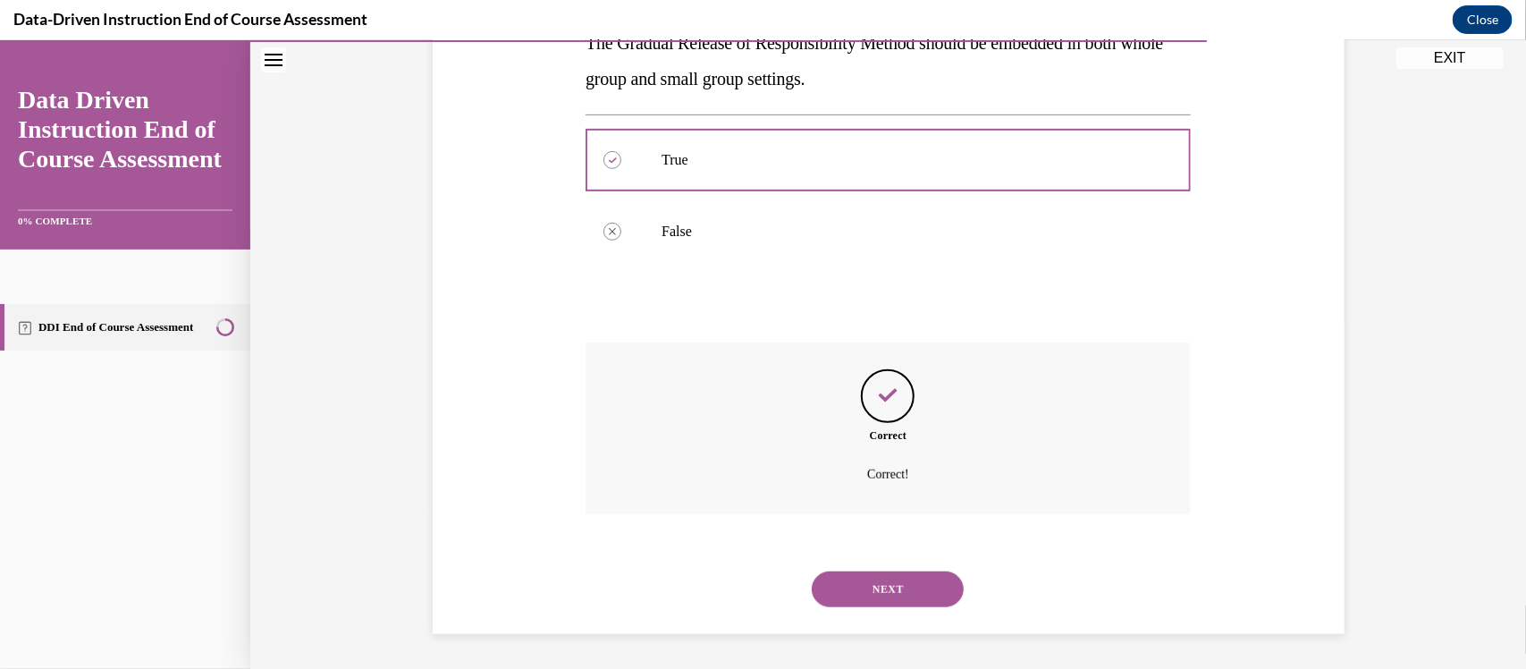
click at [870, 591] on button "NEXT" at bounding box center [888, 588] width 152 height 36
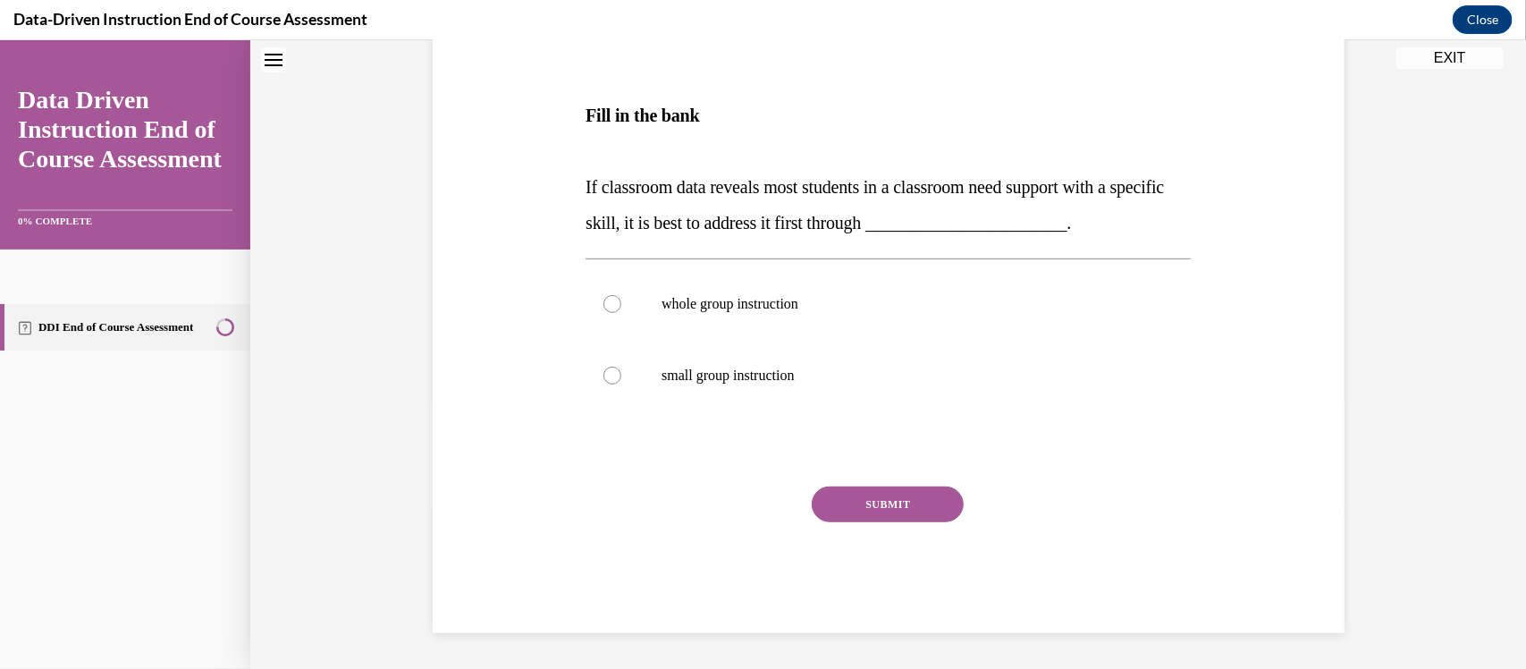
scroll to position [0, 0]
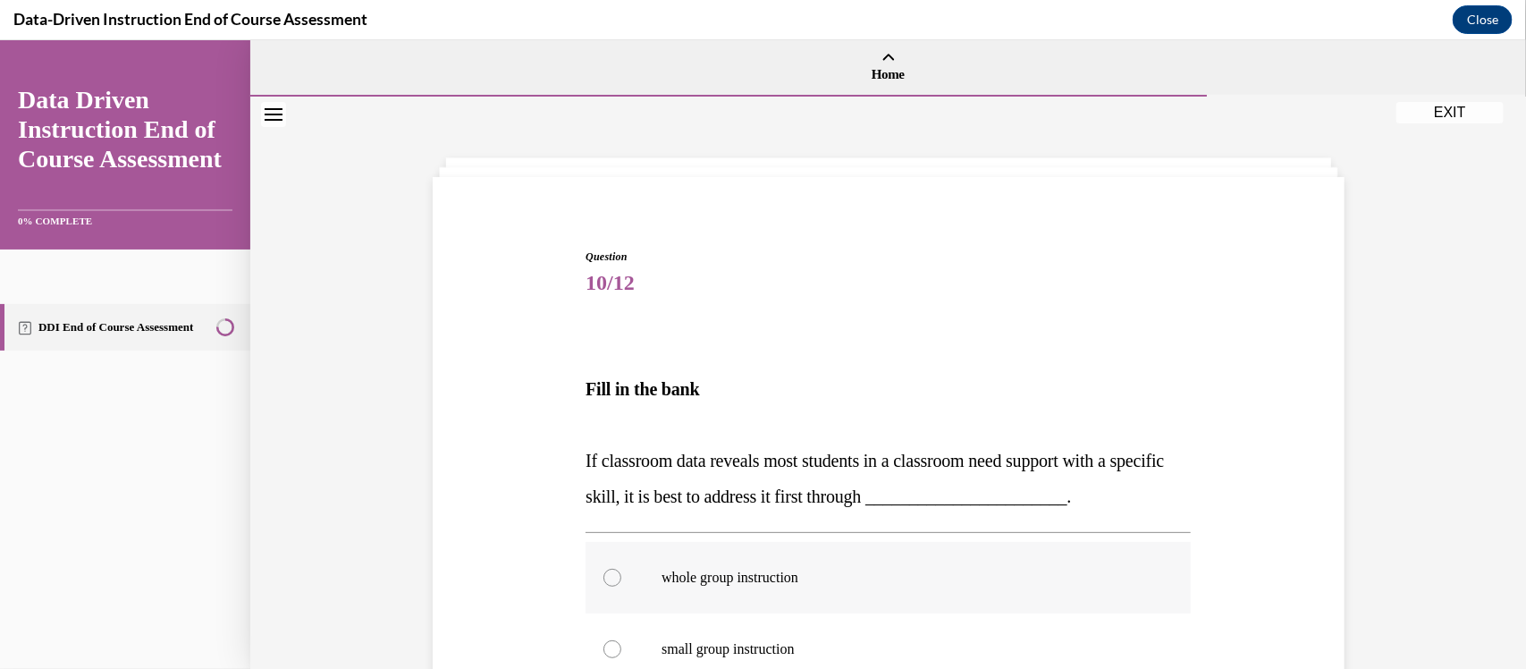
click at [605, 573] on div at bounding box center [612, 577] width 18 height 18
click at [605, 573] on input "whole group instruction" at bounding box center [612, 577] width 18 height 18
radio input "true"
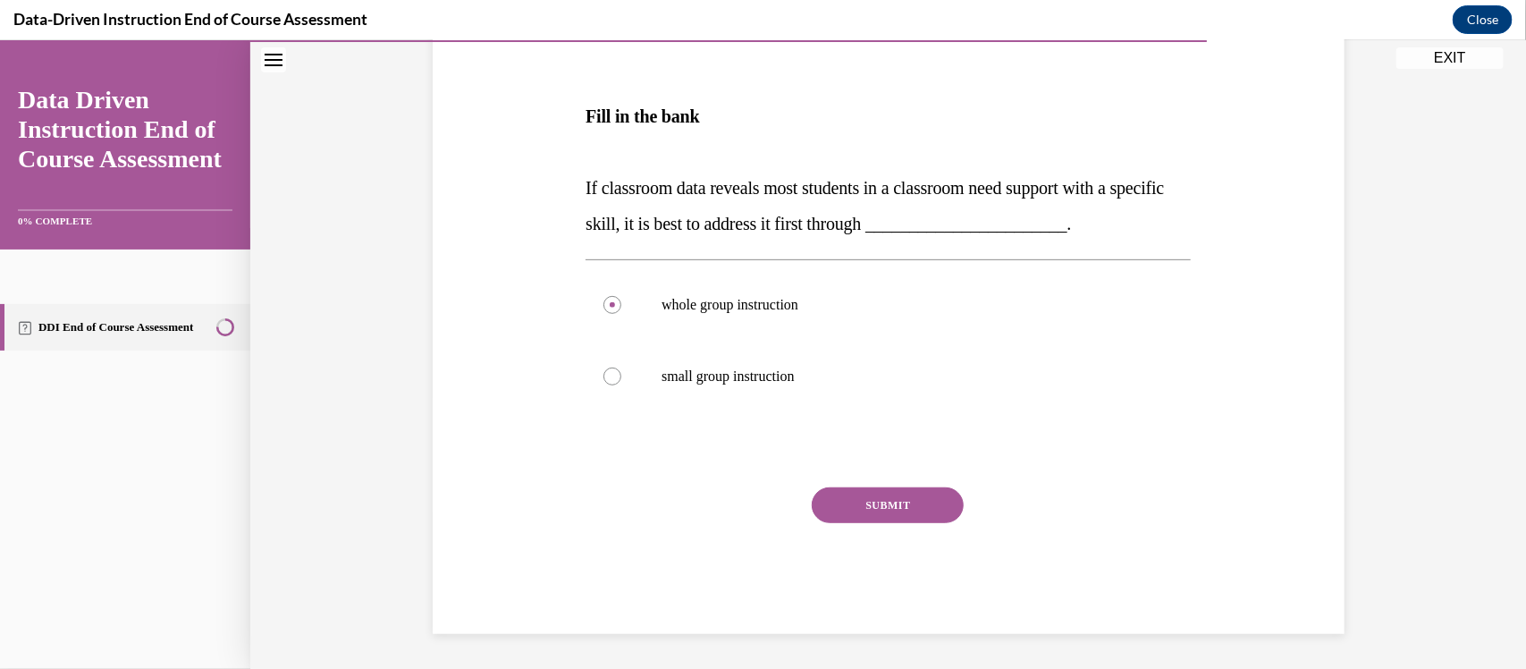
click at [856, 496] on button "SUBMIT" at bounding box center [888, 504] width 152 height 36
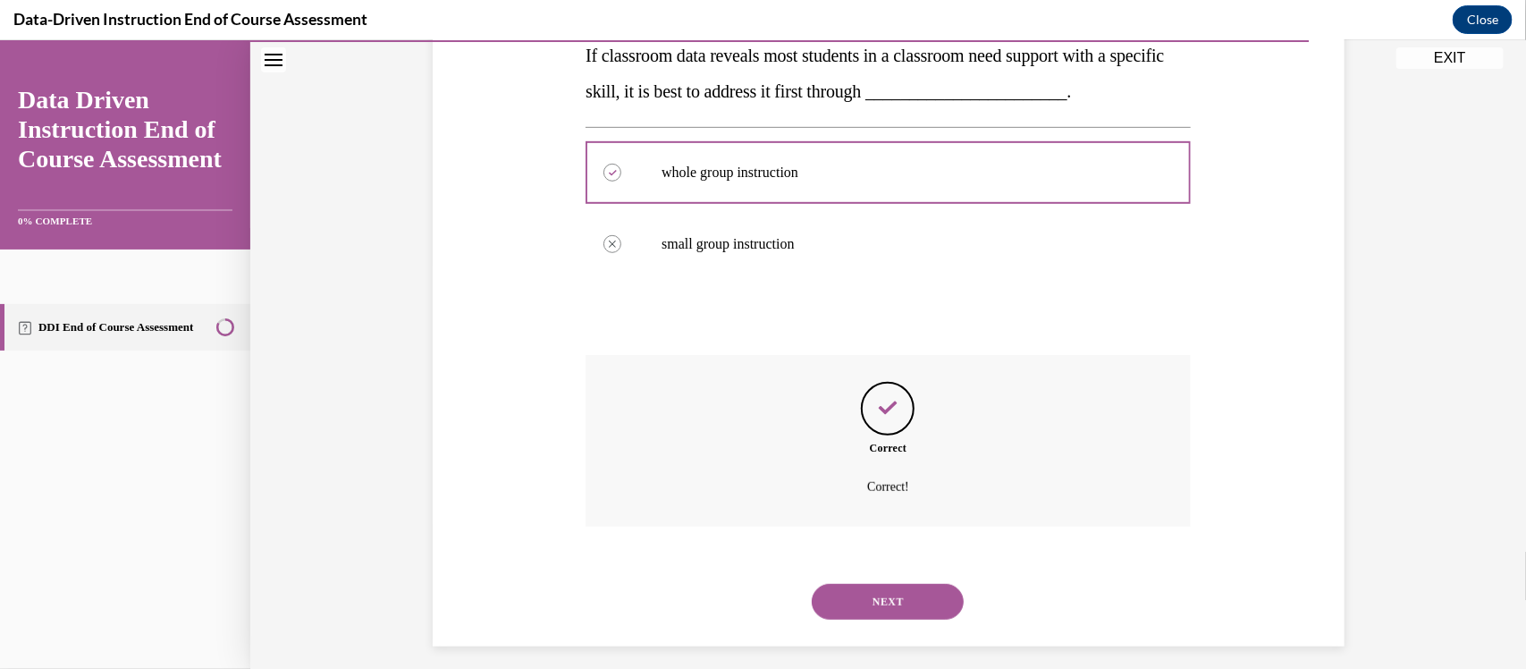
scroll to position [418, 0]
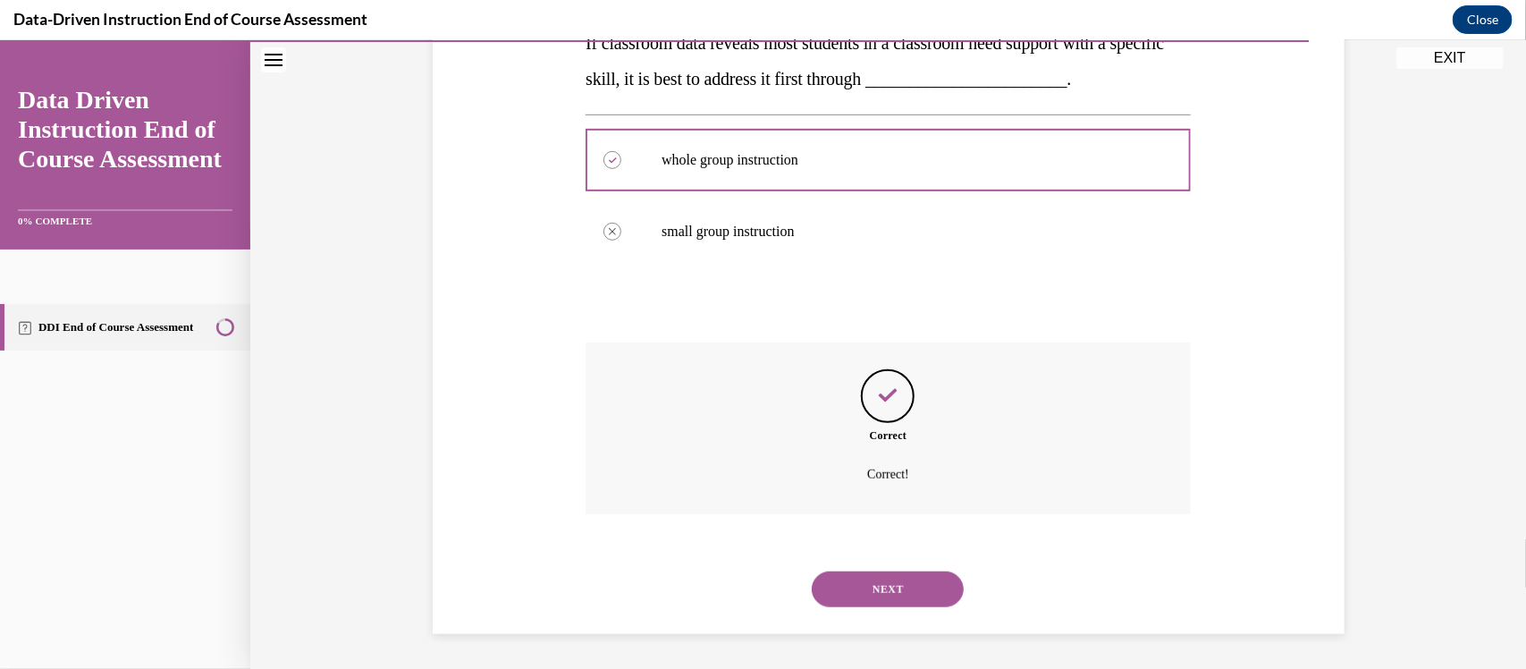
click at [890, 588] on button "NEXT" at bounding box center [888, 588] width 152 height 36
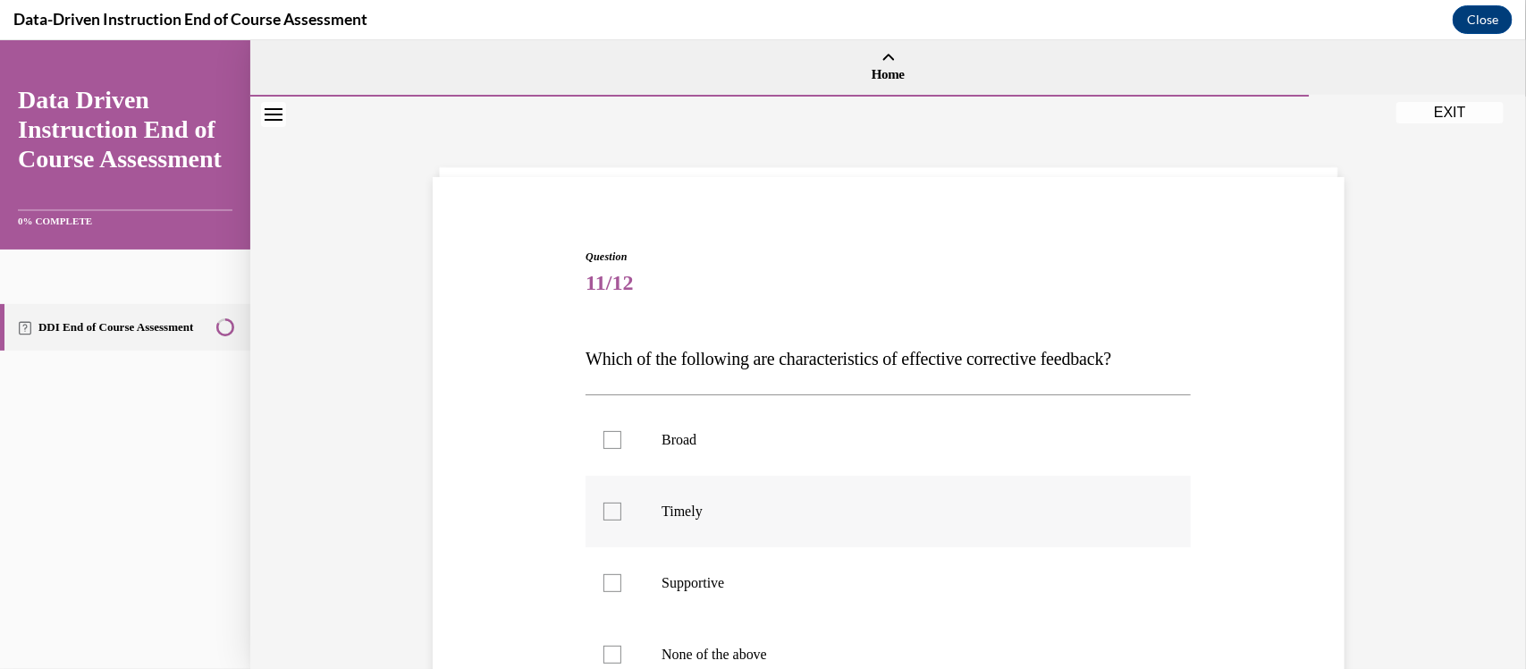
click at [610, 510] on div at bounding box center [612, 511] width 18 height 18
click at [610, 510] on input "Timely" at bounding box center [612, 511] width 18 height 18
checkbox input "true"
click at [612, 587] on div at bounding box center [612, 582] width 18 height 18
click at [612, 587] on input "Supportive" at bounding box center [612, 582] width 18 height 18
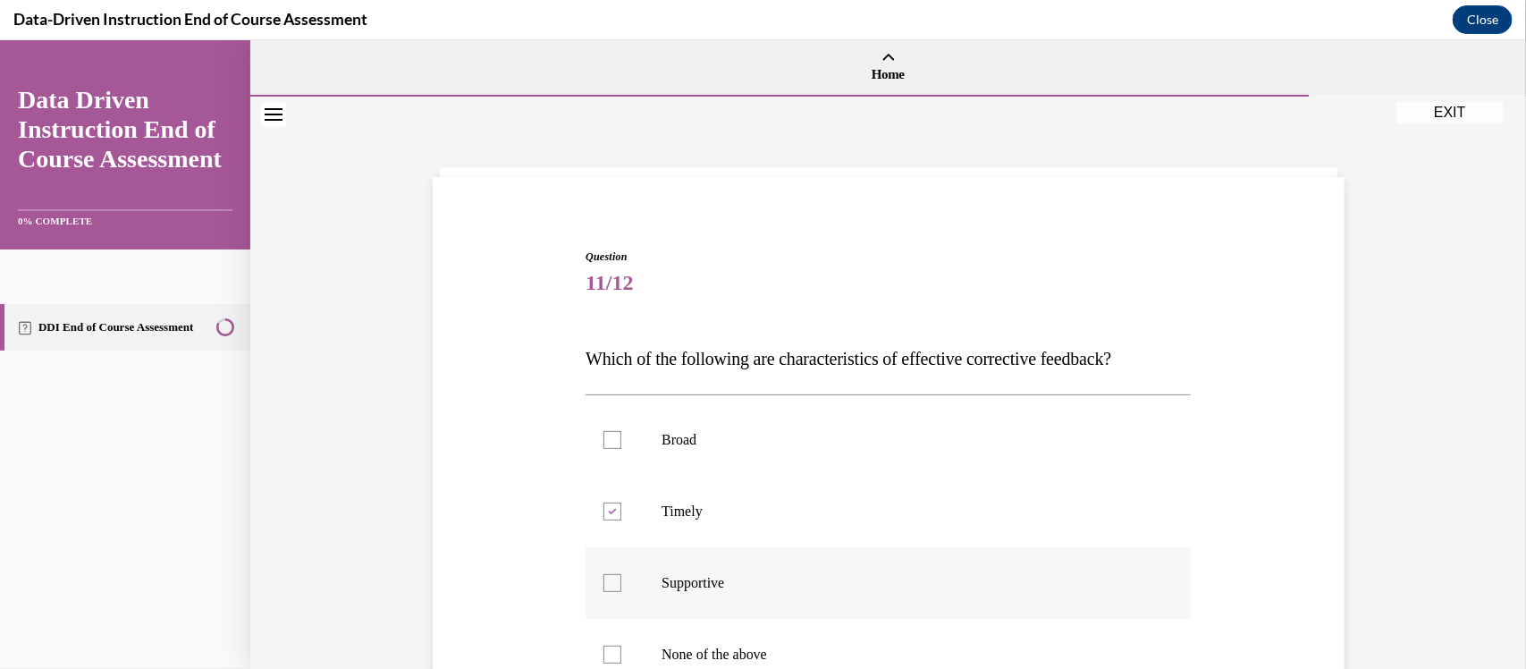
checkbox input "true"
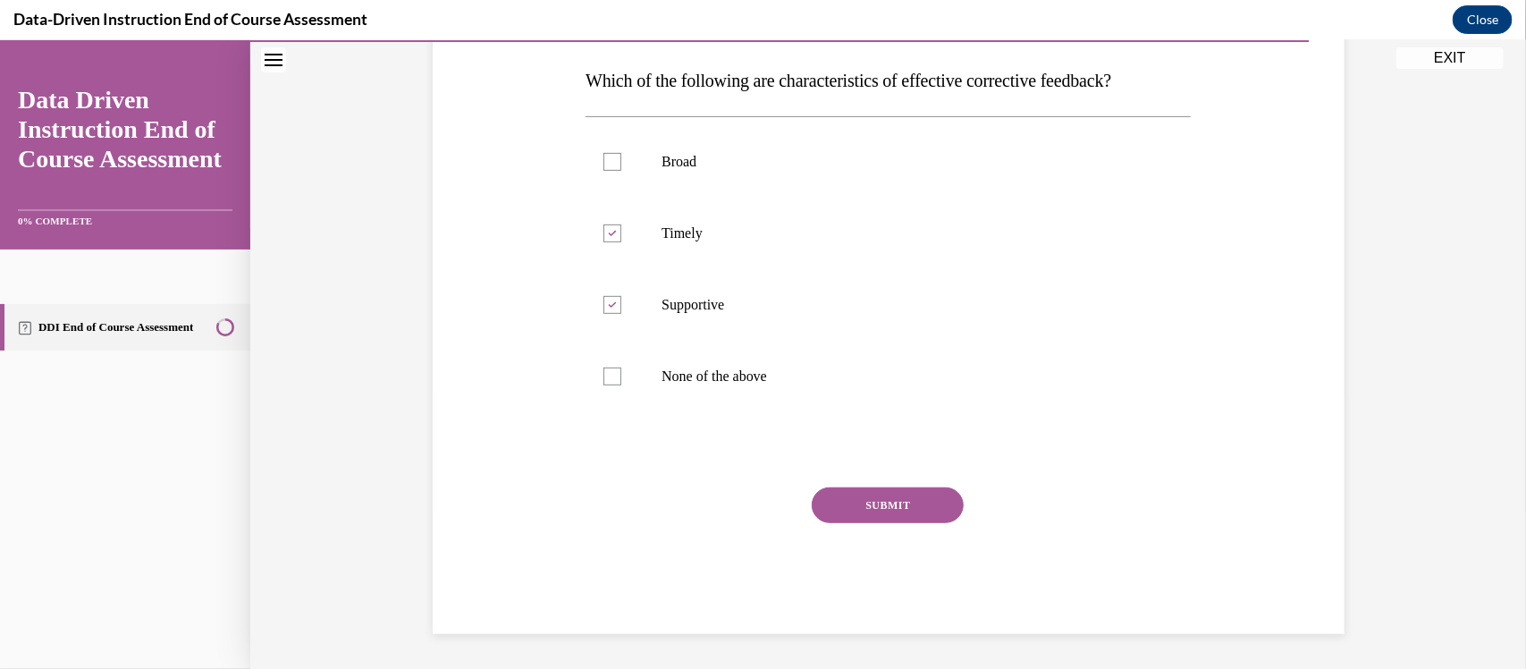
click at [924, 512] on button "SUBMIT" at bounding box center [888, 504] width 152 height 36
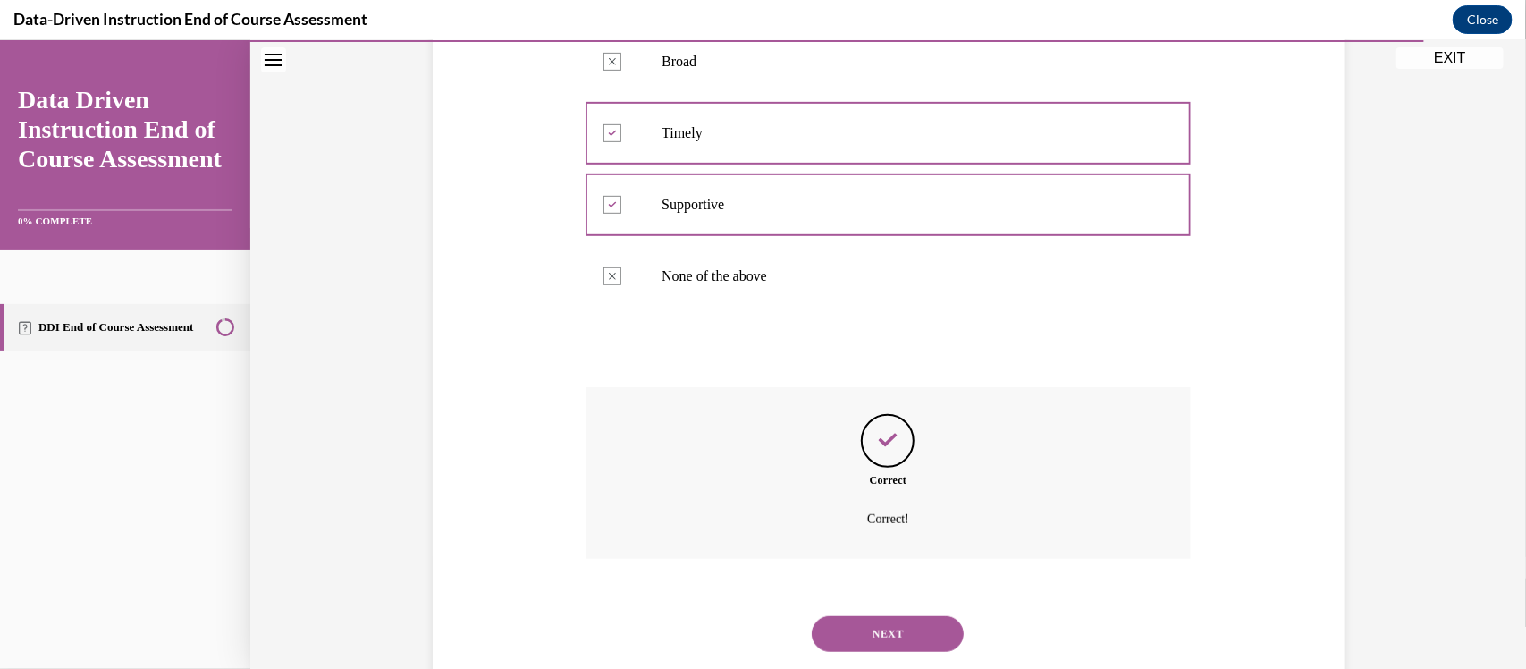
scroll to position [423, 0]
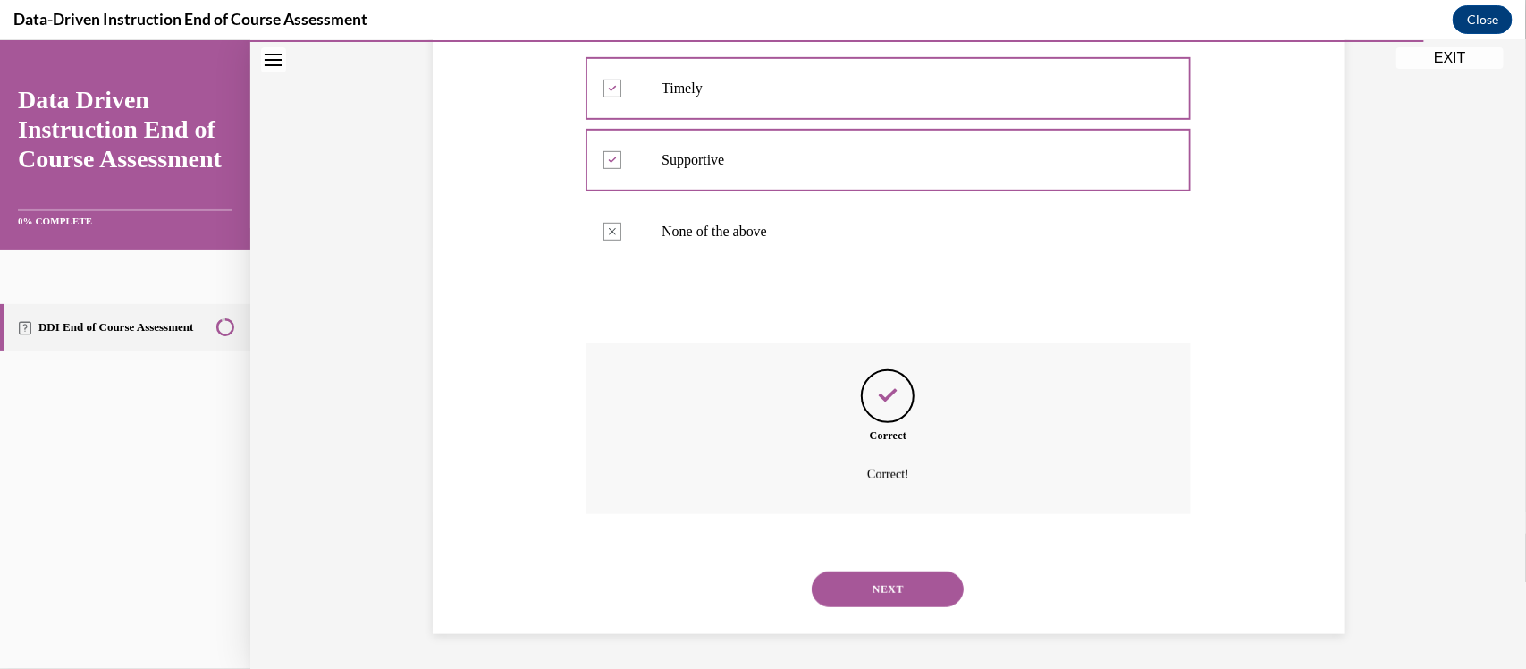
click at [892, 594] on button "NEXT" at bounding box center [888, 588] width 152 height 36
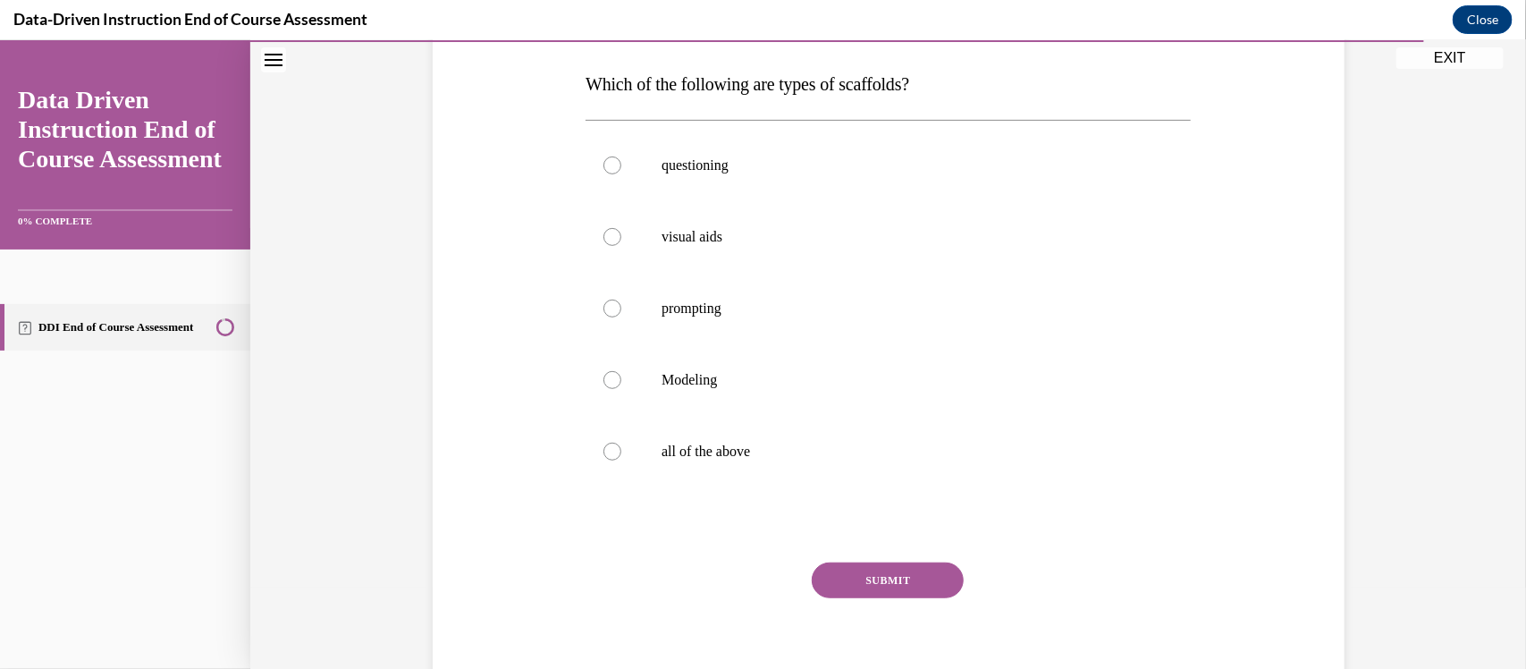
scroll to position [275, 0]
click at [606, 456] on div at bounding box center [612, 450] width 18 height 18
click at [606, 456] on input "all of the above" at bounding box center [612, 450] width 18 height 18
radio input "true"
click at [901, 583] on button "SUBMIT" at bounding box center [888, 579] width 152 height 36
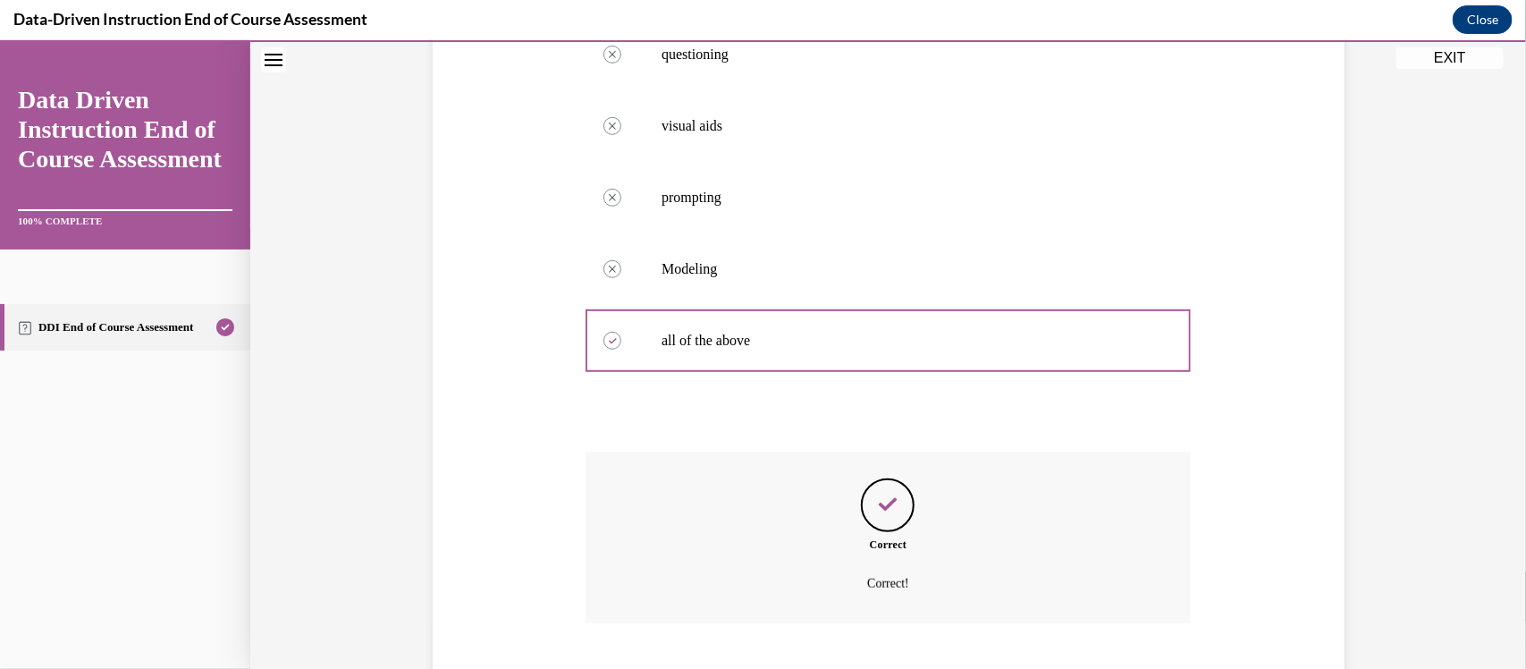
scroll to position [494, 0]
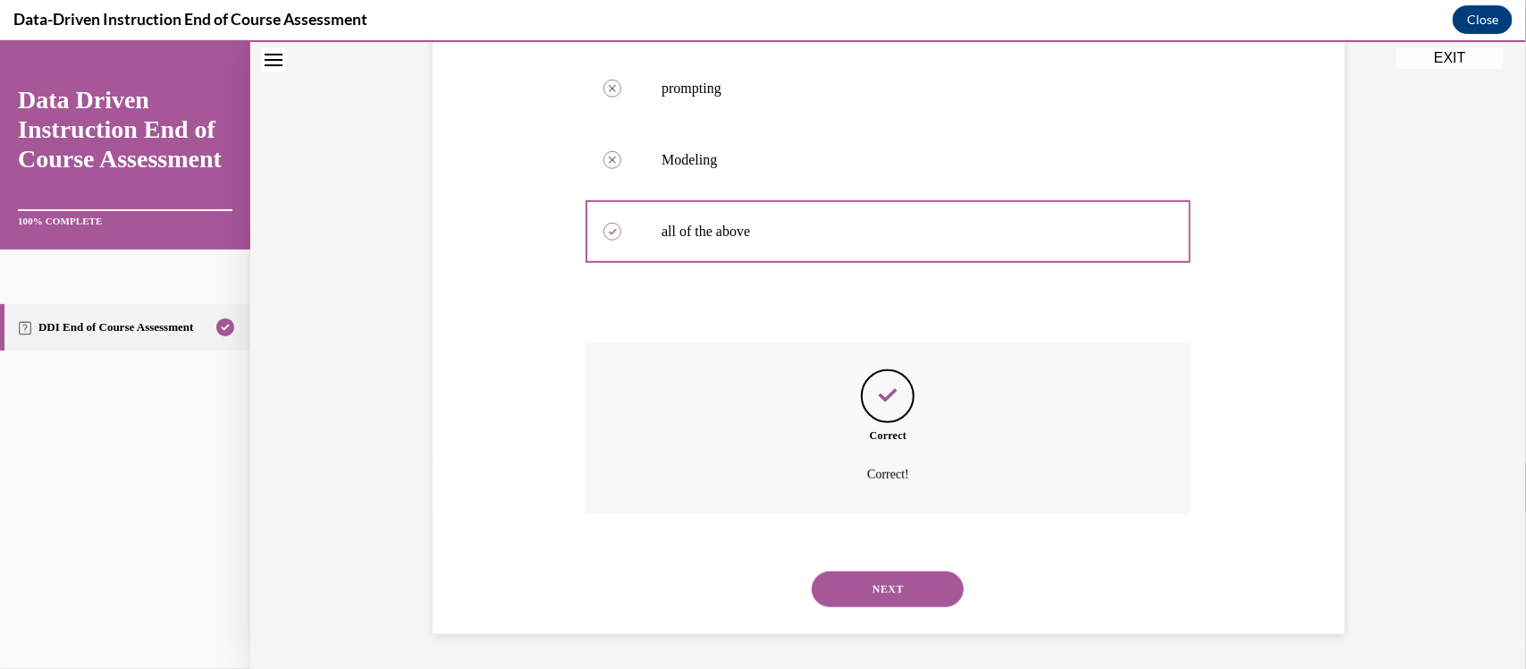
click at [901, 585] on button "NEXT" at bounding box center [888, 588] width 152 height 36
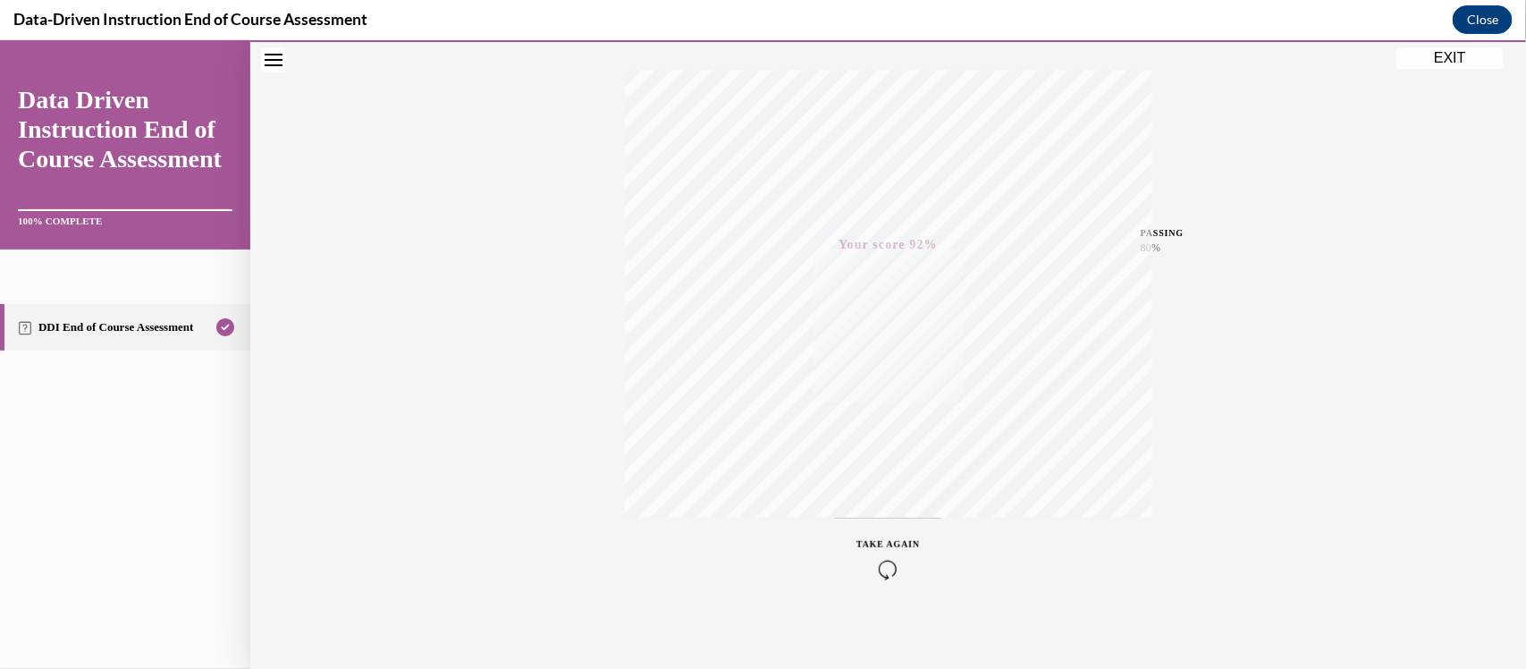
scroll to position [287, 0]
click at [1440, 54] on button "EXIT" at bounding box center [1449, 56] width 107 height 21
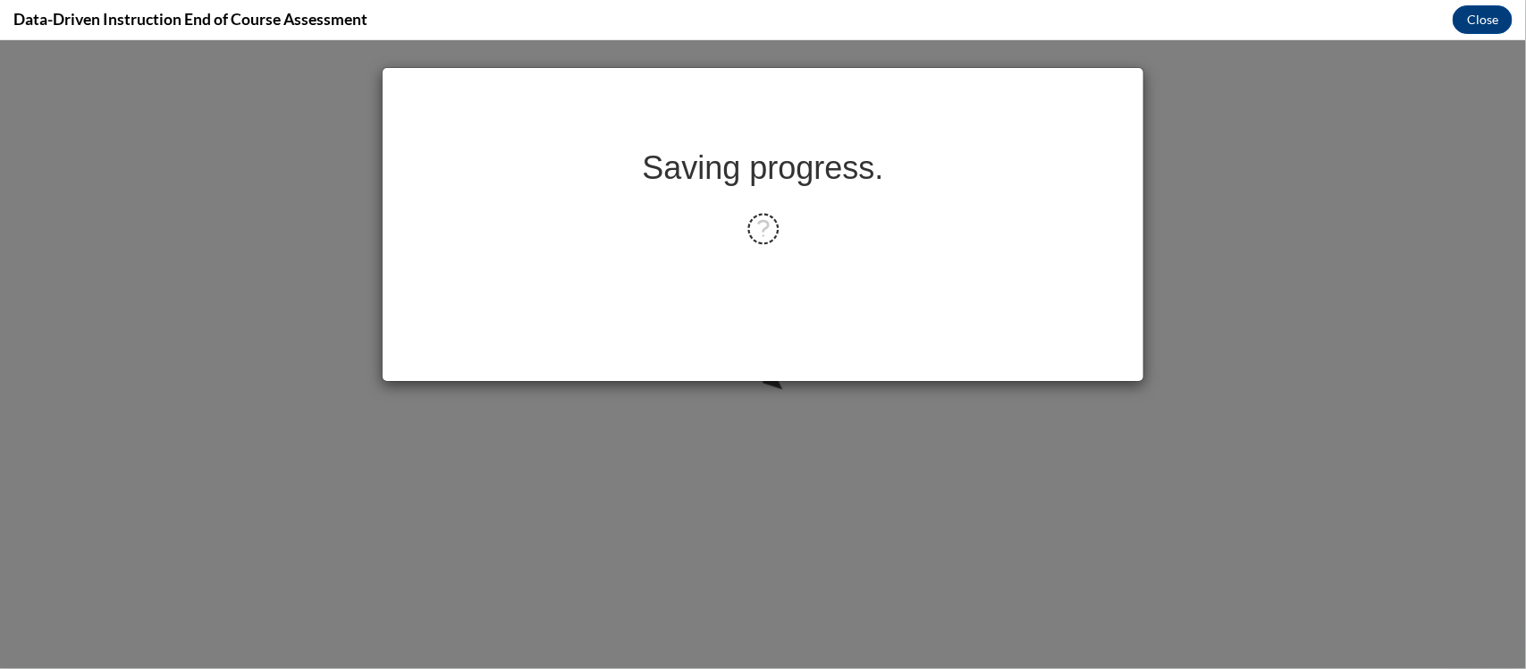
scroll to position [0, 0]
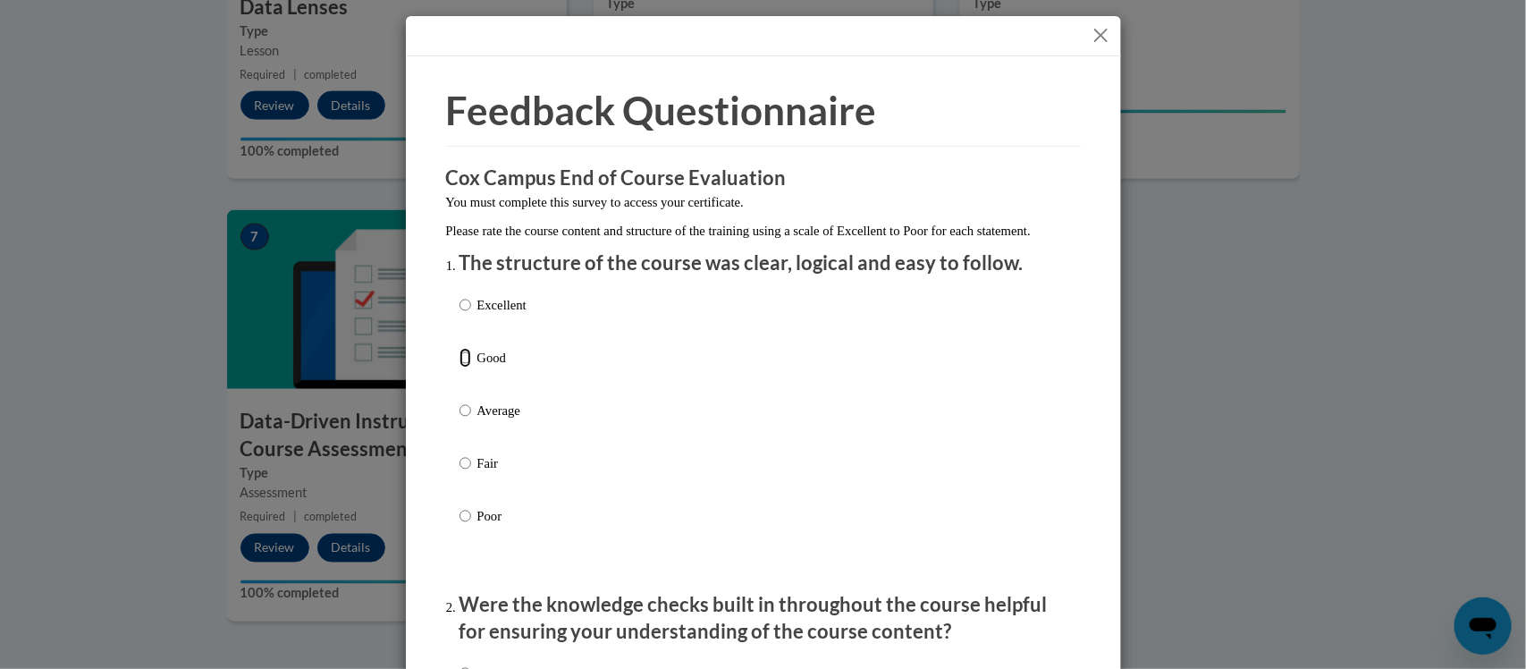
click at [464, 367] on input "Good" at bounding box center [466, 358] width 12 height 20
radio input "true"
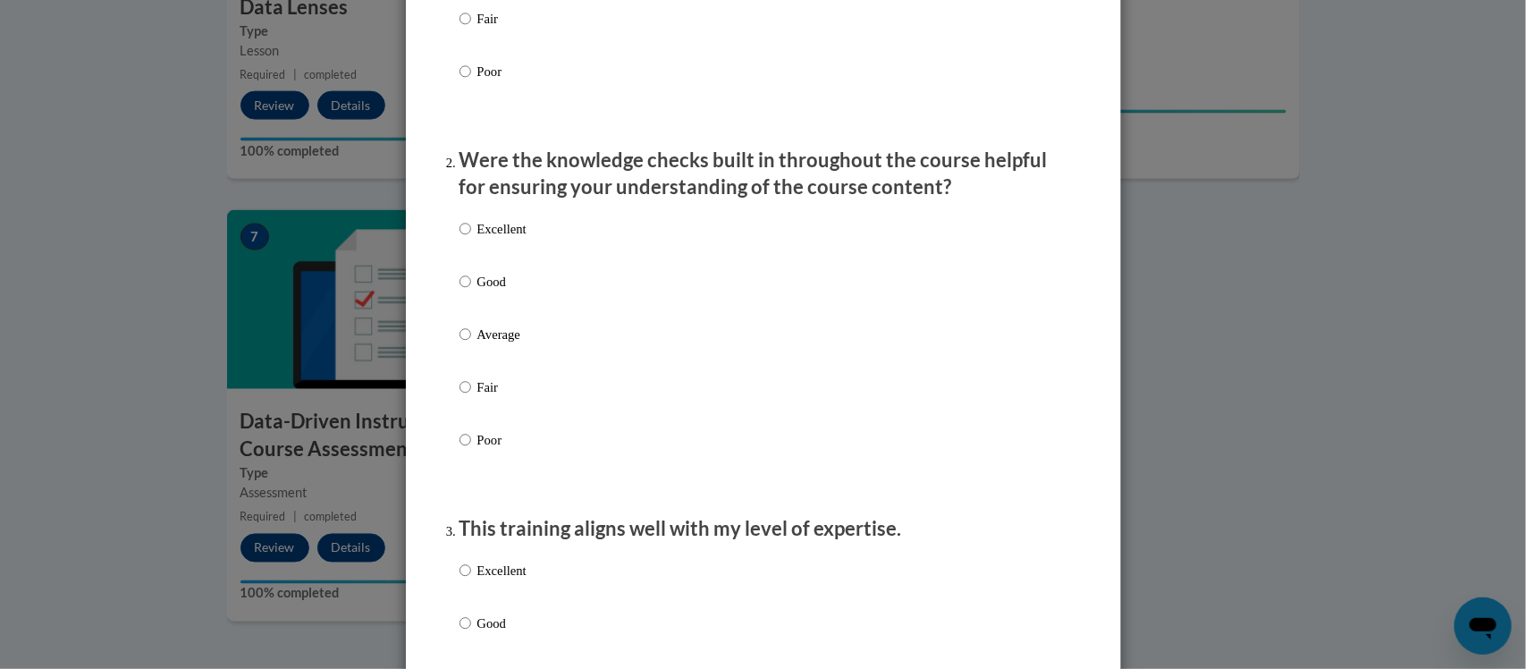
scroll to position [445, 0]
click at [460, 291] on input "Good" at bounding box center [466, 281] width 12 height 20
radio input "true"
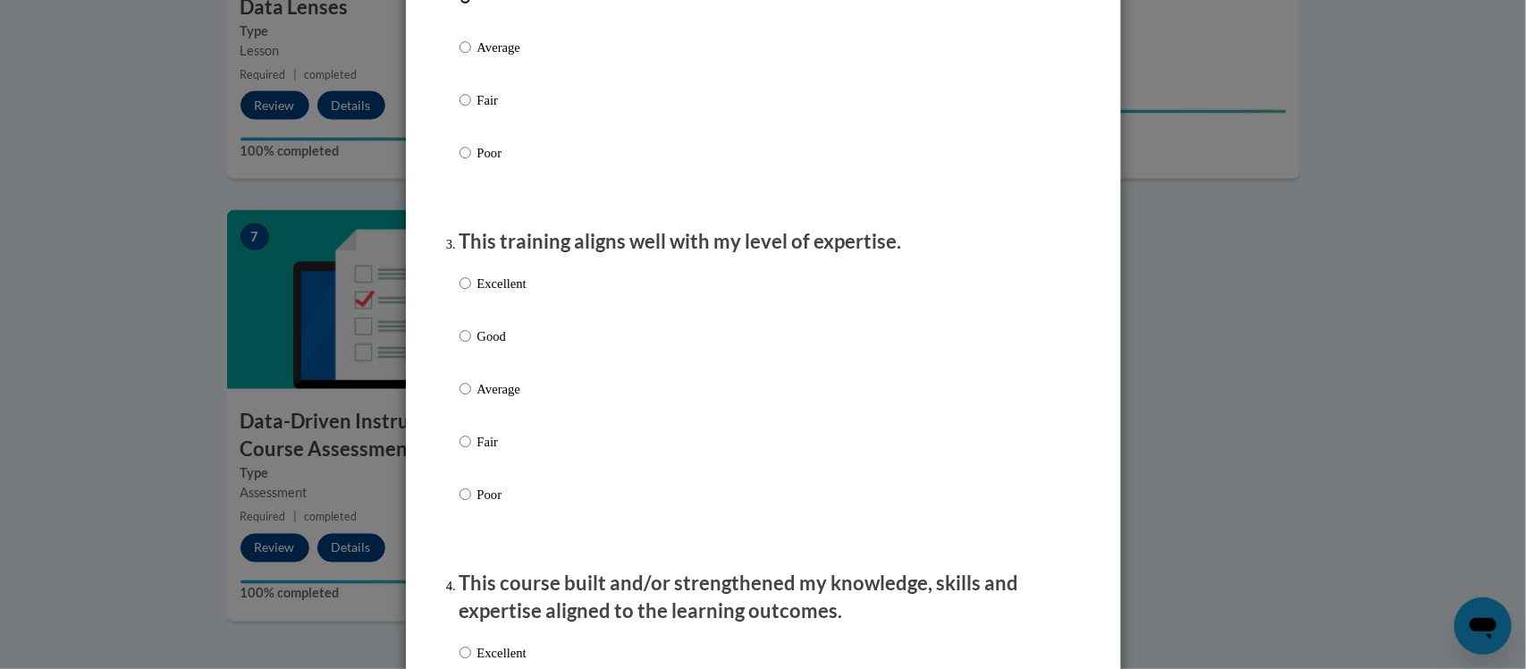
scroll to position [748, 0]
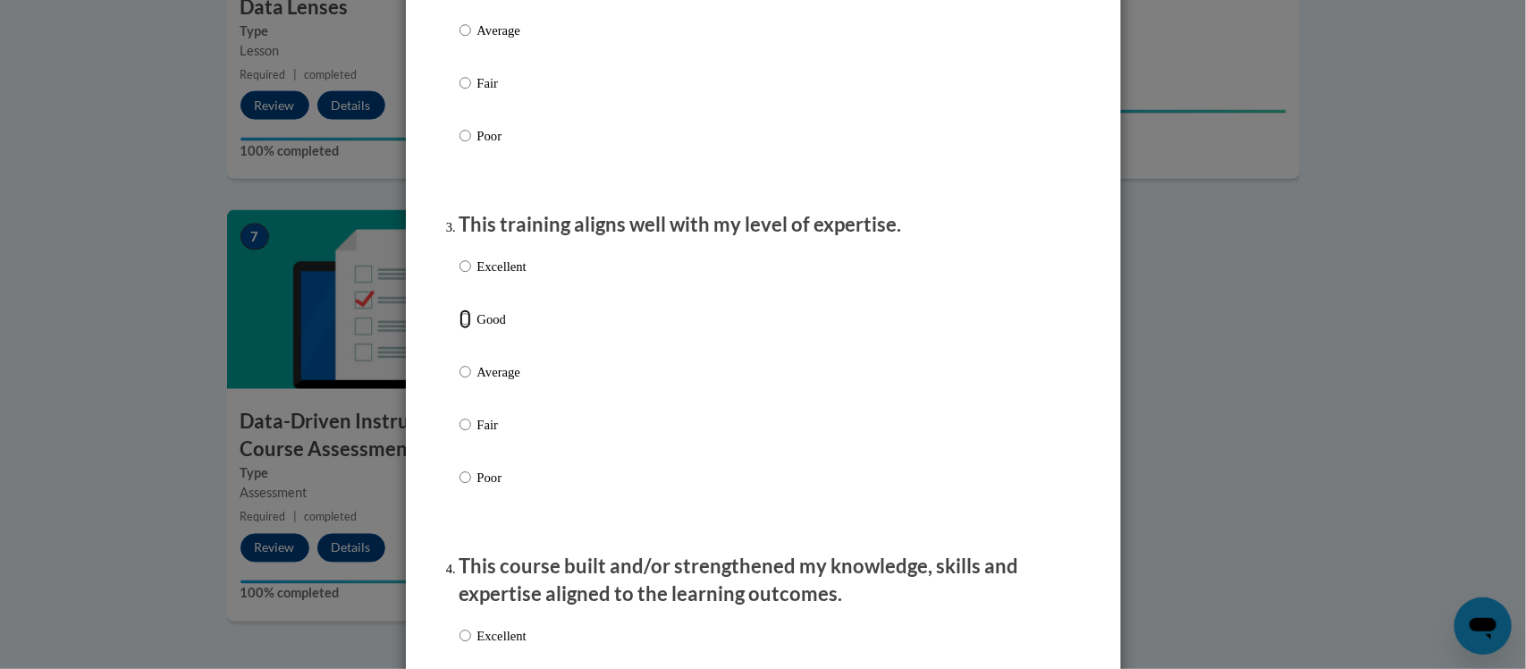
click at [460, 329] on input "Good" at bounding box center [466, 319] width 12 height 20
radio input "true"
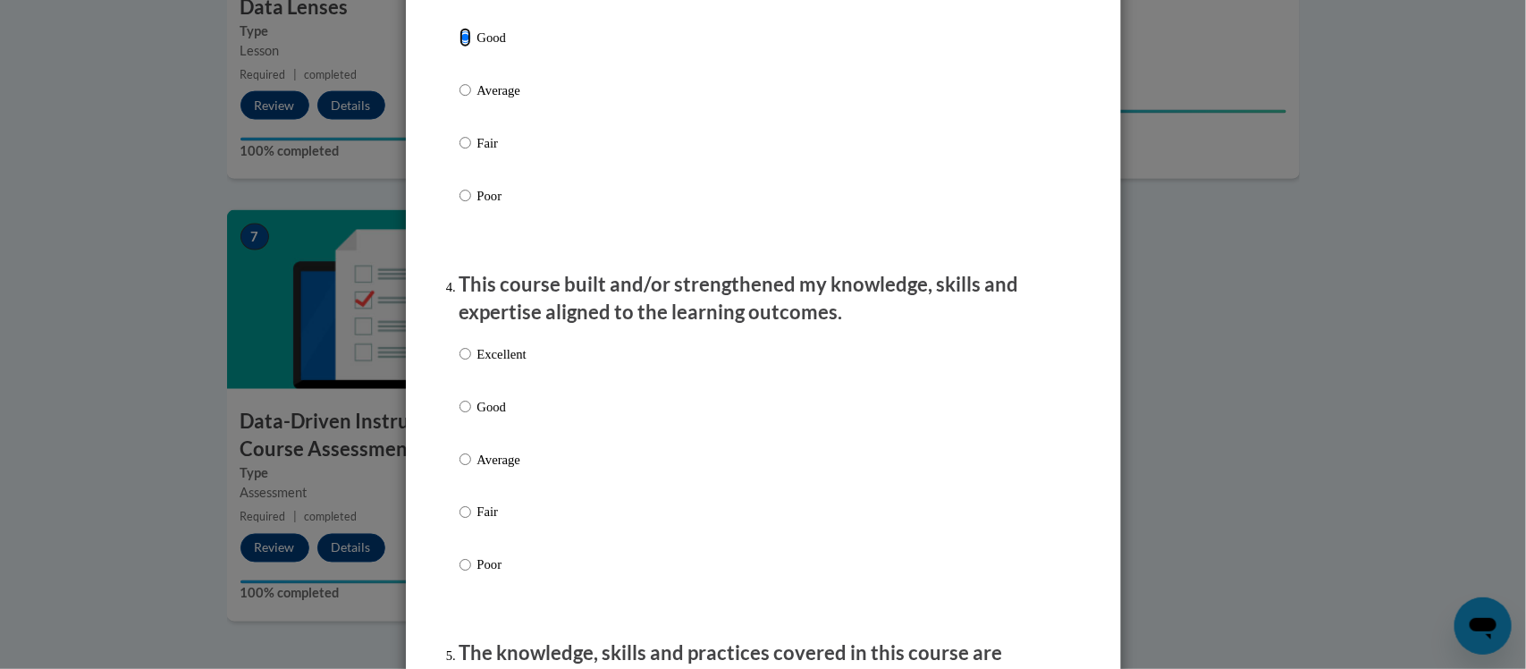
scroll to position [1055, 0]
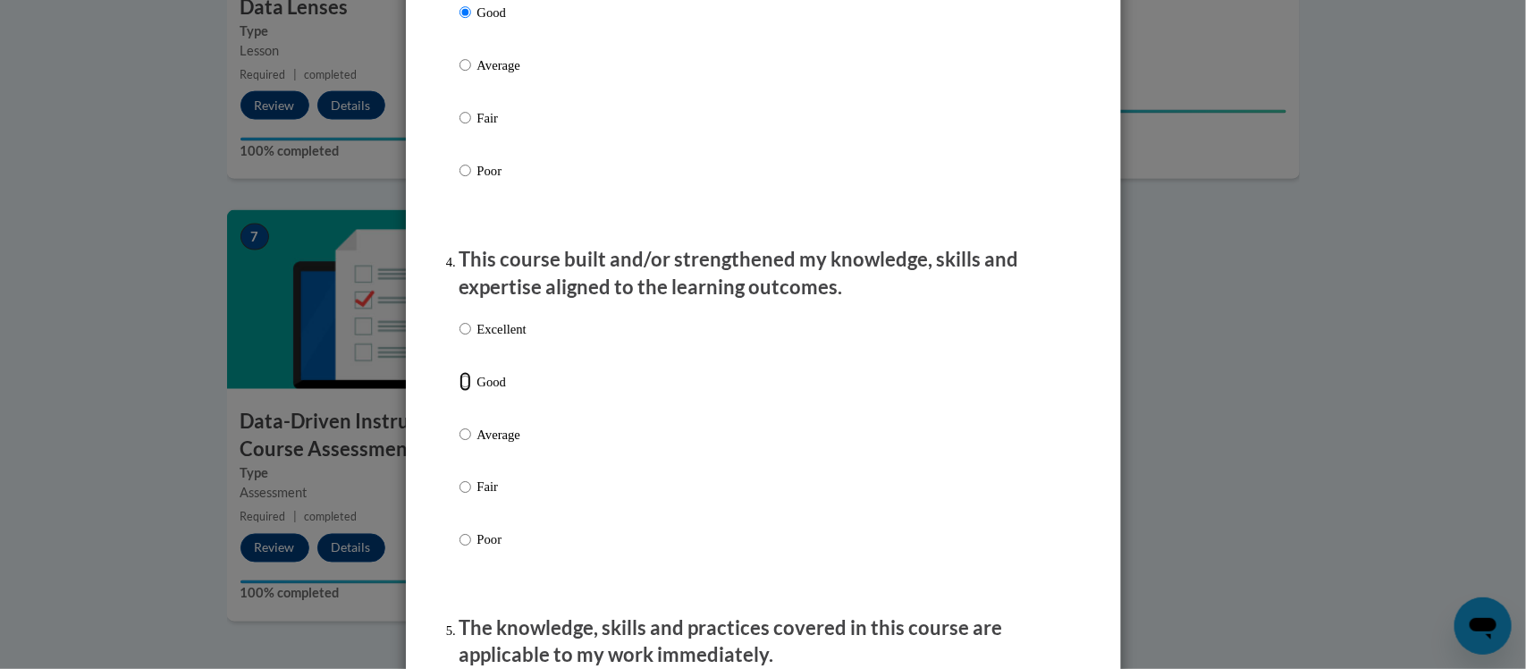
click at [462, 392] on input "Good" at bounding box center [466, 382] width 12 height 20
radio input "true"
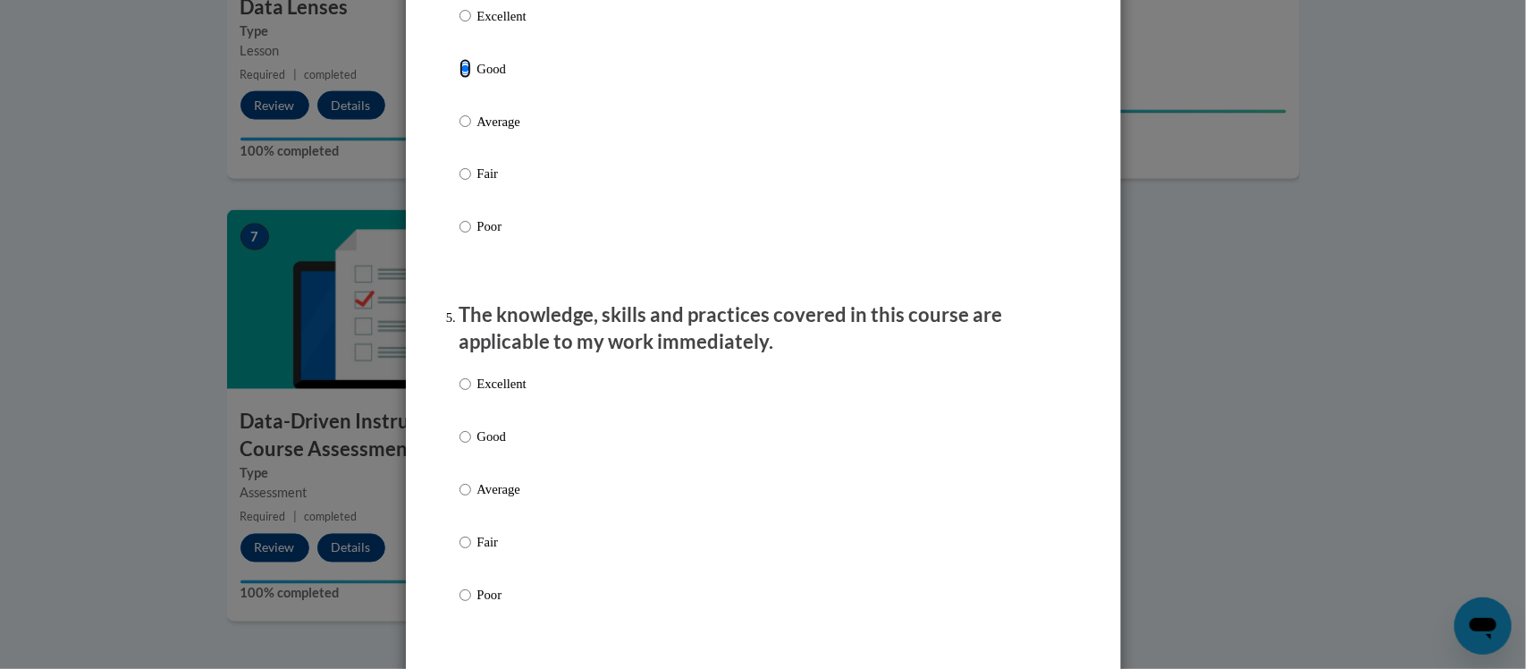
scroll to position [1374, 0]
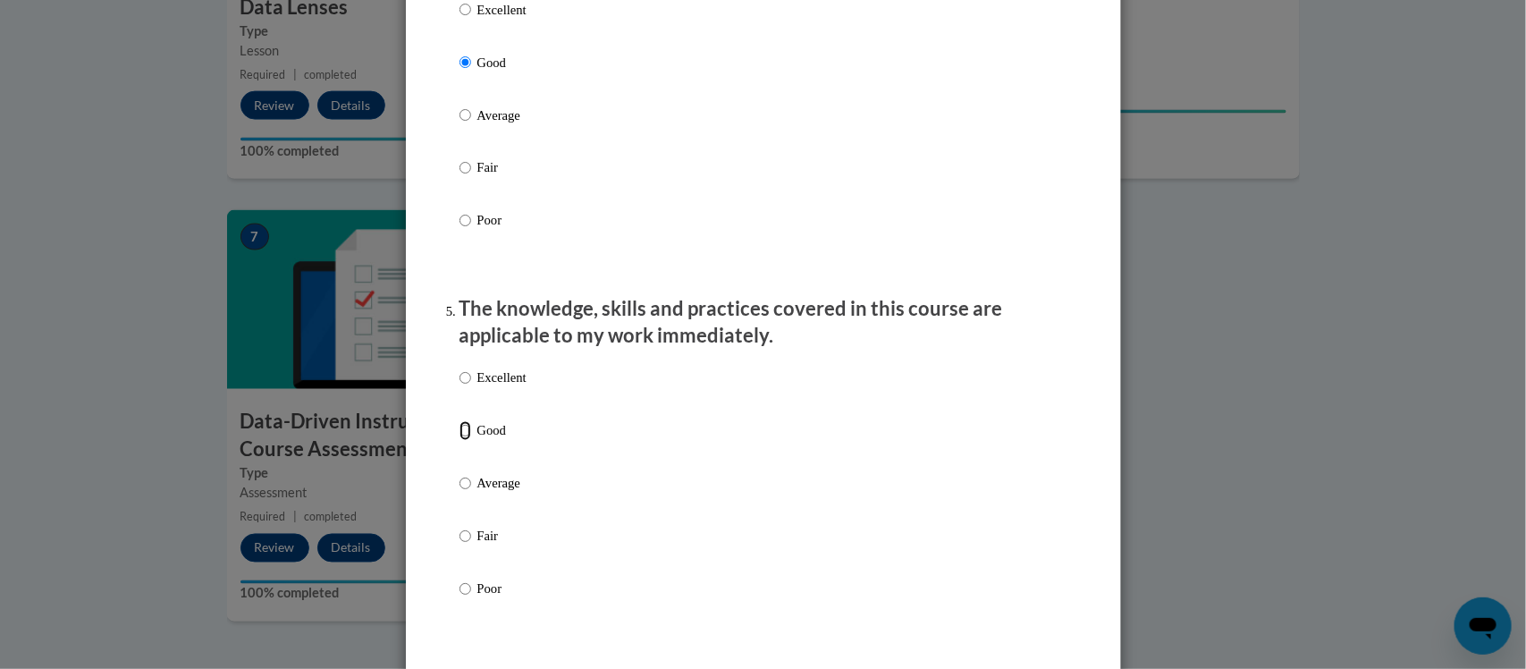
click at [470, 441] on input "Good" at bounding box center [466, 431] width 12 height 20
radio input "true"
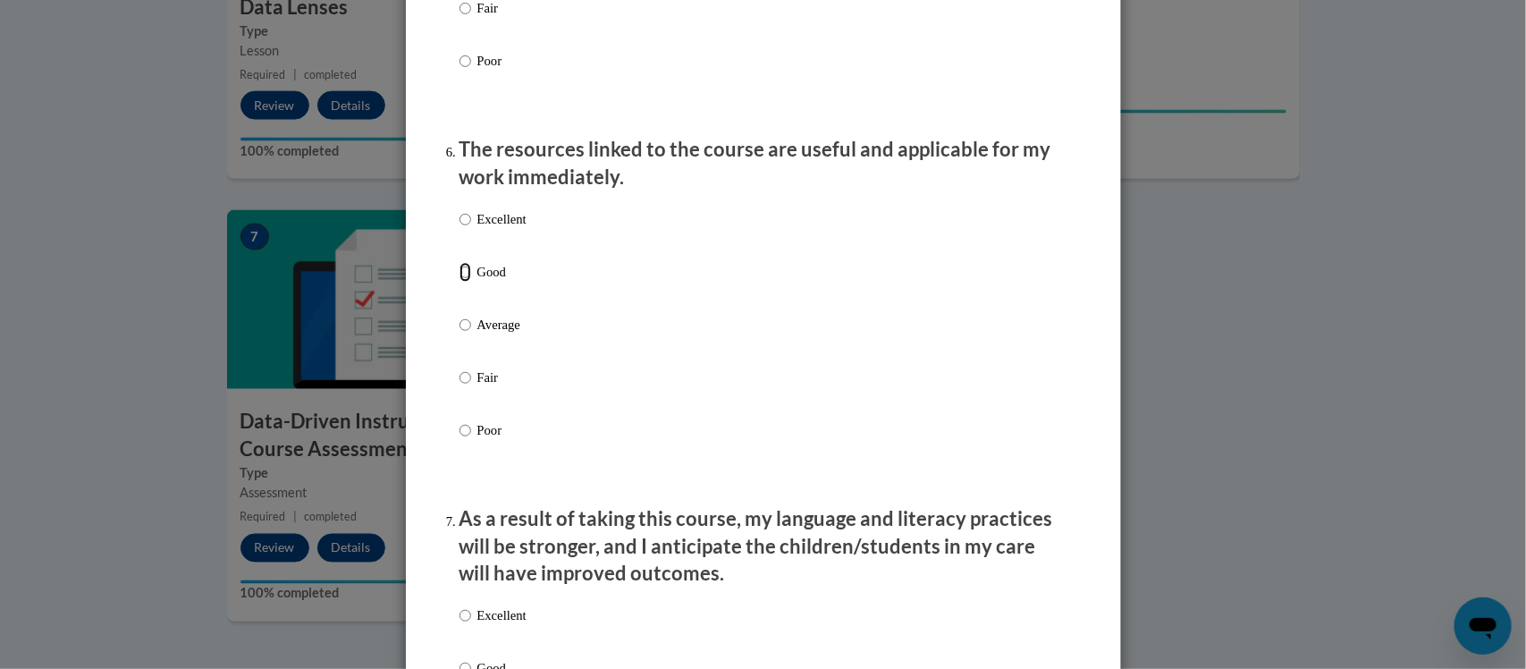
click at [465, 282] on input "Good" at bounding box center [466, 272] width 12 height 20
radio input "true"
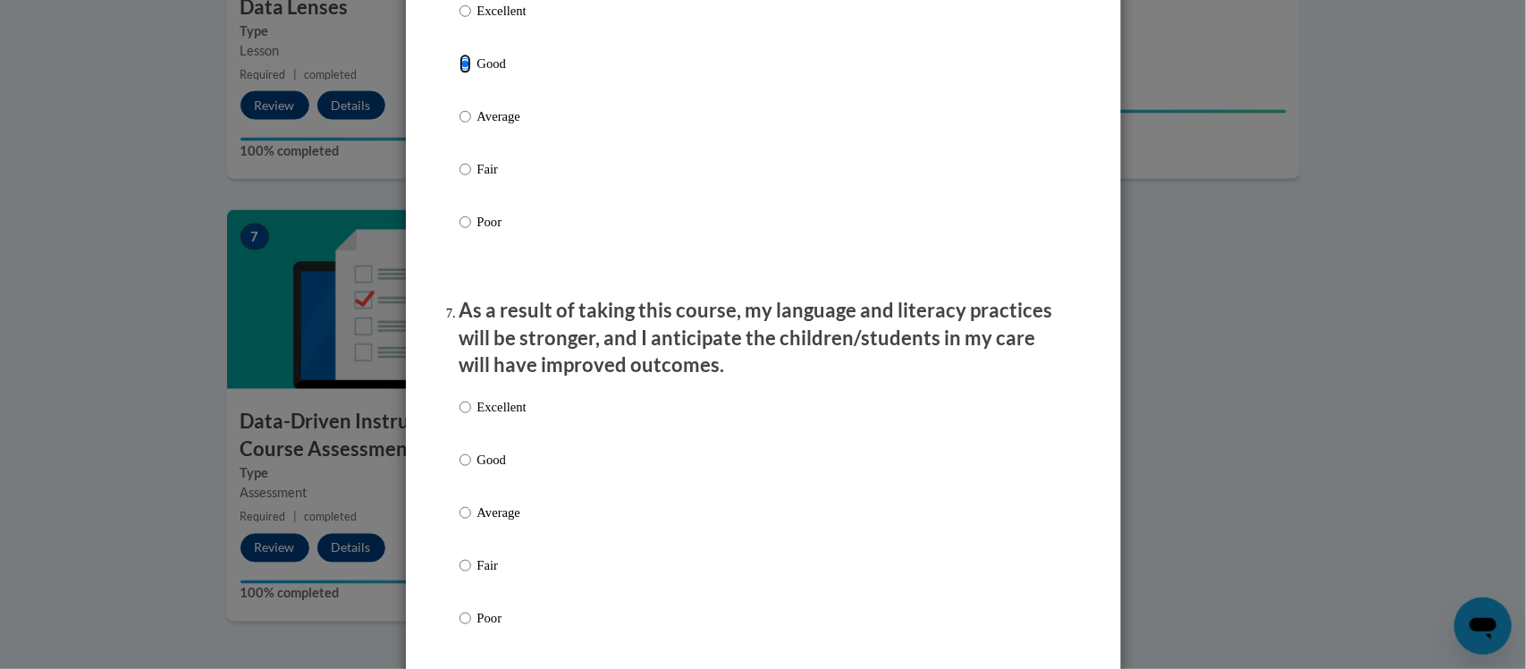
scroll to position [2137, 0]
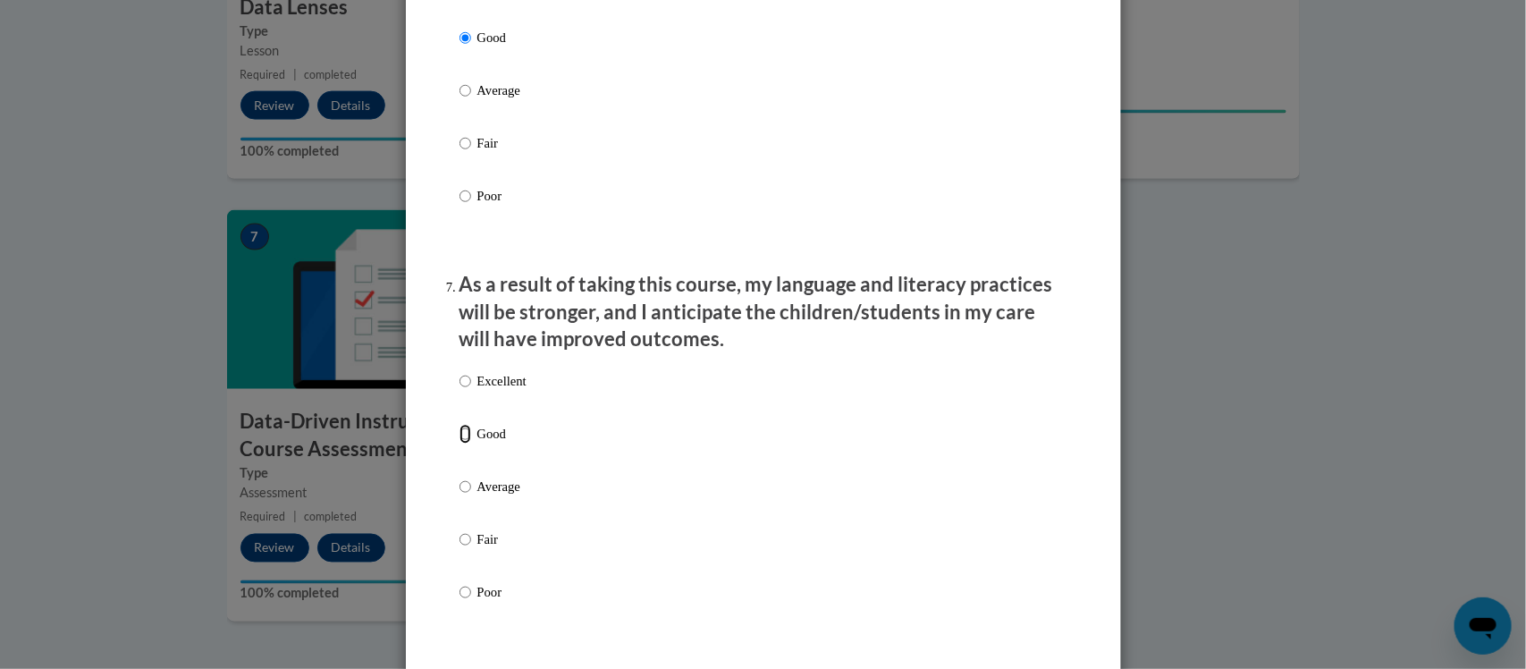
click at [461, 443] on input "Good" at bounding box center [466, 434] width 12 height 20
radio input "true"
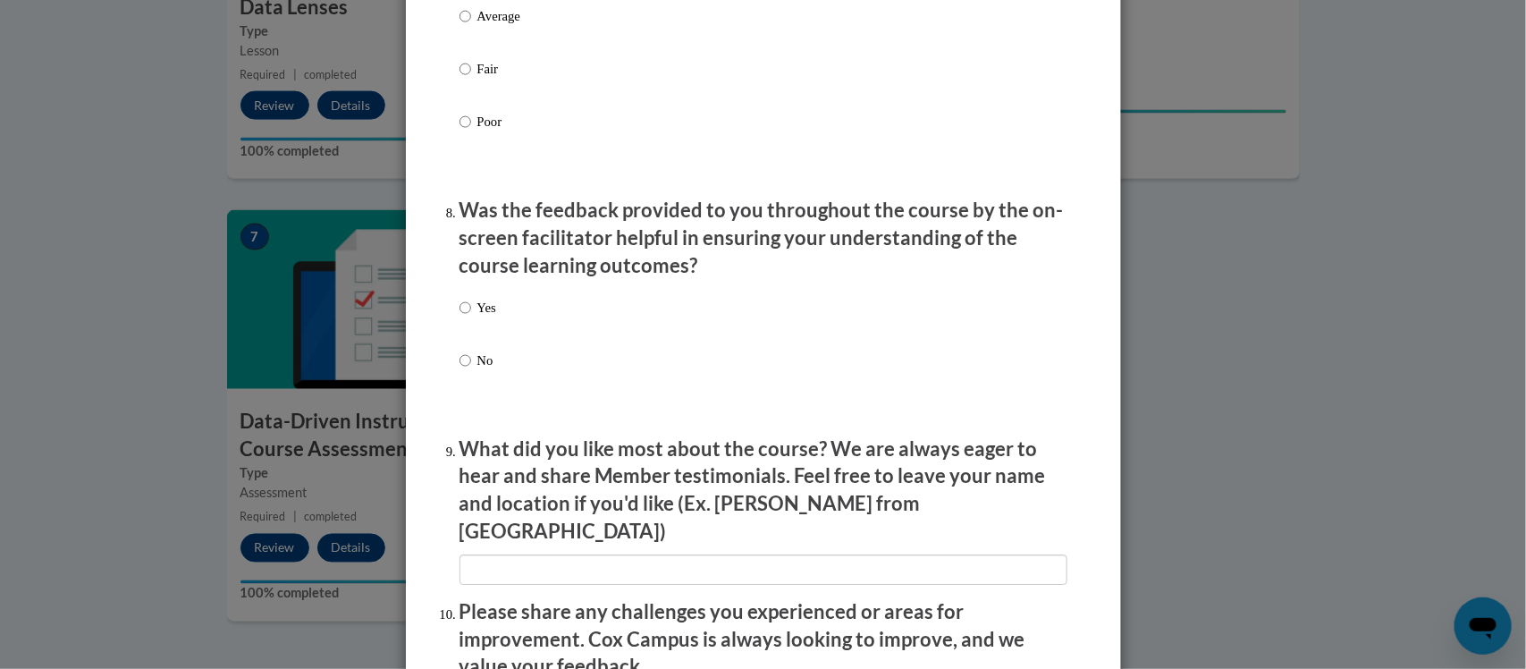
scroll to position [2720, 0]
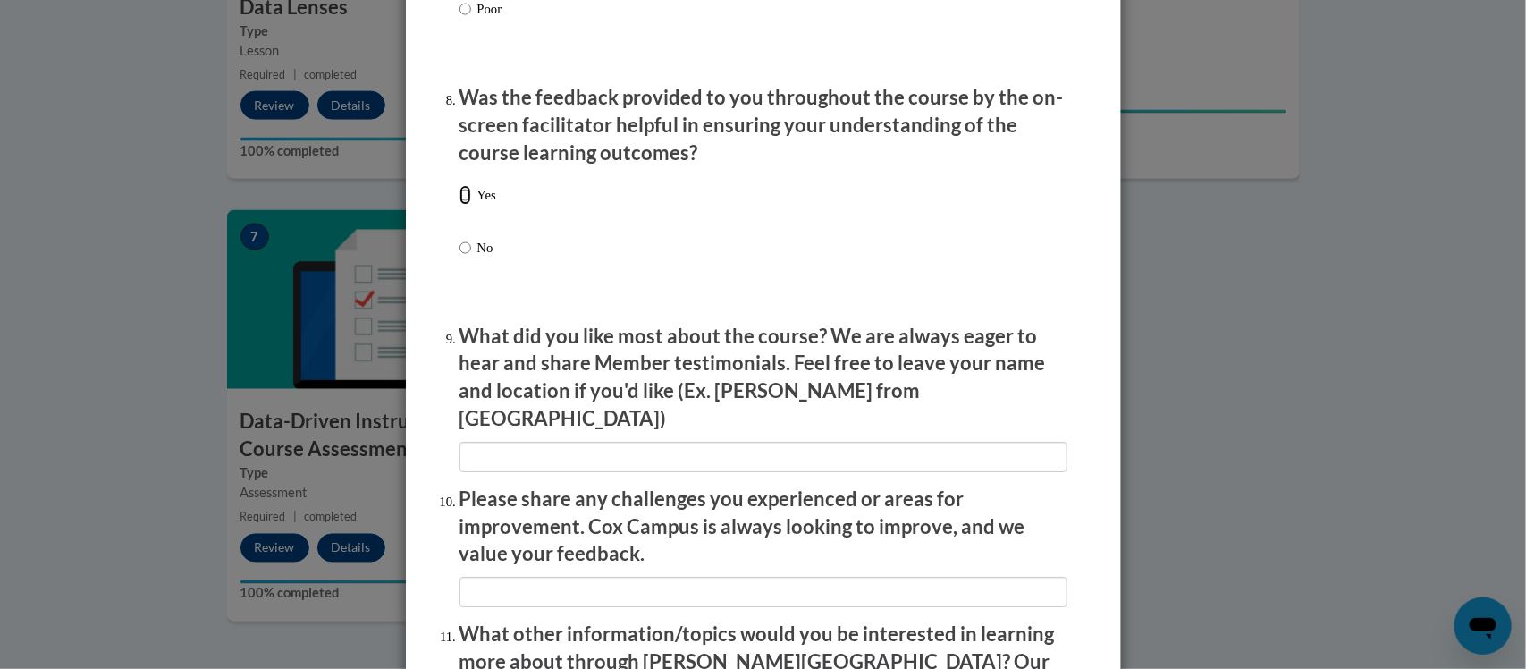
click at [470, 205] on input "Yes" at bounding box center [466, 195] width 12 height 20
radio input "true"
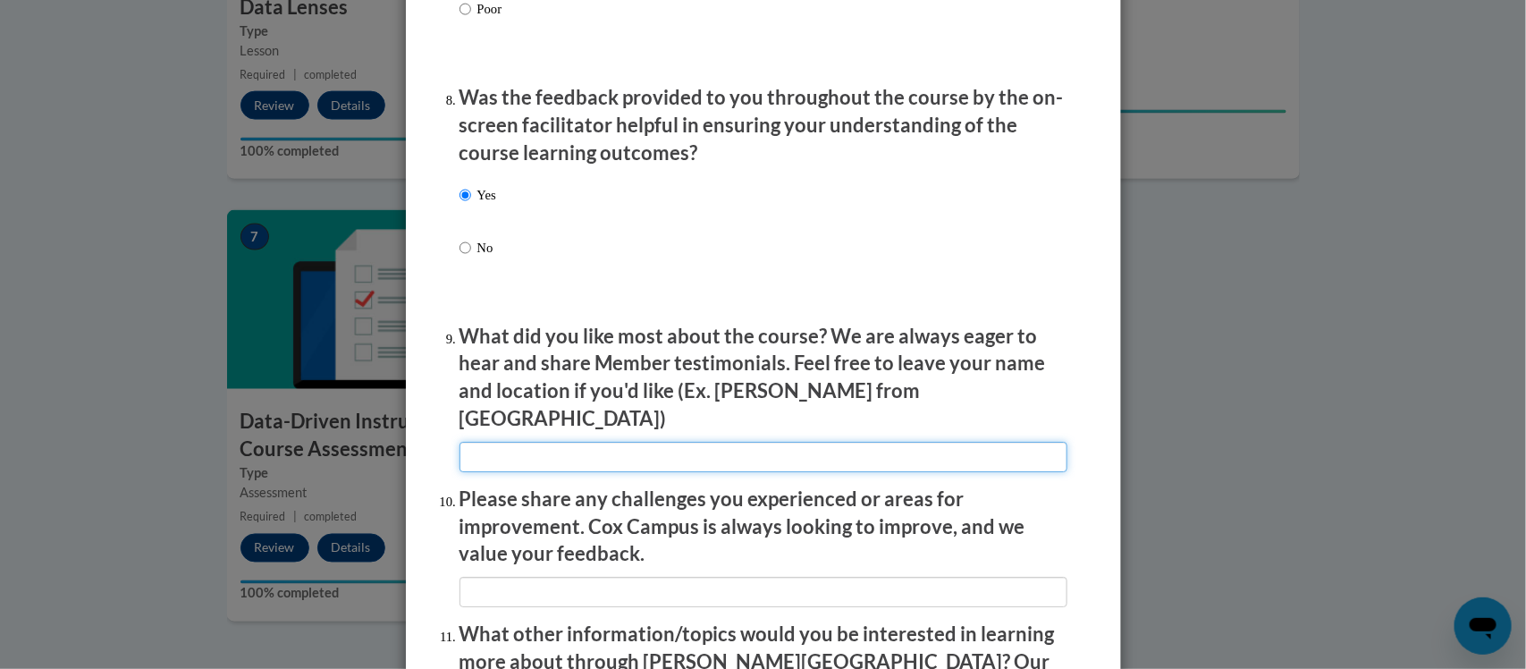
click at [557, 442] on input "textbox" at bounding box center [764, 457] width 608 height 30
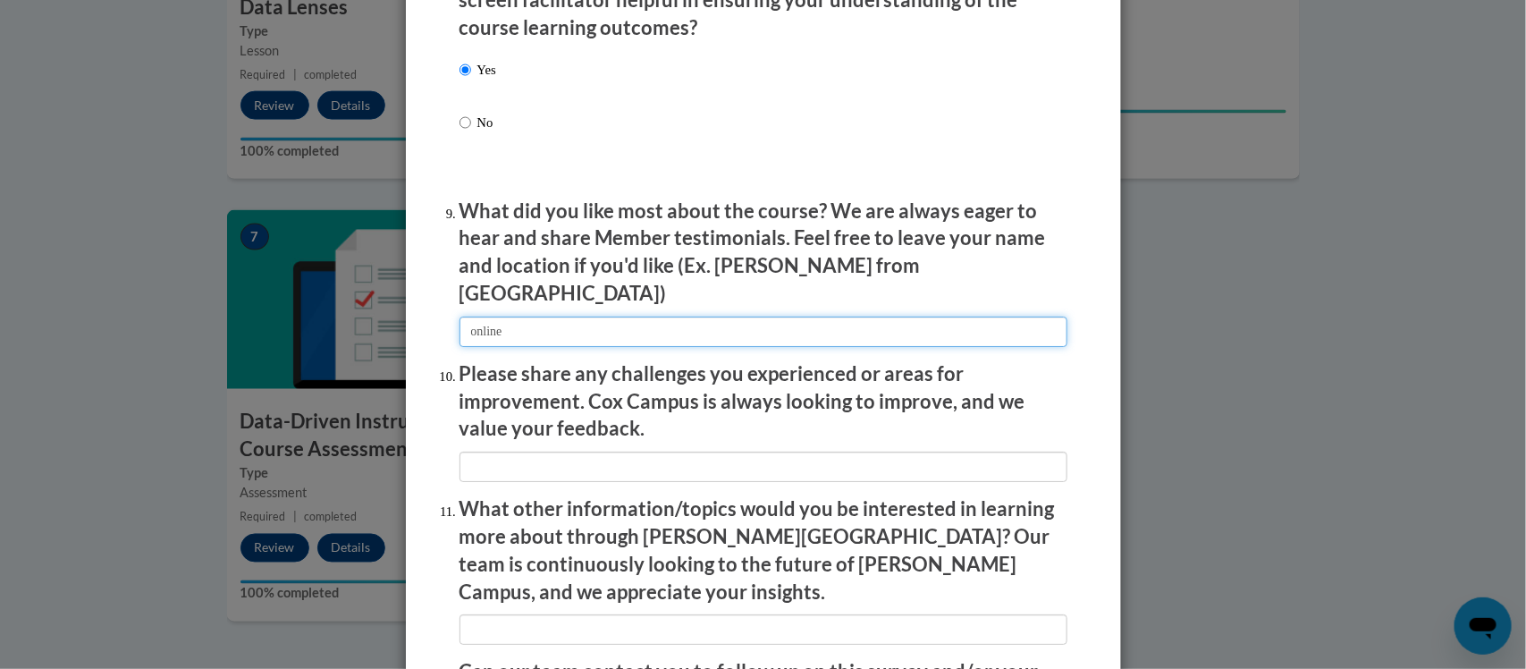
scroll to position [2885, 0]
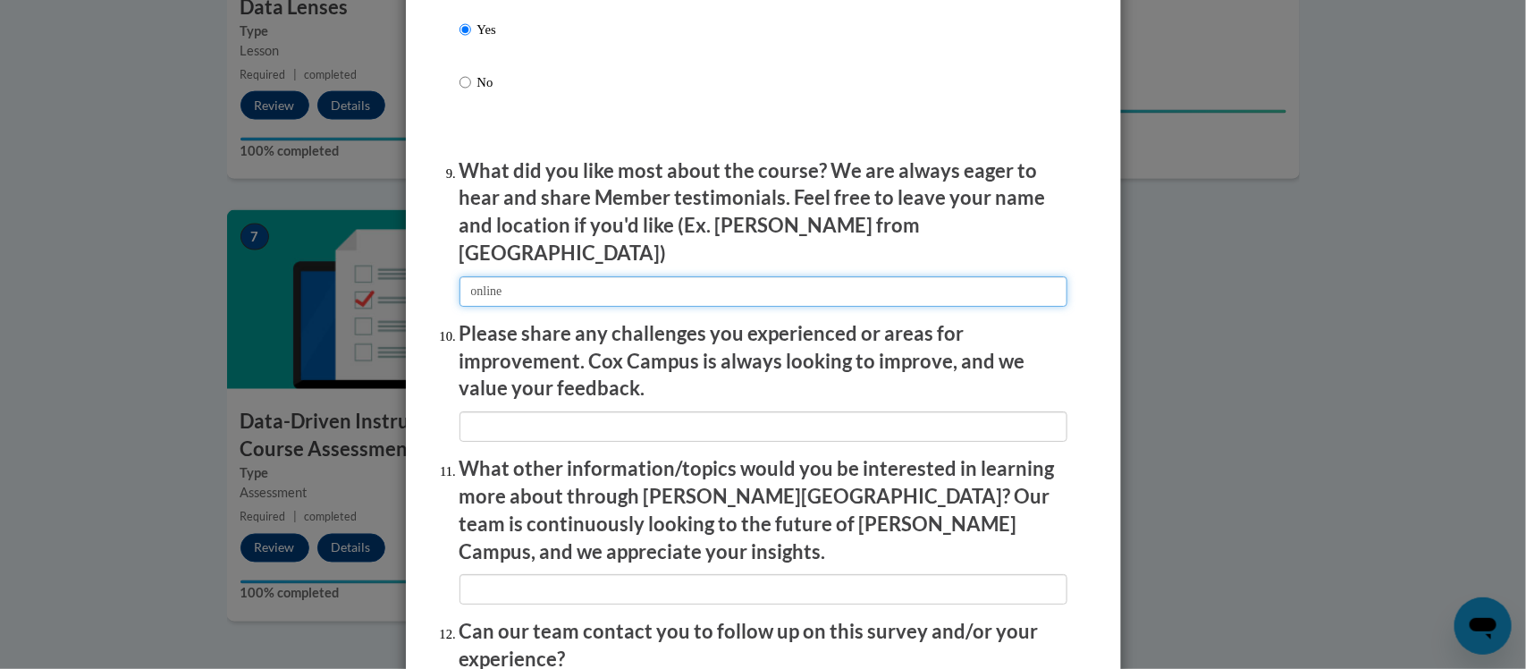
type input "online"
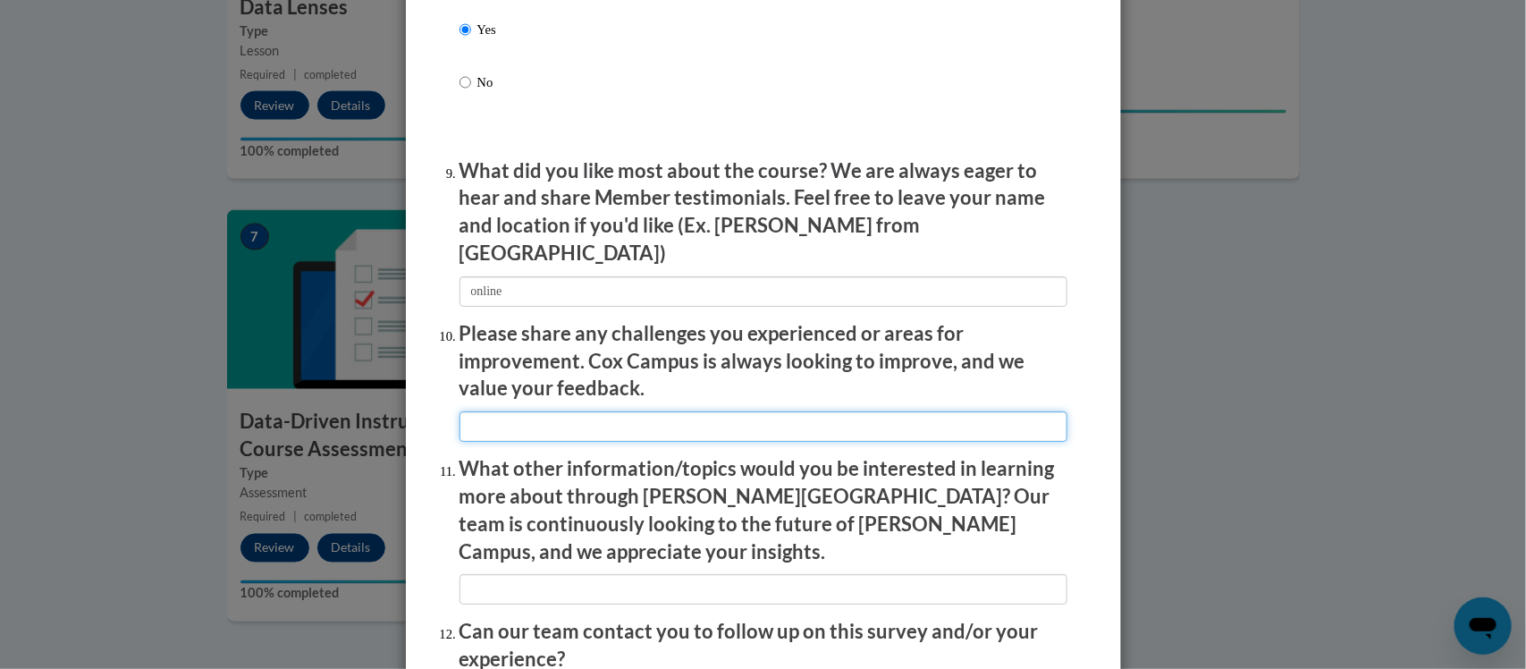
drag, startPoint x: 666, startPoint y: 412, endPoint x: 679, endPoint y: 414, distance: 13.5
click at [669, 411] on input "textbox" at bounding box center [764, 426] width 608 height 30
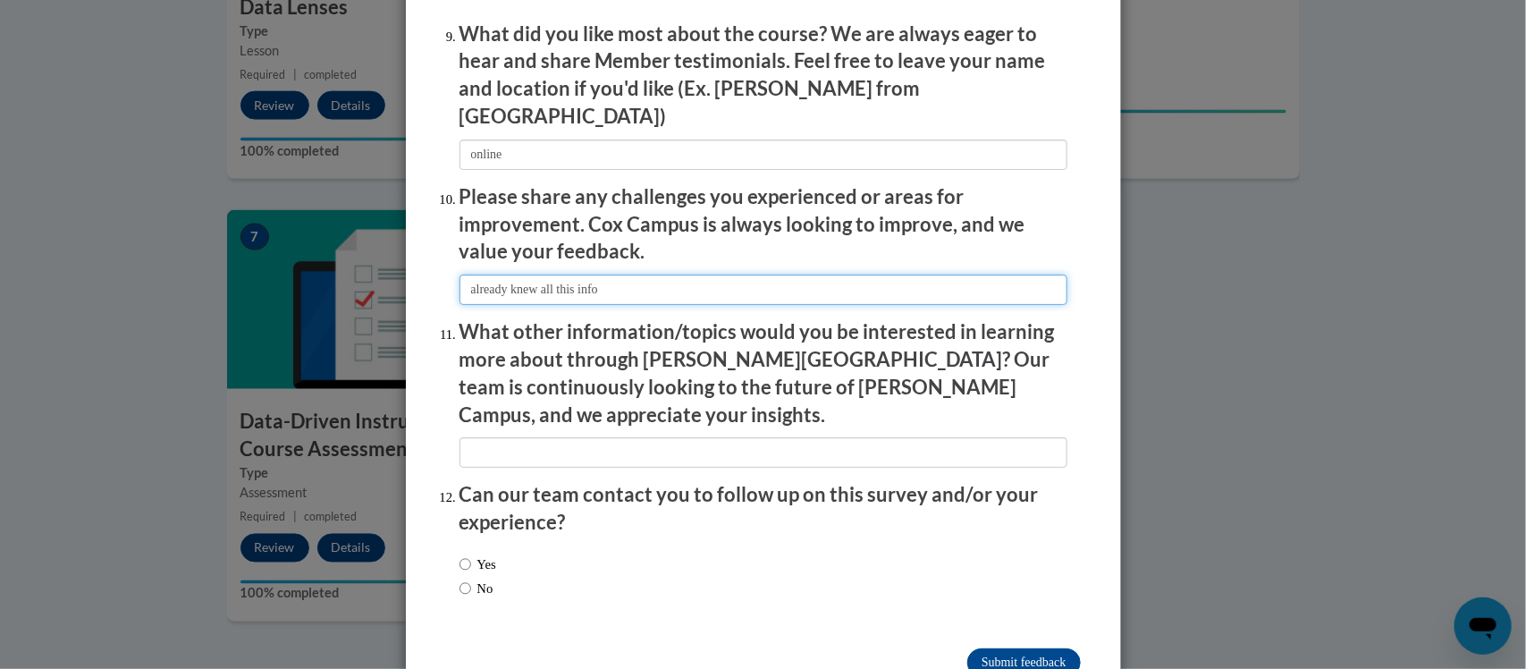
scroll to position [3051, 0]
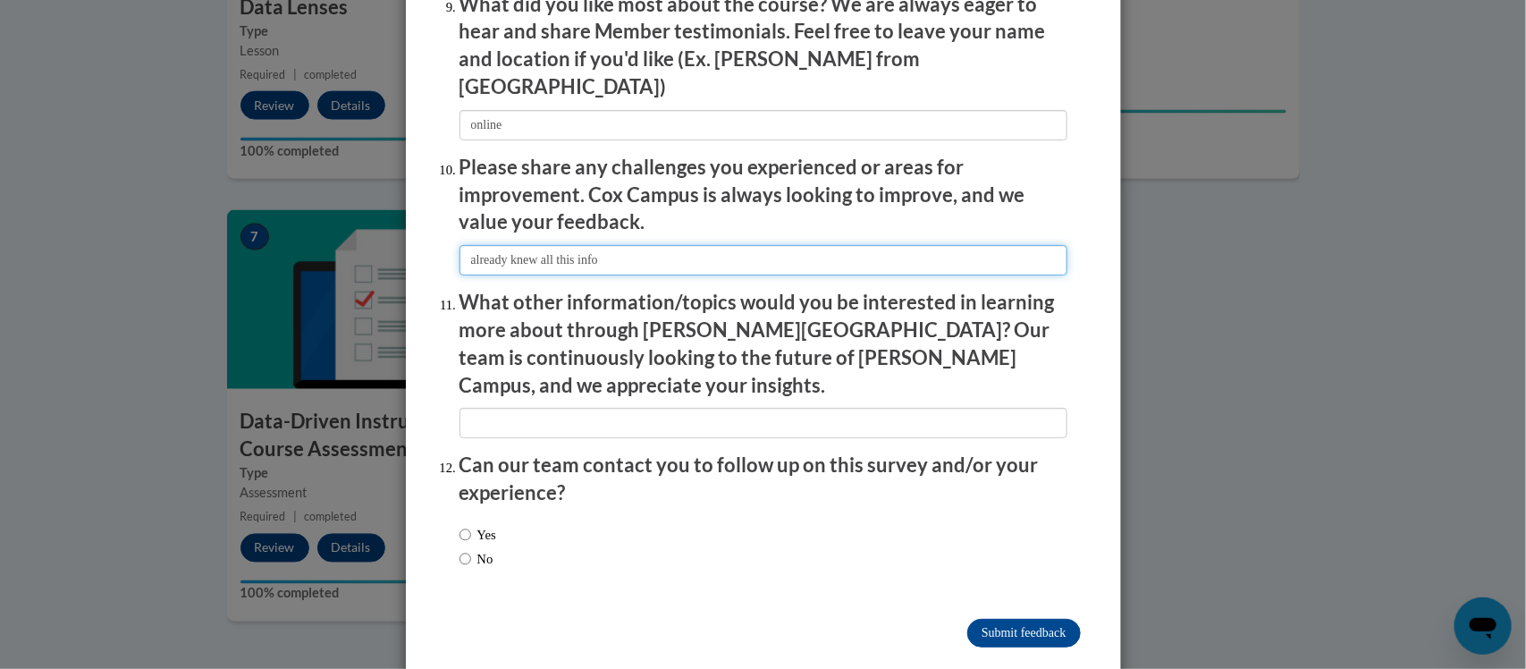
type input "already knew all this info"
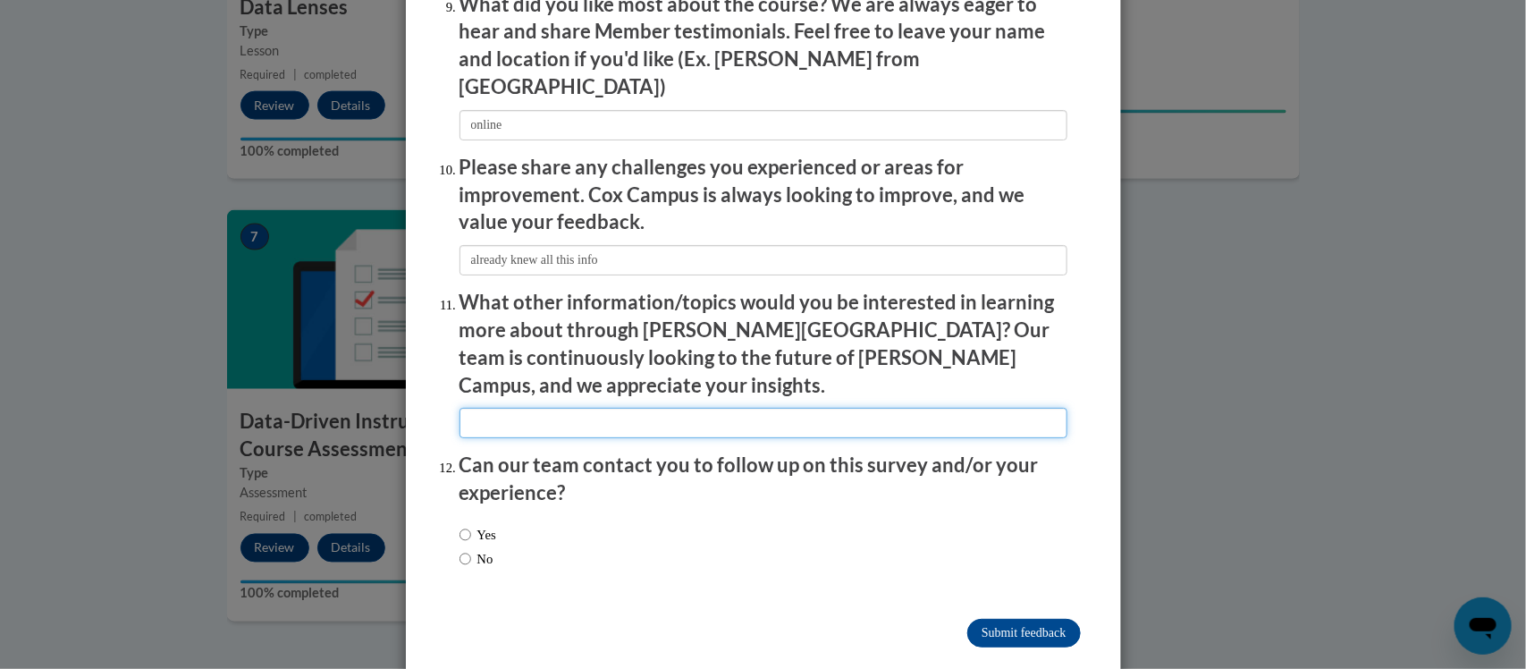
click at [639, 408] on input "textbox" at bounding box center [764, 423] width 608 height 30
type input "none"
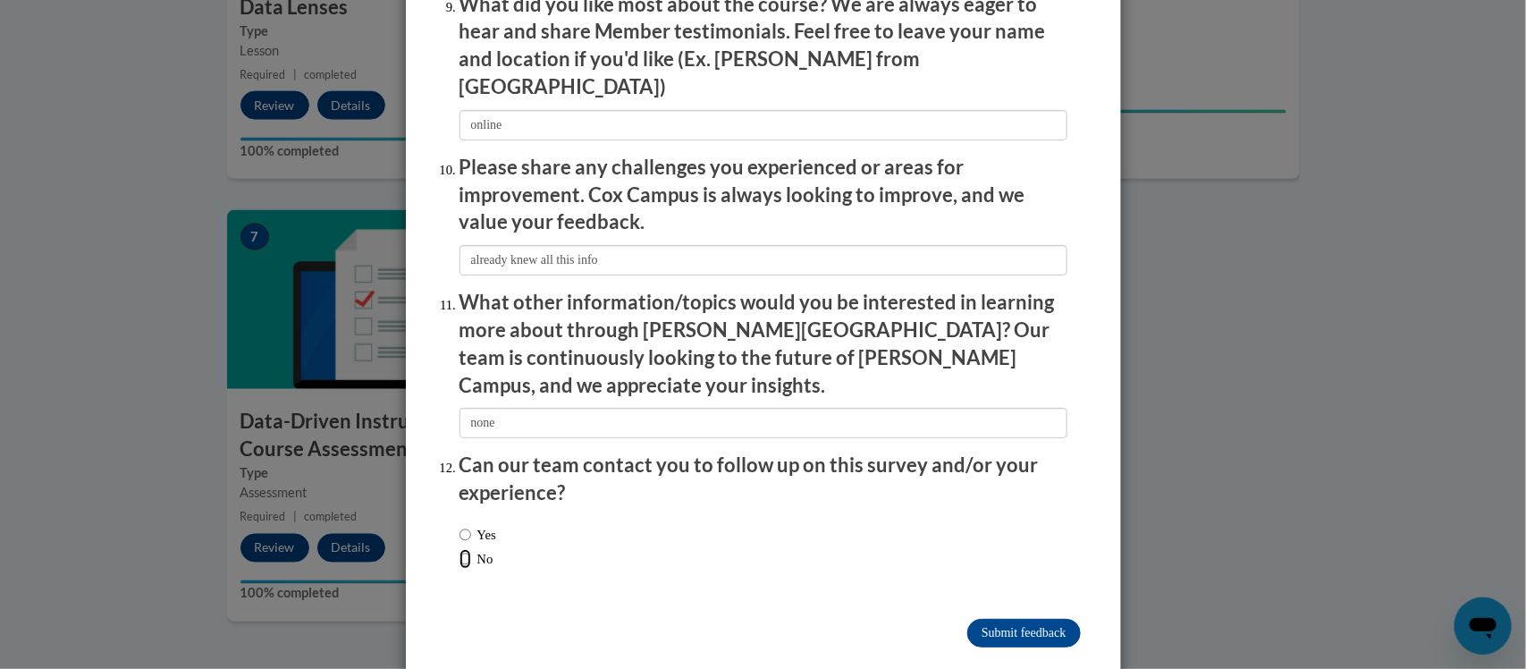
click at [469, 549] on input "No" at bounding box center [466, 559] width 12 height 20
radio input "true"
click at [1034, 619] on input "Submit feedback" at bounding box center [1023, 633] width 113 height 29
